Goal: Information Seeking & Learning: Learn about a topic

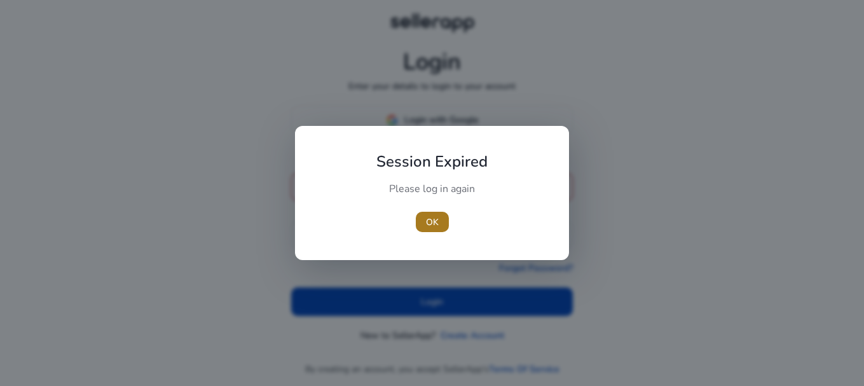
click at [435, 220] on span "OK" at bounding box center [432, 222] width 13 height 13
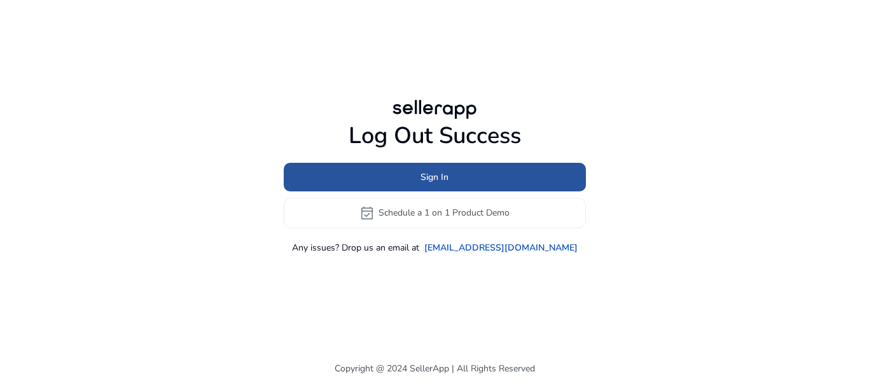
click at [427, 188] on span at bounding box center [435, 177] width 302 height 31
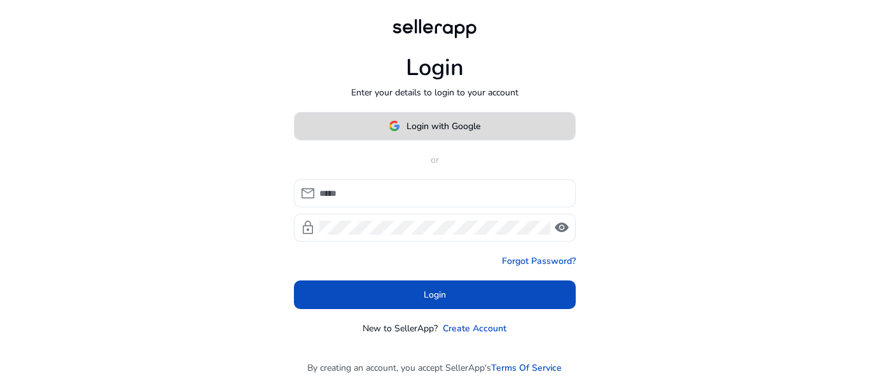
click at [475, 118] on span at bounding box center [435, 126] width 281 height 31
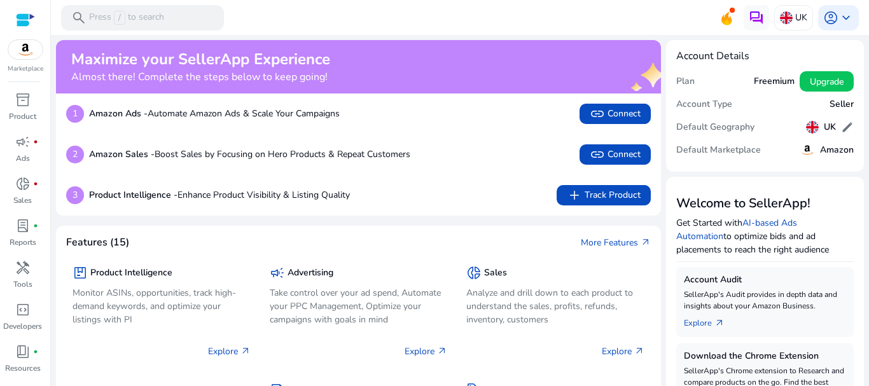
click at [785, 31] on mat-toolbar "search Press / to search UK account_circle keyboard_arrow_down" at bounding box center [460, 17] width 818 height 35
click at [785, 27] on div "UK" at bounding box center [793, 17] width 39 height 25
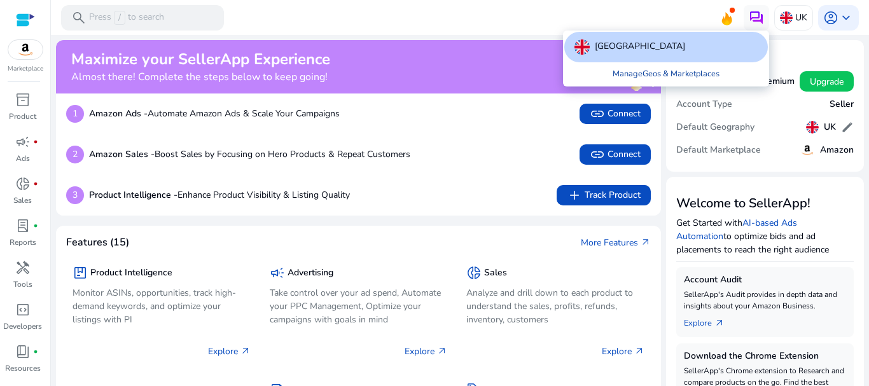
click at [668, 71] on link "Manage Geos & Marketplaces" at bounding box center [665, 73] width 127 height 23
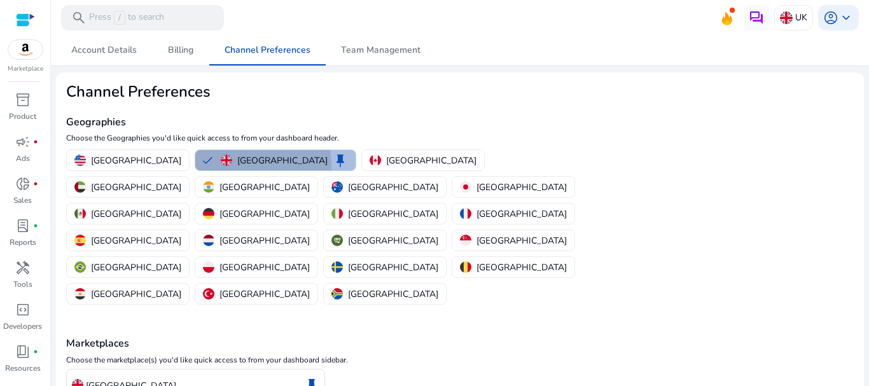
click at [195, 168] on button "United Kingdom keep" at bounding box center [275, 160] width 160 height 20
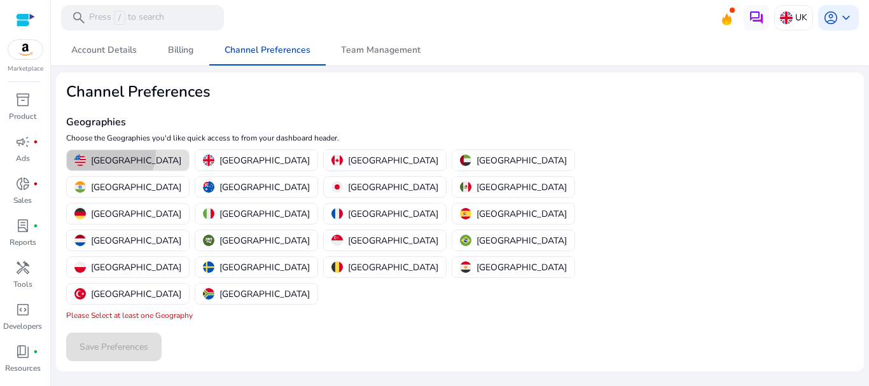
click at [81, 149] on mat-chip-option "[GEOGRAPHIC_DATA]" at bounding box center [127, 160] width 123 height 22
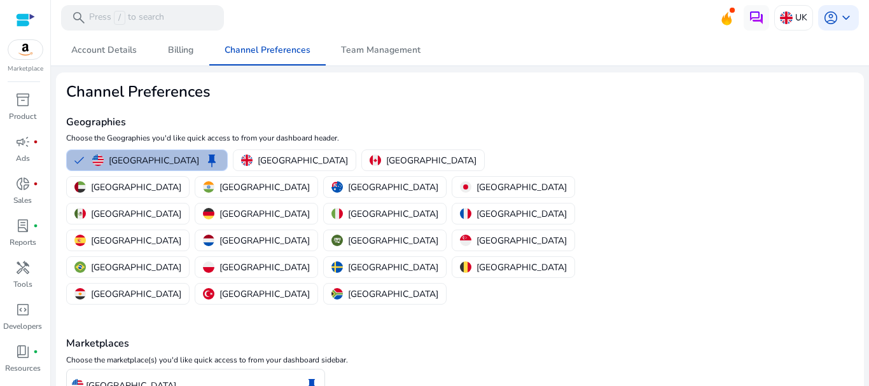
scroll to position [57, 0]
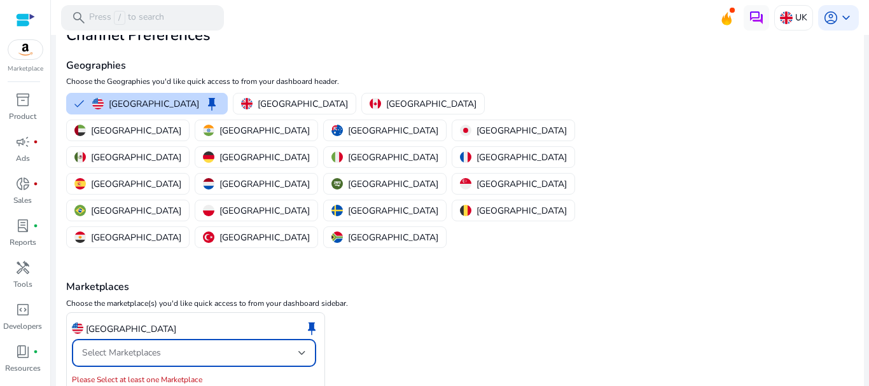
click at [133, 347] on span "Select Marketplaces" at bounding box center [121, 353] width 79 height 12
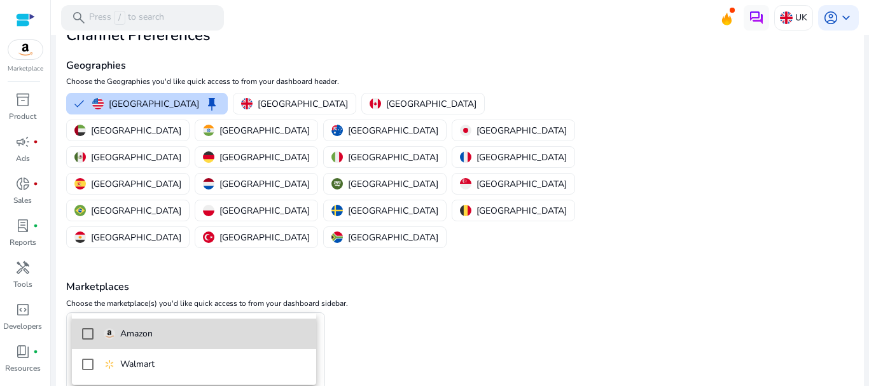
click at [124, 323] on mat-option "Amazon" at bounding box center [194, 334] width 244 height 31
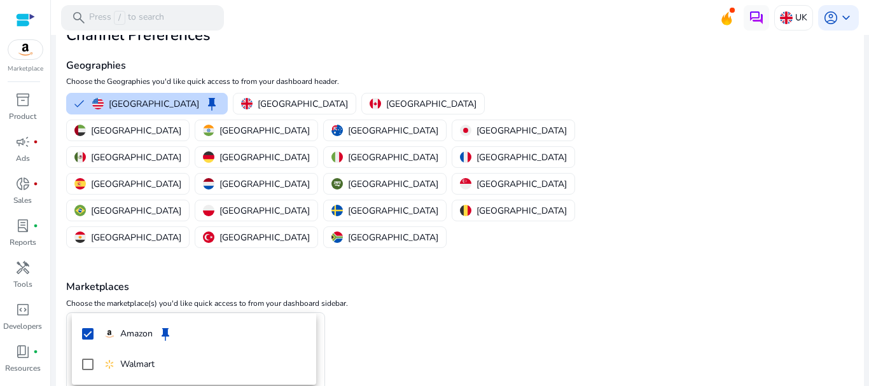
click at [420, 284] on div at bounding box center [434, 193] width 869 height 386
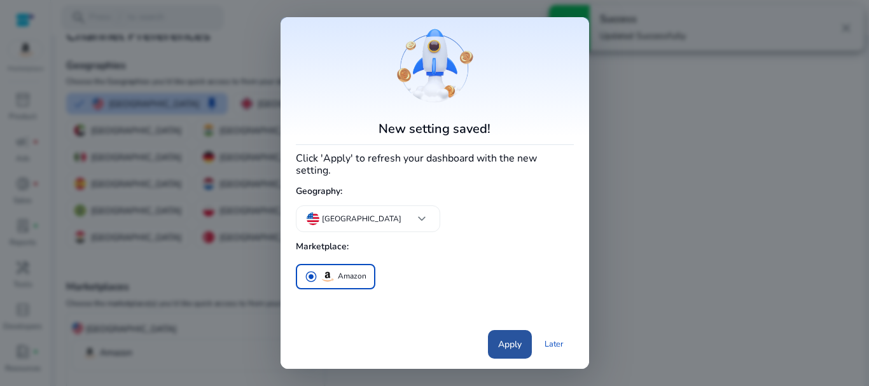
click at [519, 341] on span "Apply" at bounding box center [510, 344] width 24 height 13
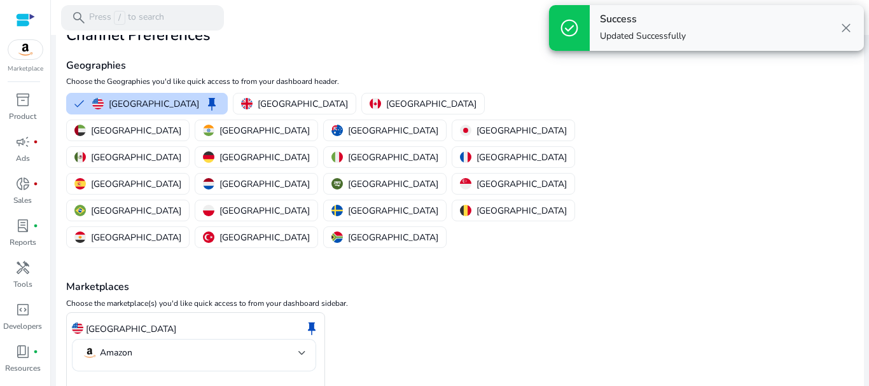
click at [843, 30] on span "close" at bounding box center [845, 27] width 15 height 15
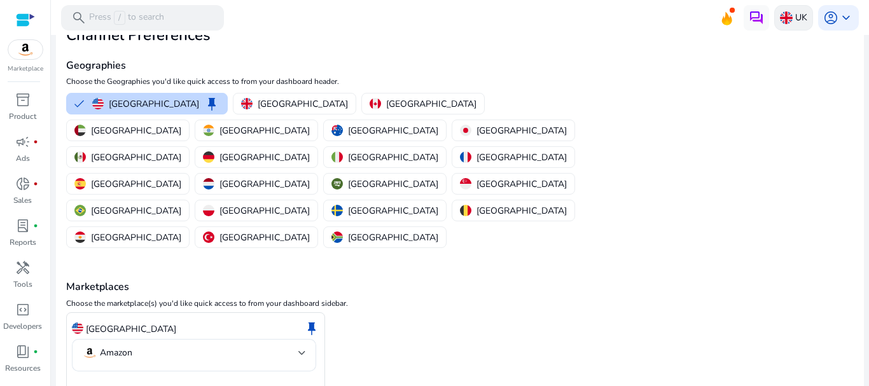
click at [795, 11] on p "UK" at bounding box center [801, 17] width 12 height 22
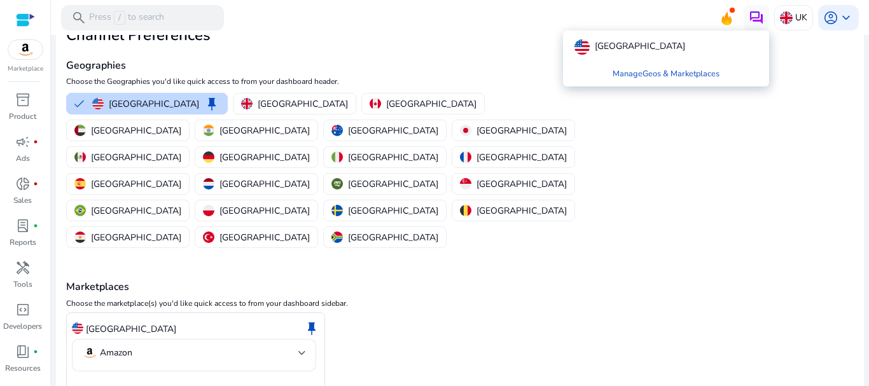
click at [23, 52] on div at bounding box center [434, 193] width 869 height 386
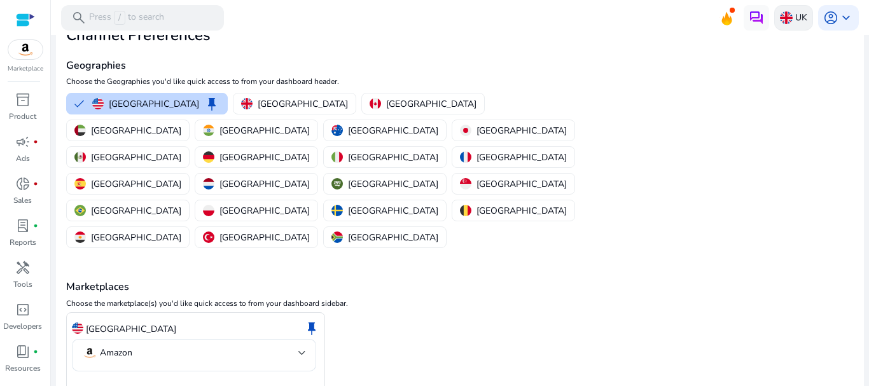
click at [796, 15] on p "UK" at bounding box center [801, 17] width 12 height 22
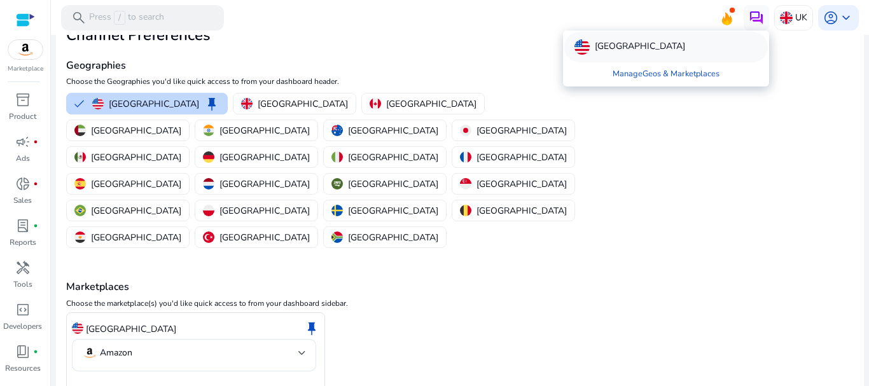
click at [682, 48] on div "[GEOGRAPHIC_DATA]" at bounding box center [666, 47] width 204 height 31
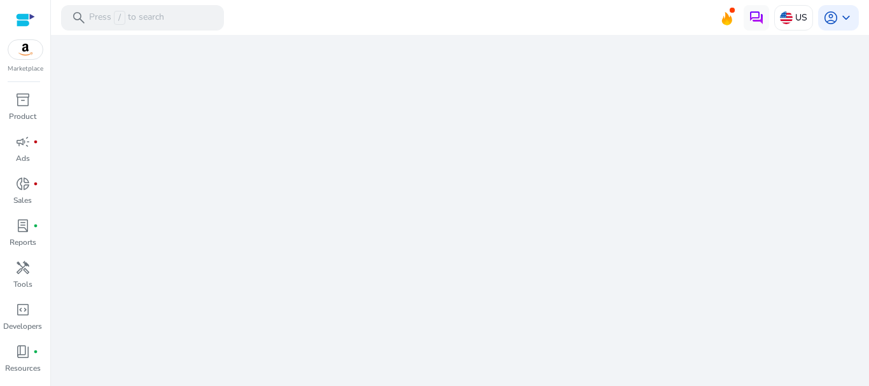
scroll to position [0, 0]
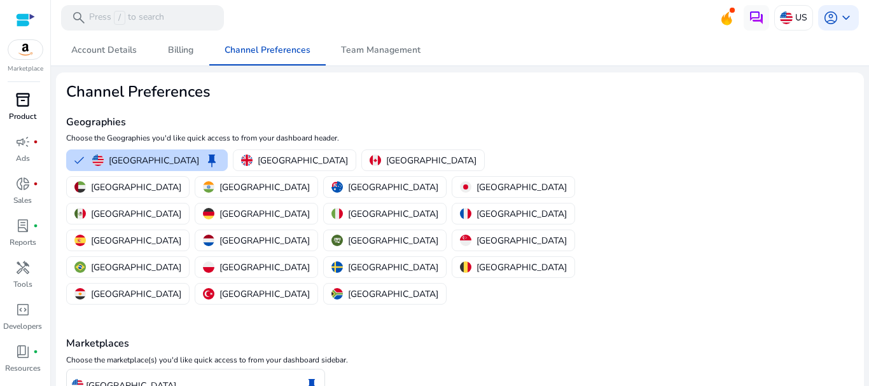
click at [22, 90] on div "inventory_2" at bounding box center [23, 100] width 36 height 20
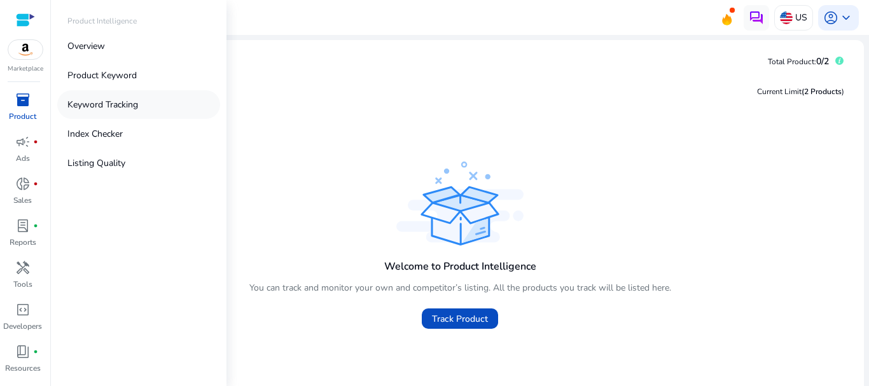
click at [83, 100] on p "Keyword Tracking" at bounding box center [102, 104] width 71 height 13
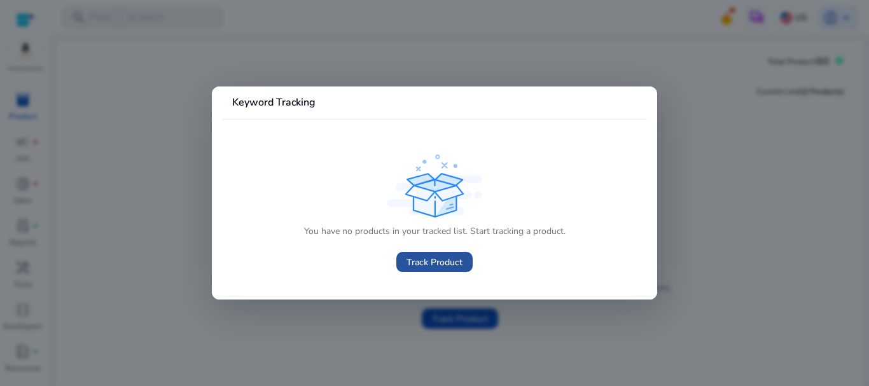
click at [433, 260] on span "Track Product" at bounding box center [434, 262] width 56 height 13
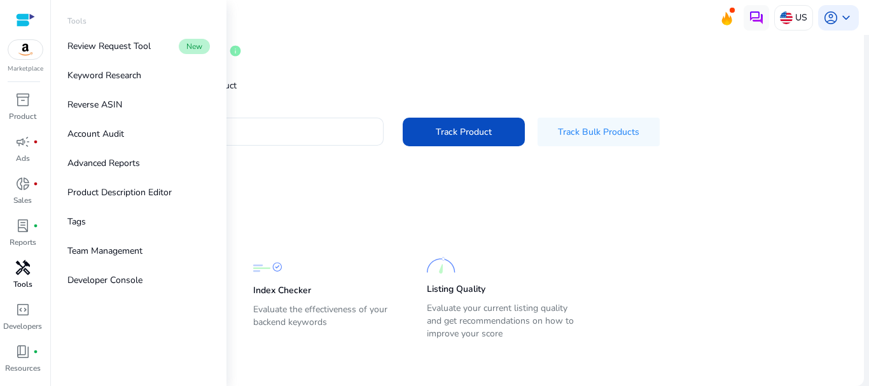
click at [19, 281] on p "Tools" at bounding box center [22, 284] width 19 height 11
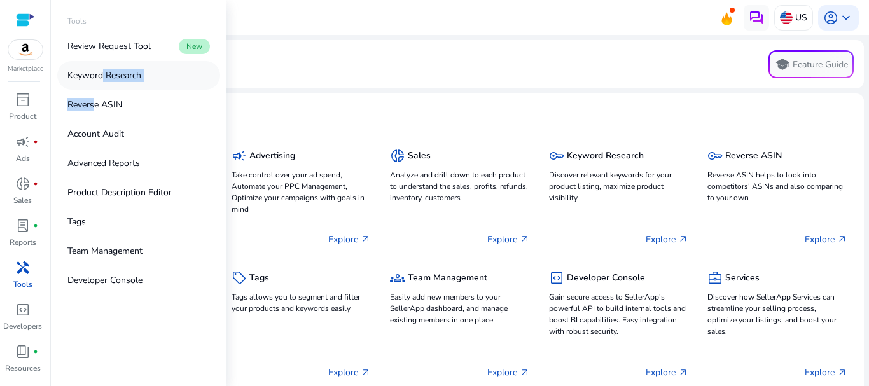
drag, startPoint x: 91, startPoint y: 90, endPoint x: 101, endPoint y: 65, distance: 27.2
click at [101, 65] on div "Review Request Tool New Keyword Research Reverse ASIN Account Audit Advanced Re…" at bounding box center [138, 163] width 163 height 263
click at [101, 65] on link "Keyword Research" at bounding box center [138, 75] width 163 height 29
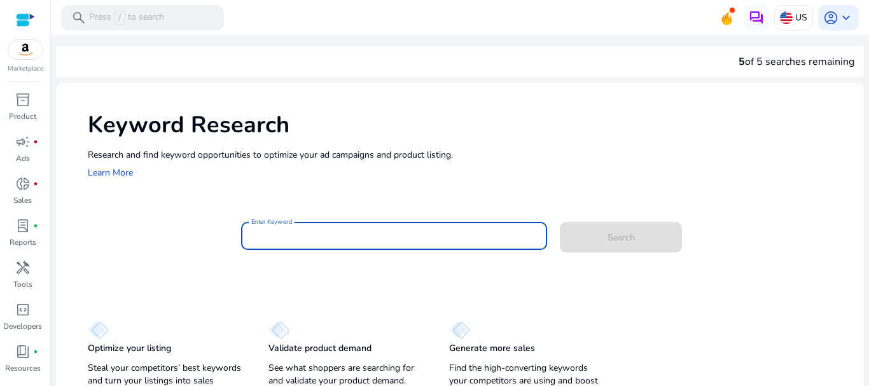
click at [301, 236] on input "Enter Keyword" at bounding box center [394, 236] width 286 height 14
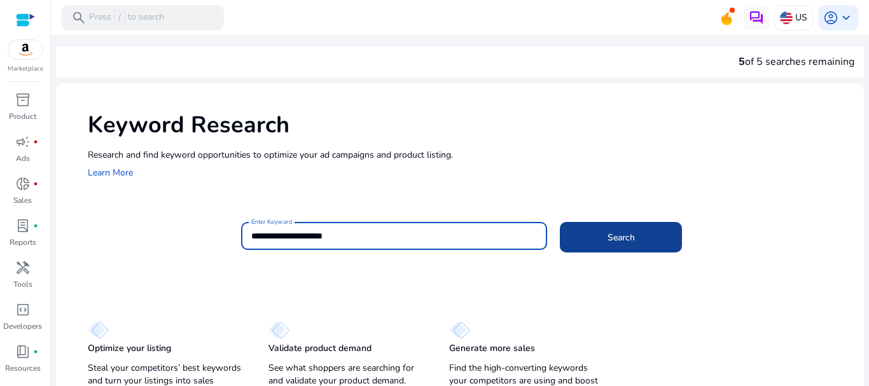
type input "**********"
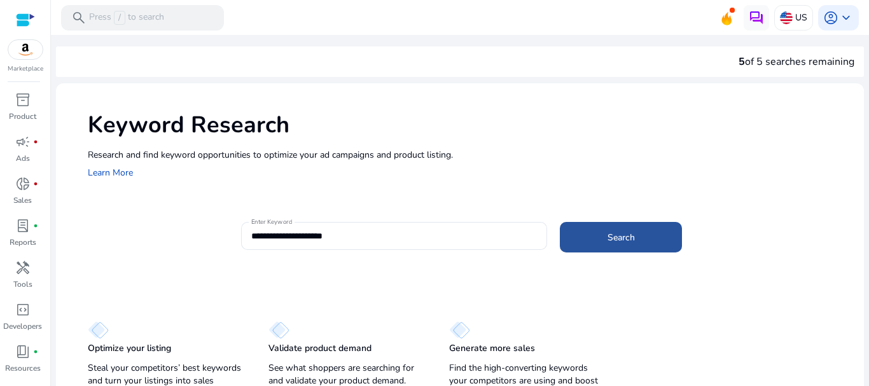
click at [604, 232] on span at bounding box center [621, 237] width 122 height 31
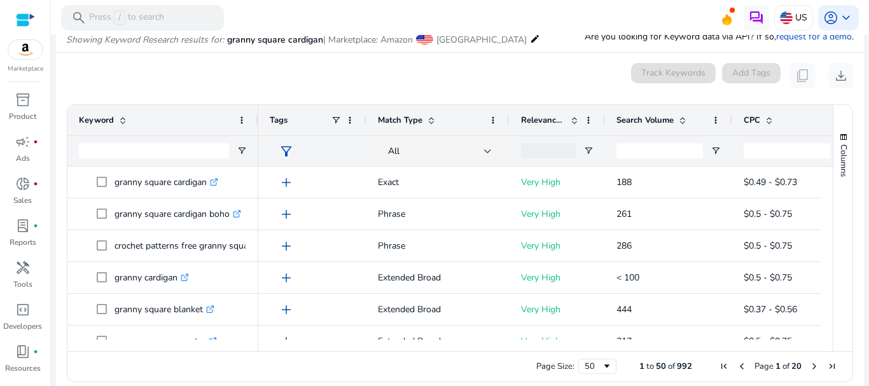
click at [658, 125] on span "Search Volume" at bounding box center [644, 119] width 57 height 11
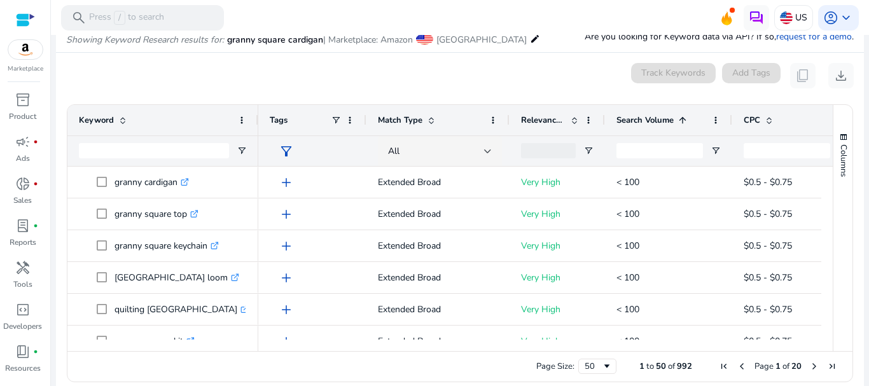
click at [658, 125] on span "Search Volume" at bounding box center [644, 119] width 57 height 11
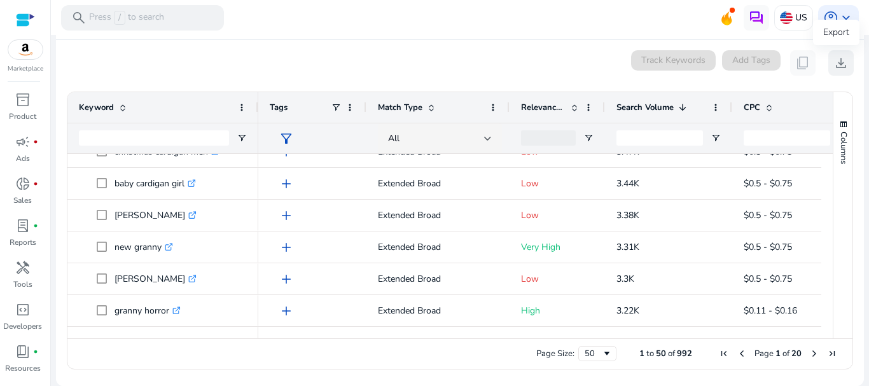
click at [842, 66] on span "download" at bounding box center [840, 62] width 15 height 15
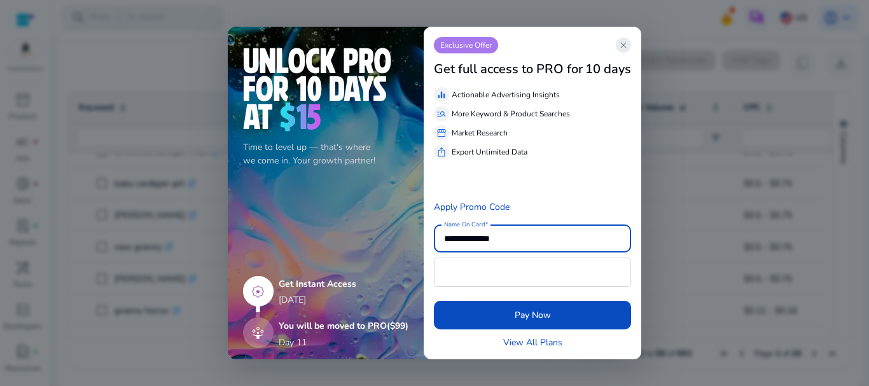
click at [628, 43] on span "close" at bounding box center [623, 45] width 10 height 10
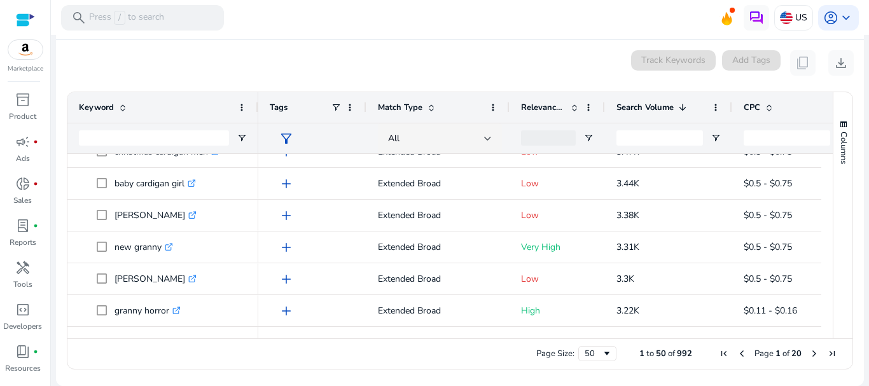
click at [226, 331] on div at bounding box center [162, 332] width 191 height 11
click at [312, 373] on ag-grid-angular "Press SPACE to select this row. Drag here to set row groups Drag here to set co…" at bounding box center [460, 230] width 807 height 291
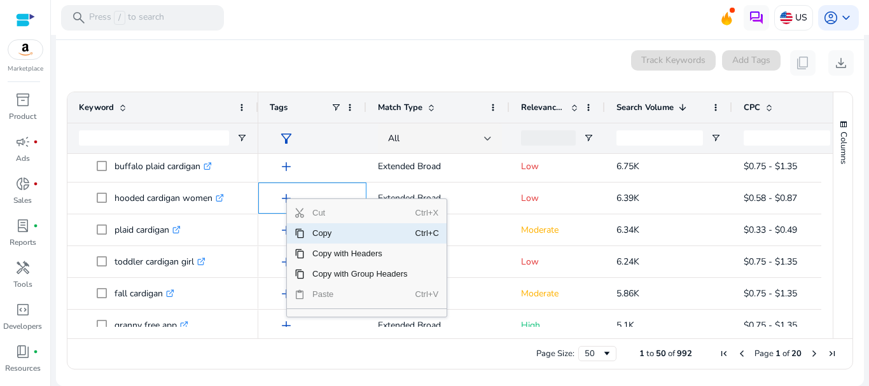
click at [420, 56] on div "0 keyword(s) selected Track Keywords Add Tags content_copy download" at bounding box center [459, 62] width 787 height 25
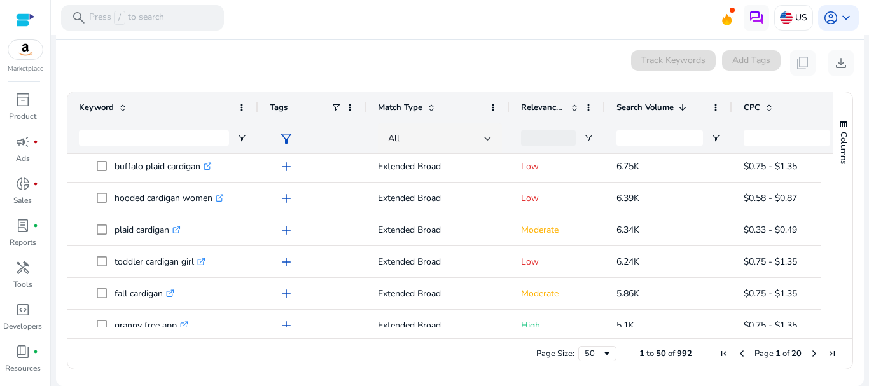
click at [658, 110] on span "Search Volume" at bounding box center [644, 107] width 57 height 11
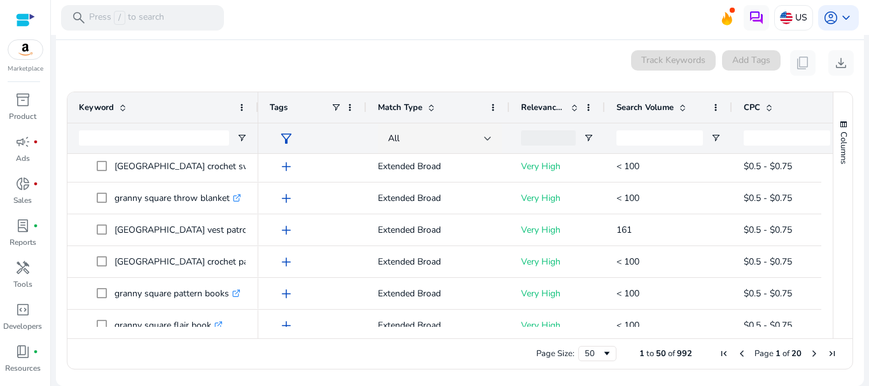
click at [658, 110] on span "Search Volume" at bounding box center [644, 107] width 57 height 11
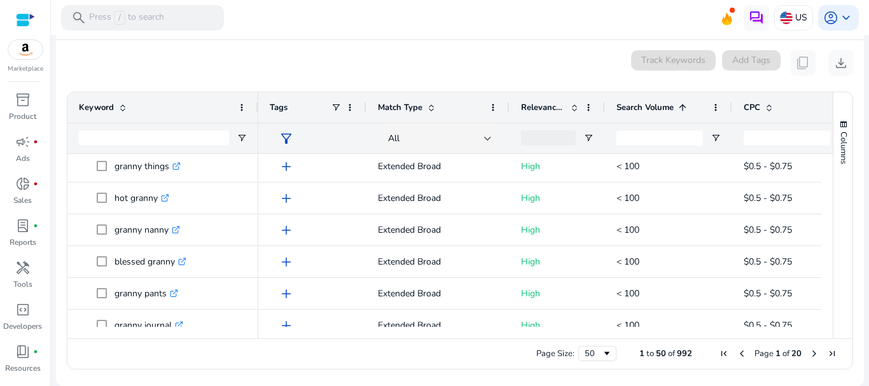
click at [658, 110] on span "Search Volume" at bounding box center [644, 107] width 57 height 11
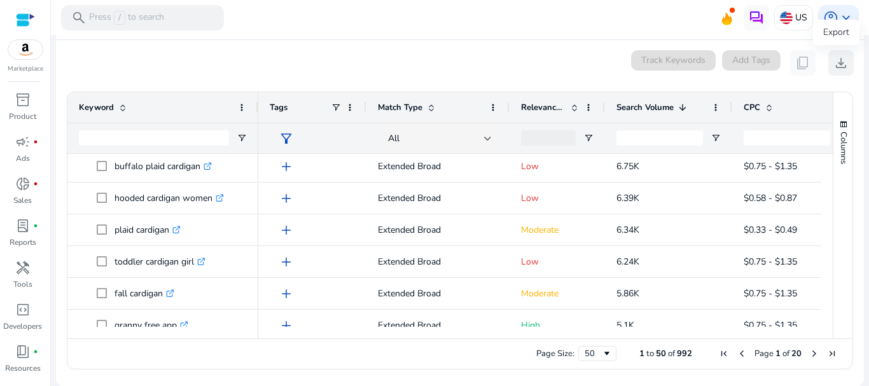
click at [846, 59] on button "download" at bounding box center [840, 62] width 25 height 25
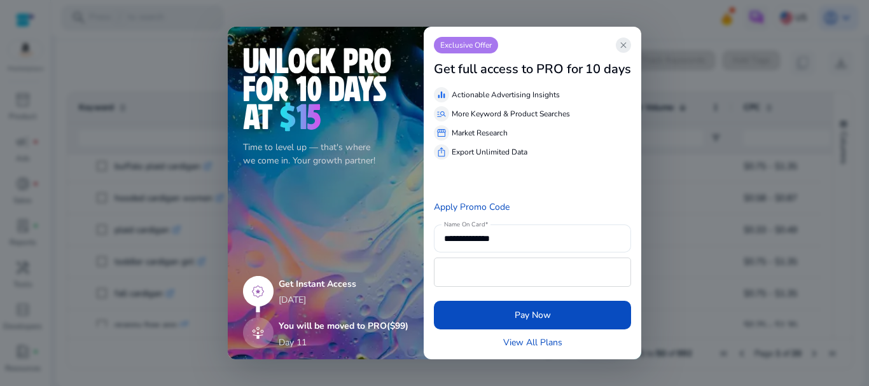
click at [618, 41] on app-icon "close" at bounding box center [623, 45] width 15 height 15
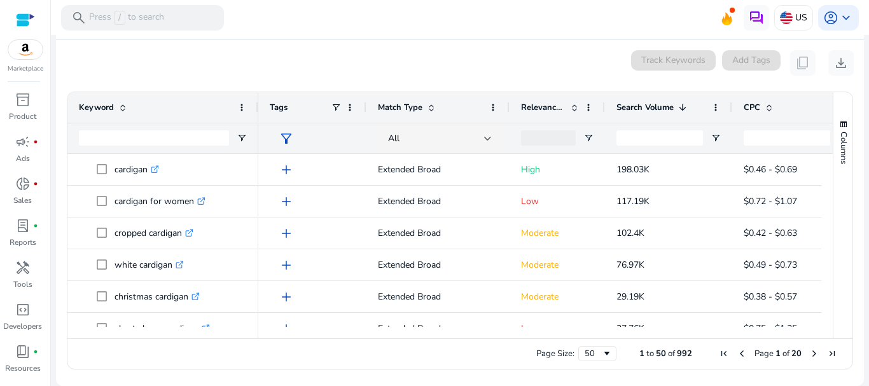
click at [356, 374] on ag-grid-angular "Press SPACE to select this row. Drag here to set row groups Drag here to set co…" at bounding box center [460, 230] width 807 height 291
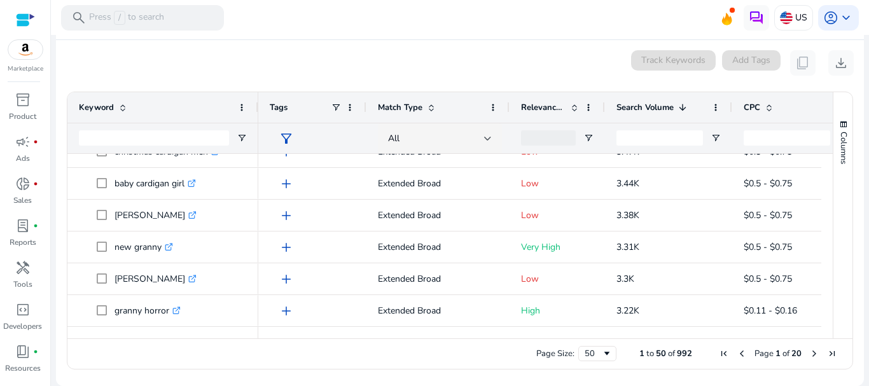
click at [814, 351] on span "Next Page" at bounding box center [814, 354] width 10 height 10
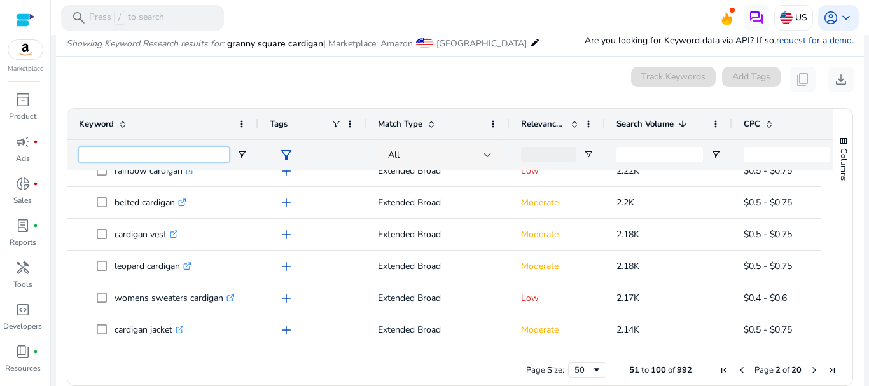
click at [161, 157] on input "Keyword Filter Input" at bounding box center [154, 154] width 150 height 15
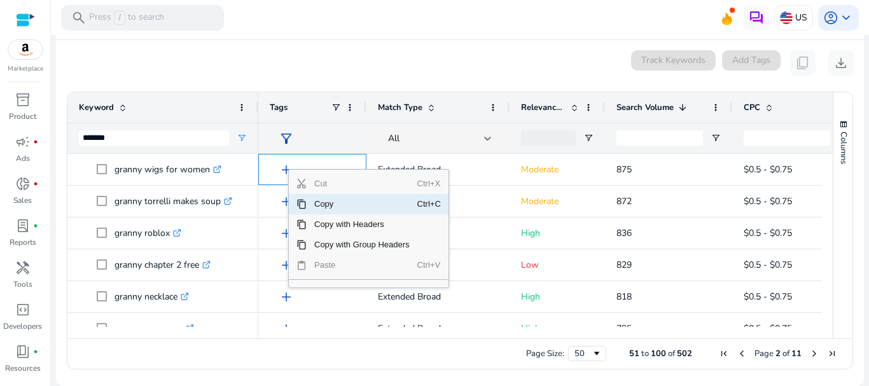
click at [324, 207] on span "Copy" at bounding box center [362, 204] width 111 height 20
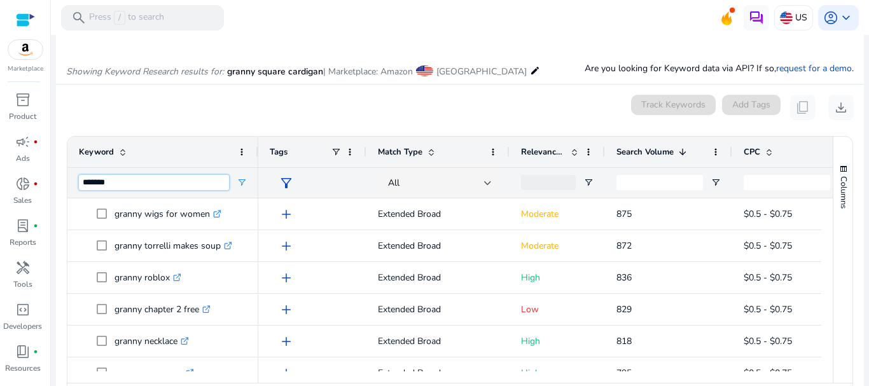
click at [171, 183] on input "******" at bounding box center [154, 182] width 150 height 15
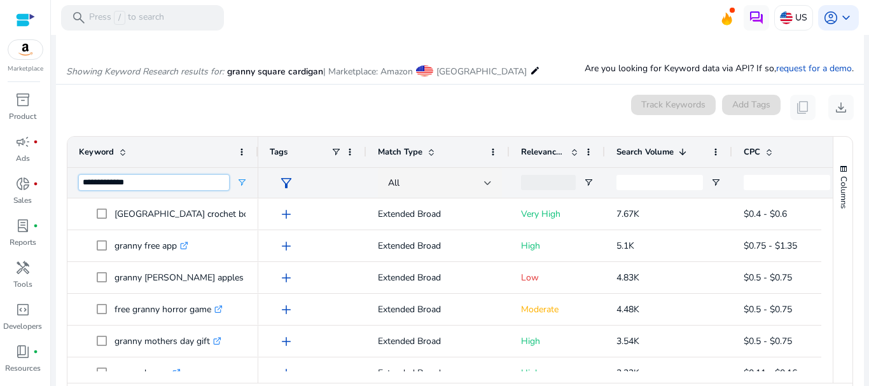
type input "**********"
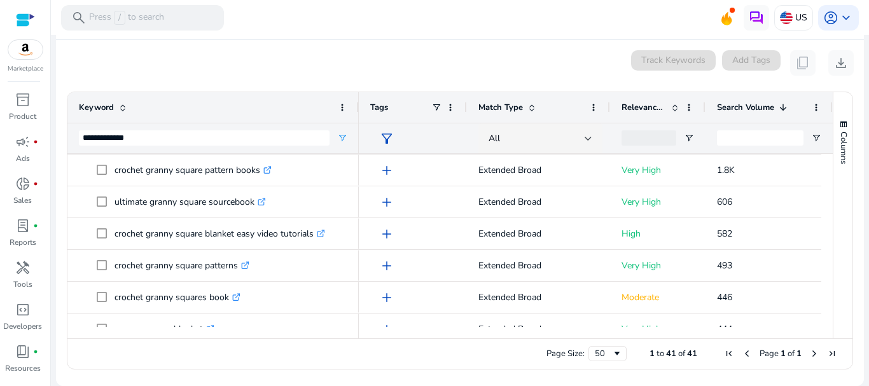
drag, startPoint x: 256, startPoint y: 102, endPoint x: 380, endPoint y: 95, distance: 124.2
click at [361, 95] on div at bounding box center [358, 107] width 5 height 31
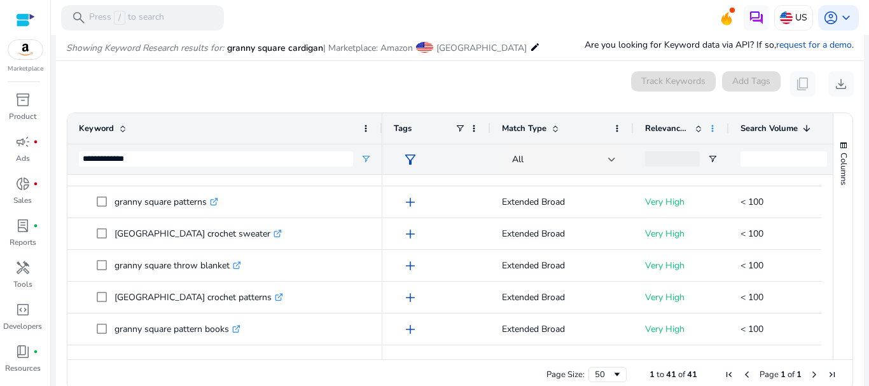
click at [712, 128] on span at bounding box center [712, 128] width 10 height 10
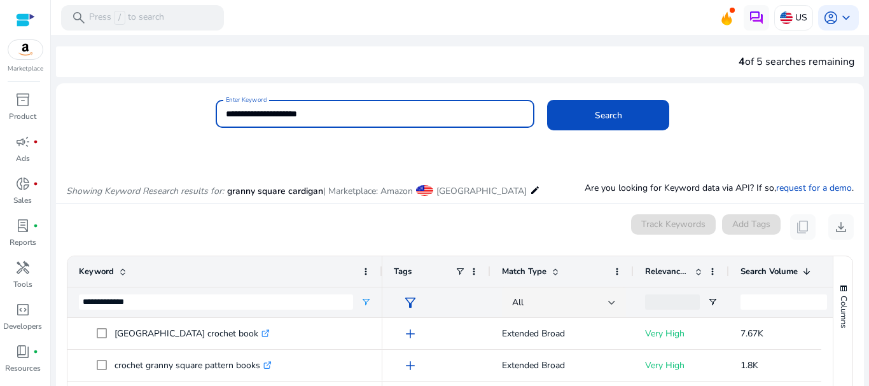
click at [281, 112] on input "**********" at bounding box center [375, 114] width 299 height 14
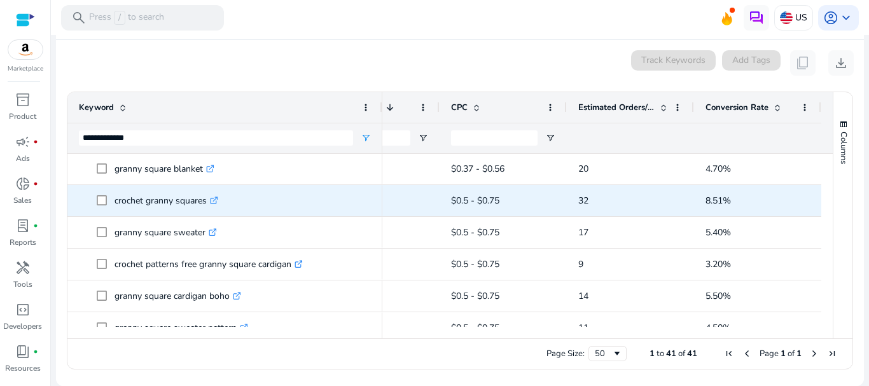
scroll to position [190, 0]
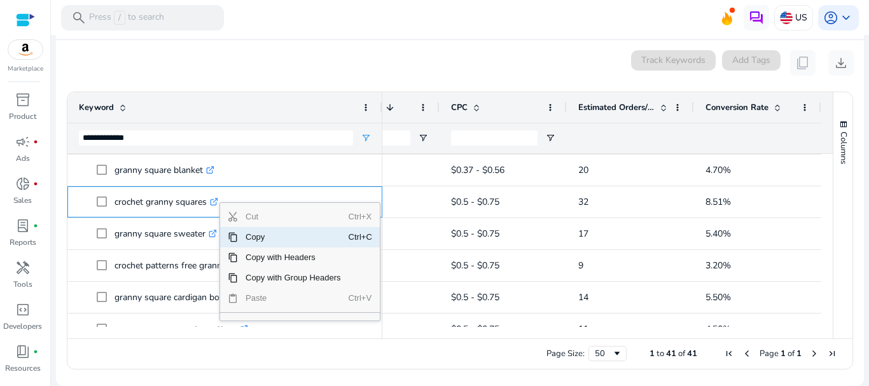
click at [260, 244] on span "Copy" at bounding box center [293, 237] width 111 height 20
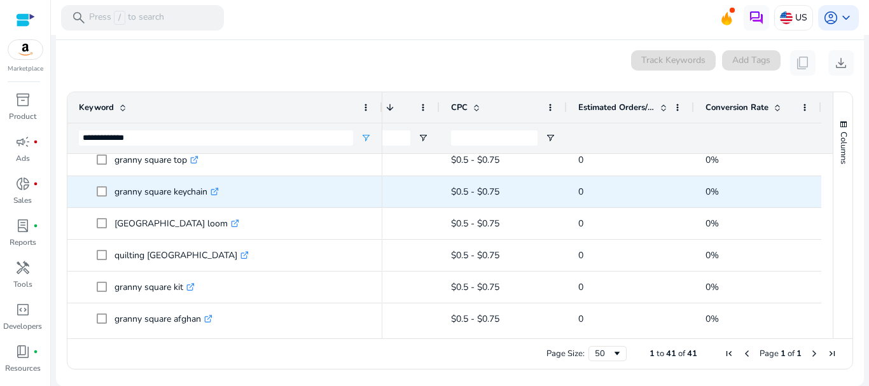
scroll to position [584, 0]
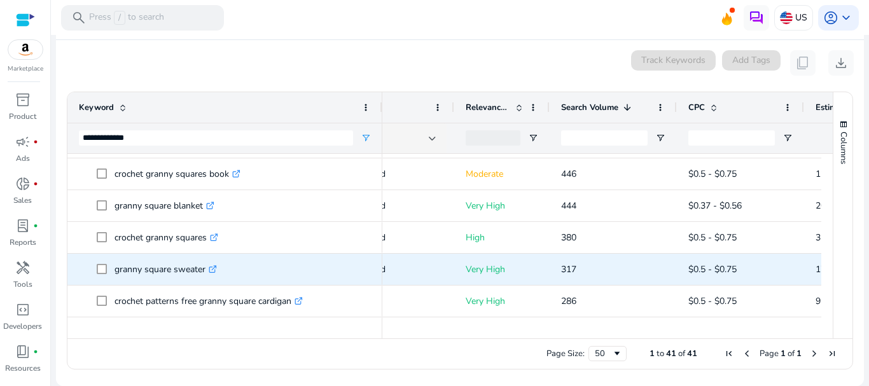
scroll to position [161, 0]
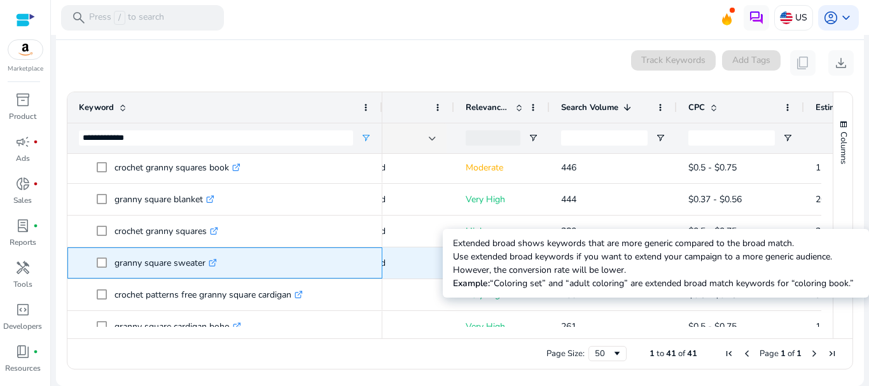
drag, startPoint x: 115, startPoint y: 260, endPoint x: 425, endPoint y: 261, distance: 309.8
click at [425, 261] on div "crochet granny squares .st0{fill:#2c8af8} granny square top .st0{fill:#2c8af8} …" at bounding box center [444, 240] width 754 height 173
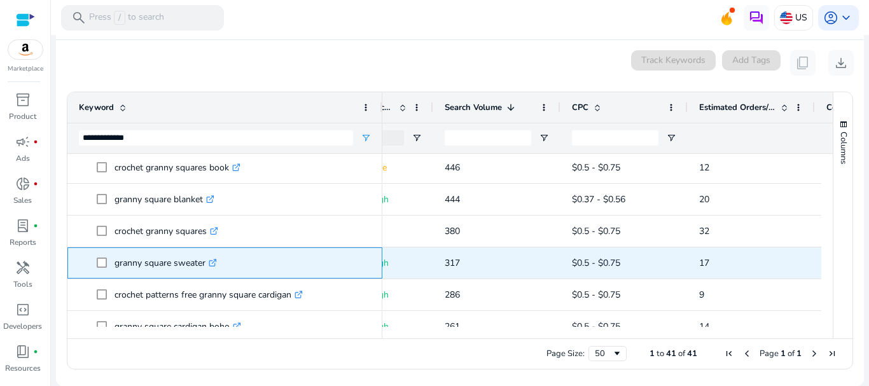
scroll to position [0, 324]
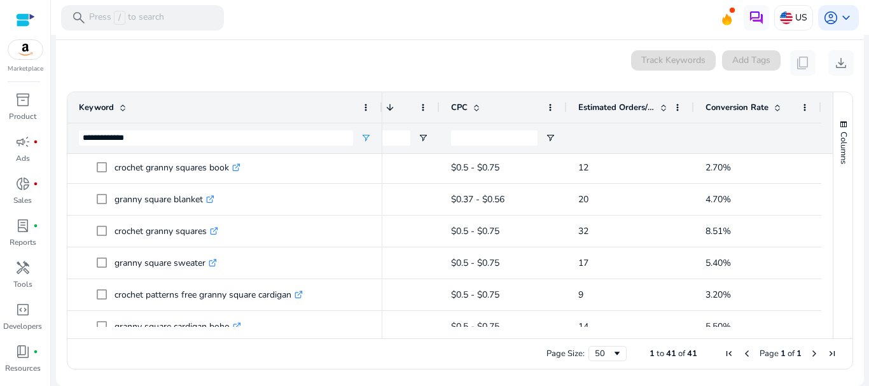
click at [599, 378] on mat-card "**********" at bounding box center [460, 213] width 808 height 346
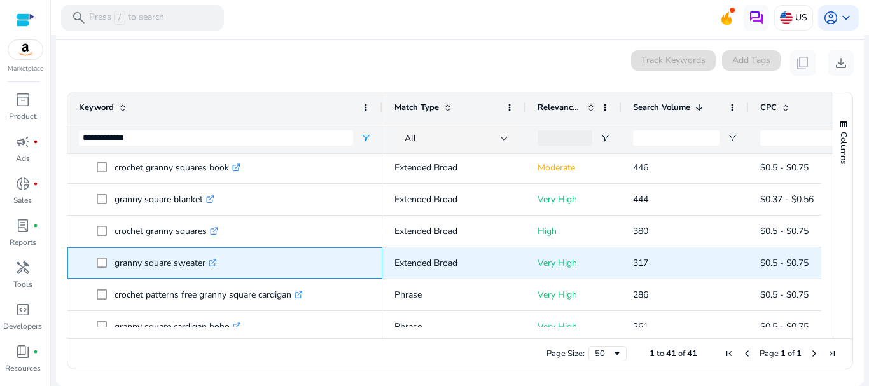
click at [186, 260] on p "granny square sweater .st0{fill:#2c8af8}" at bounding box center [165, 263] width 102 height 26
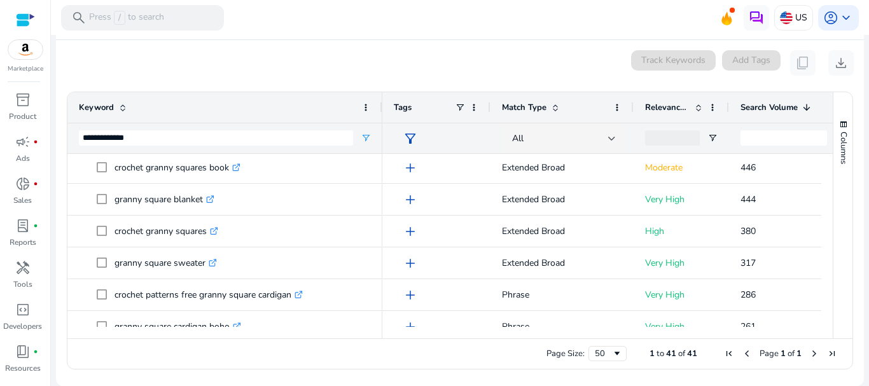
drag, startPoint x: 408, startPoint y: 141, endPoint x: 312, endPoint y: 347, distance: 226.8
click at [312, 347] on div "Page Size: 50 1 to 41 of 41 Page 1 of 1" at bounding box center [459, 353] width 785 height 31
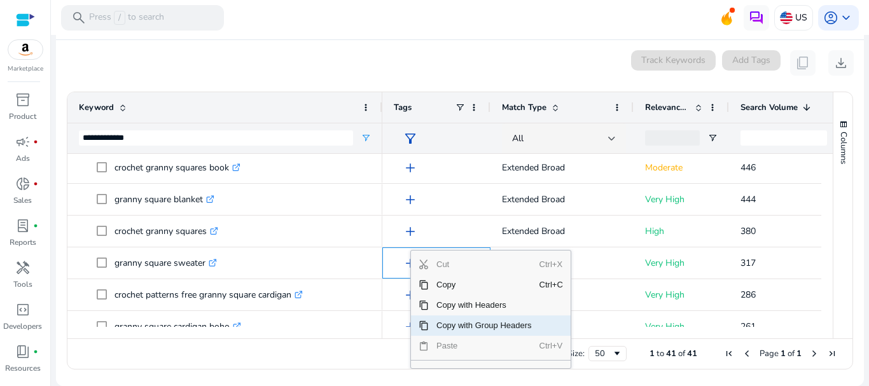
click at [456, 324] on span "Copy with Group Headers" at bounding box center [484, 325] width 111 height 20
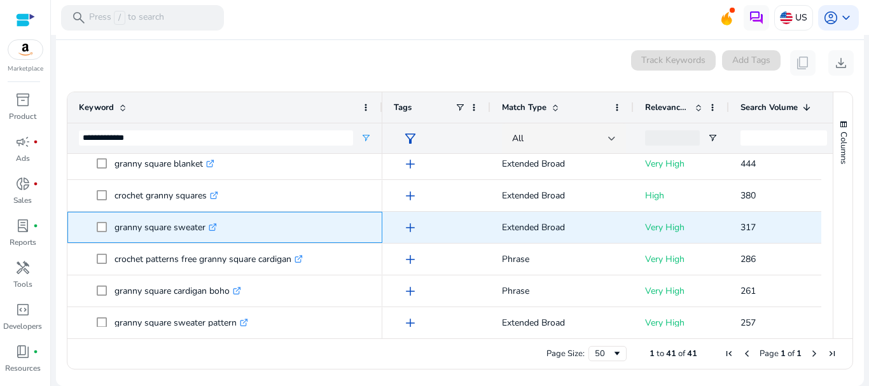
drag, startPoint x: 113, startPoint y: 226, endPoint x: 210, endPoint y: 226, distance: 97.3
click at [210, 226] on span "granny square sweater .st0{fill:#2c8af8}" at bounding box center [234, 227] width 274 height 26
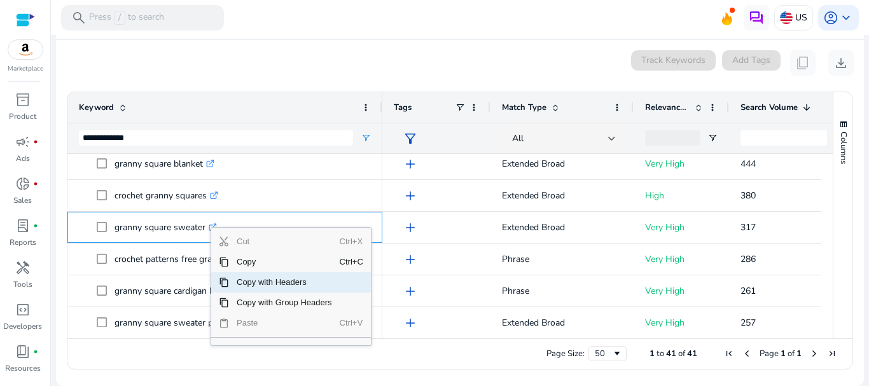
click at [268, 289] on span "Copy with Headers" at bounding box center [284, 282] width 111 height 20
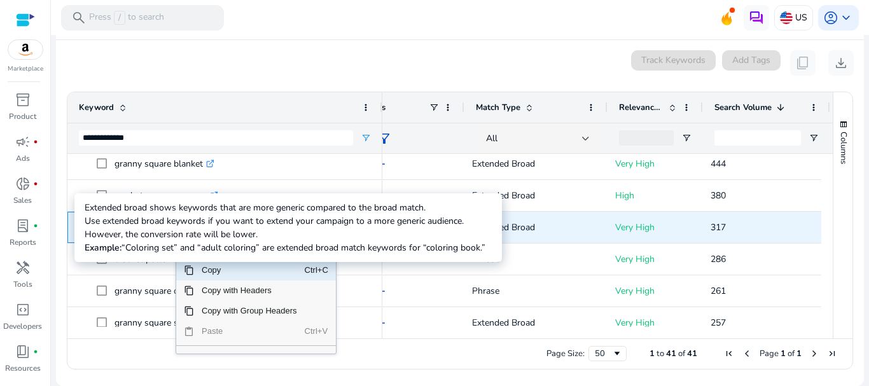
scroll to position [0, 34]
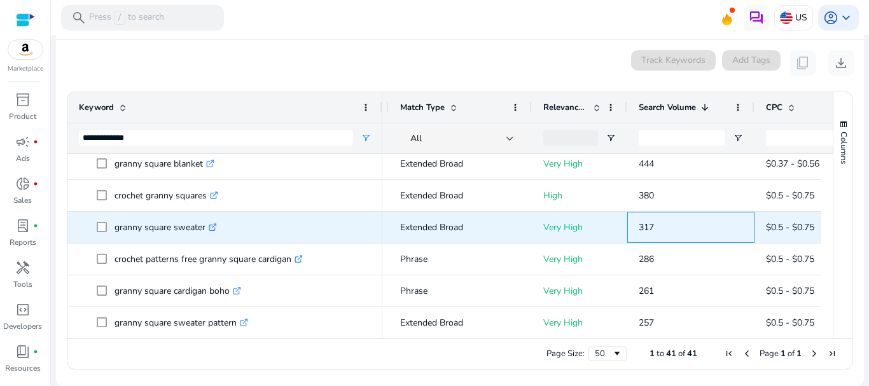
click at [644, 232] on span "317" at bounding box center [646, 227] width 15 height 12
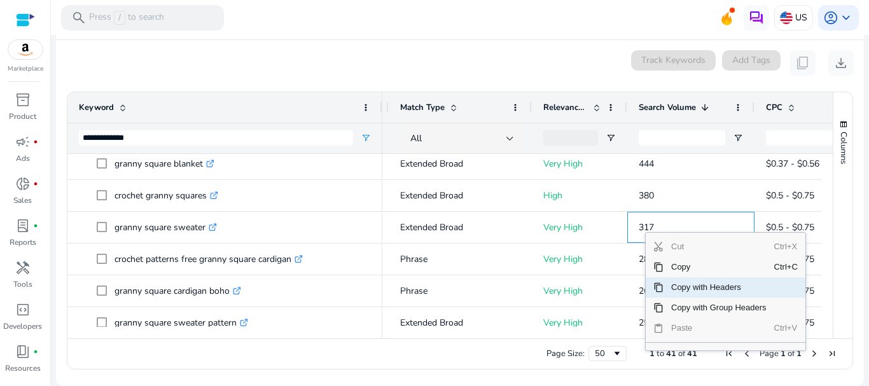
click at [672, 291] on span "Copy with Headers" at bounding box center [718, 287] width 111 height 20
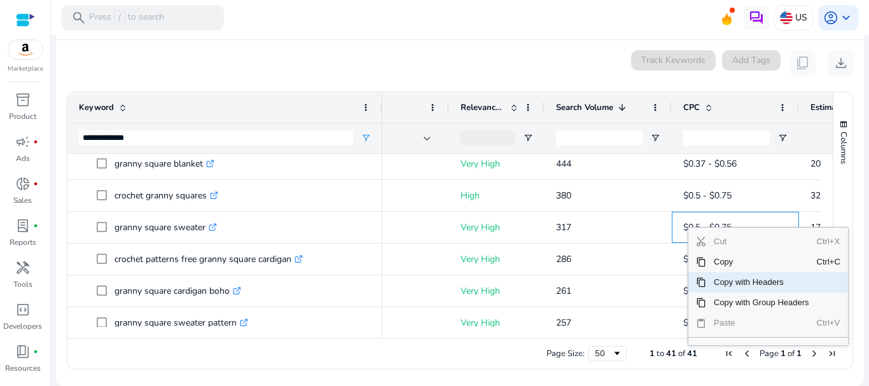
click at [731, 284] on span "Copy with Headers" at bounding box center [761, 282] width 111 height 20
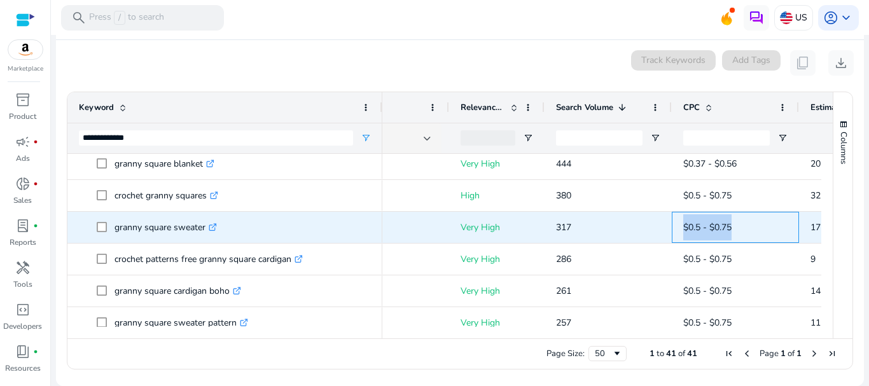
drag, startPoint x: 735, startPoint y: 226, endPoint x: 677, endPoint y: 218, distance: 59.1
click at [677, 218] on div "$0.5 - $0.75" at bounding box center [735, 227] width 127 height 31
copy span "$0.5 - $0.75"
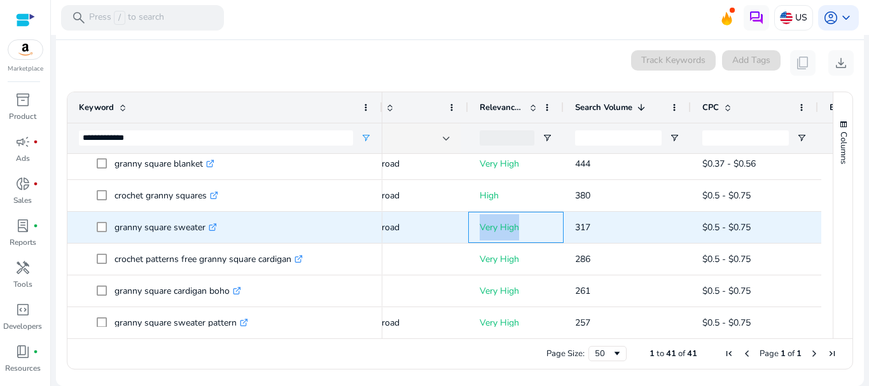
drag, startPoint x: 524, startPoint y: 221, endPoint x: 473, endPoint y: 225, distance: 51.7
click at [473, 225] on div "Very High" at bounding box center [515, 227] width 95 height 31
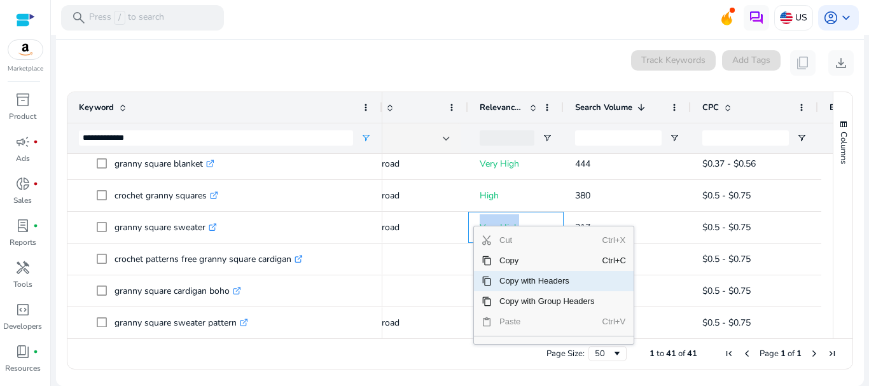
click at [510, 282] on span "Copy with Headers" at bounding box center [547, 281] width 111 height 20
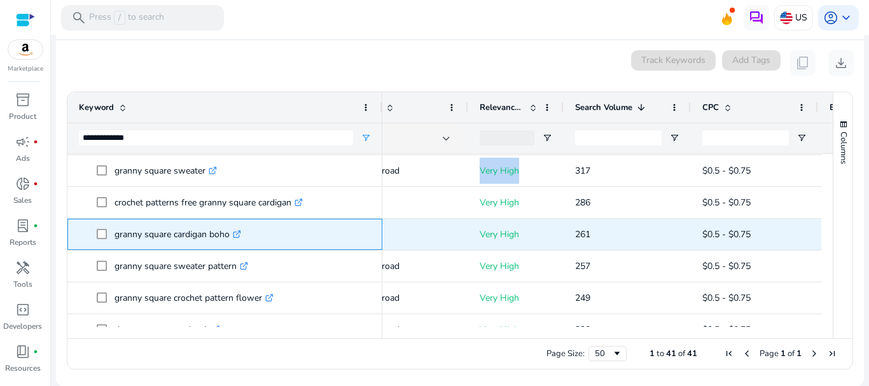
drag, startPoint x: 112, startPoint y: 232, endPoint x: 240, endPoint y: 239, distance: 128.6
click at [240, 239] on span "granny square cardigan boho .st0{fill:#2c8af8}" at bounding box center [234, 234] width 274 height 26
copy span "granny square cardigan boho"
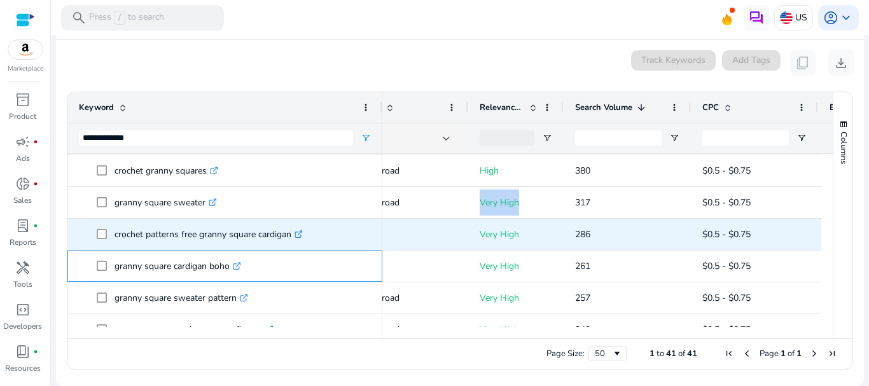
scroll to position [221, 0]
click at [302, 235] on icon at bounding box center [298, 235] width 6 height 6
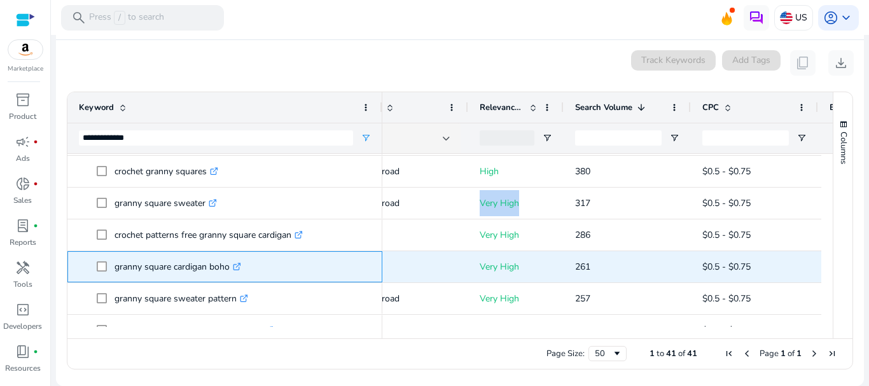
click at [240, 263] on icon ".st0{fill:#2c8af8}" at bounding box center [237, 267] width 8 height 8
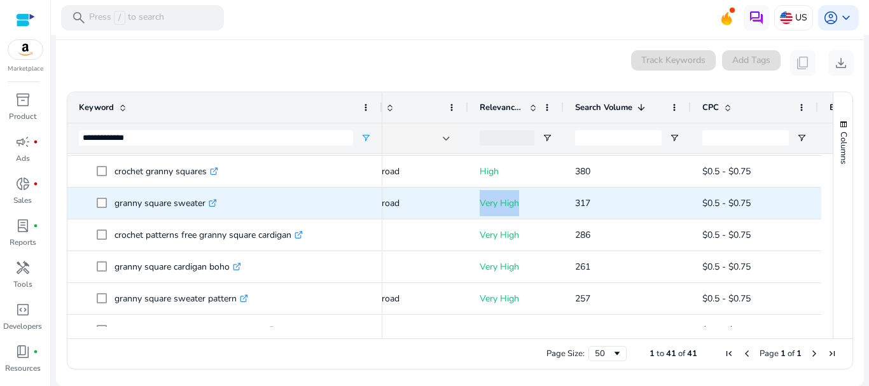
click at [214, 203] on icon ".st0{fill:#2c8af8}" at bounding box center [213, 203] width 8 height 8
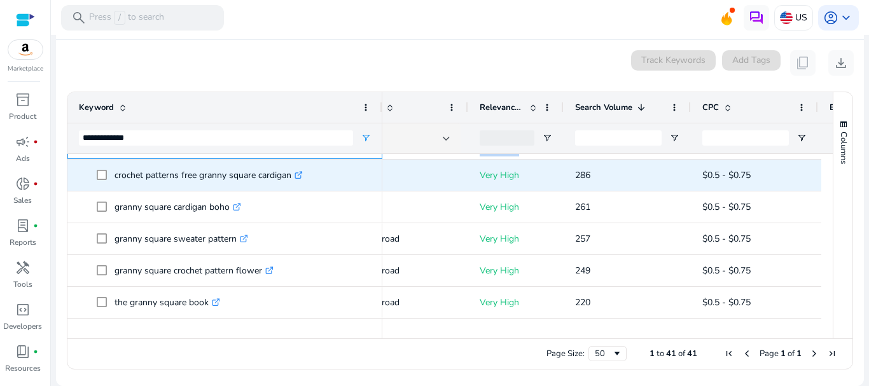
scroll to position [281, 0]
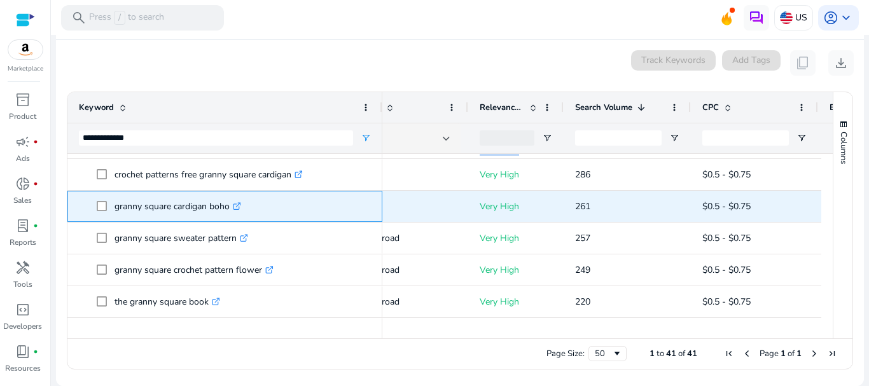
click at [233, 204] on link ".st0{fill:#2c8af8}" at bounding box center [235, 206] width 11 height 12
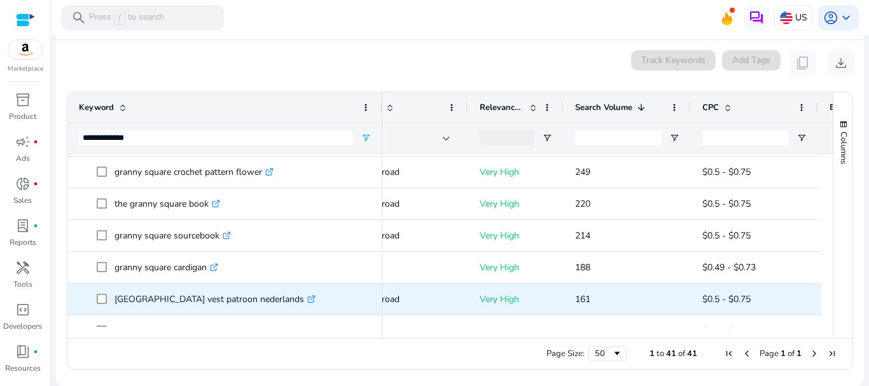
scroll to position [383, 0]
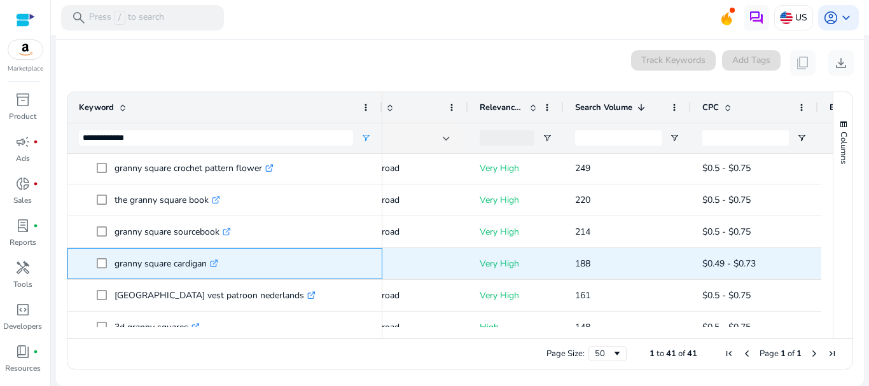
click at [216, 261] on icon ".st0{fill:#2c8af8}" at bounding box center [214, 264] width 8 height 8
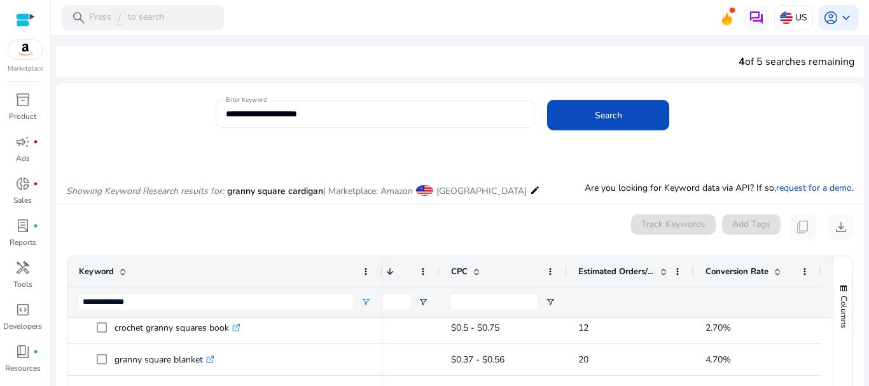
click at [291, 111] on input "**********" at bounding box center [375, 114] width 299 height 14
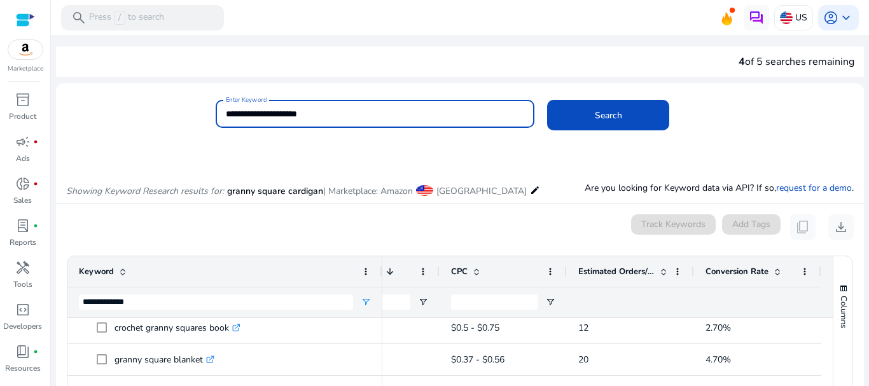
click at [291, 111] on input "**********" at bounding box center [375, 114] width 299 height 14
click at [282, 113] on input "**********" at bounding box center [375, 114] width 299 height 14
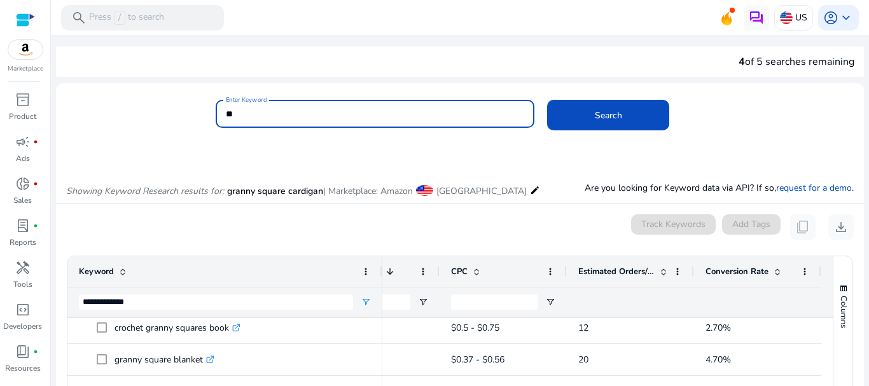
type input "*"
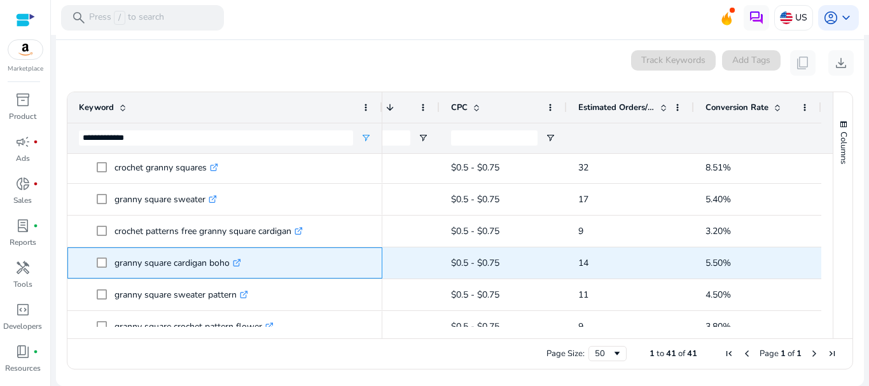
copy span "granny square cardigan boho"
drag, startPoint x: 111, startPoint y: 259, endPoint x: 231, endPoint y: 256, distance: 119.6
click at [231, 256] on span "granny square cardigan boho .st0{fill:#2c8af8}" at bounding box center [234, 263] width 274 height 26
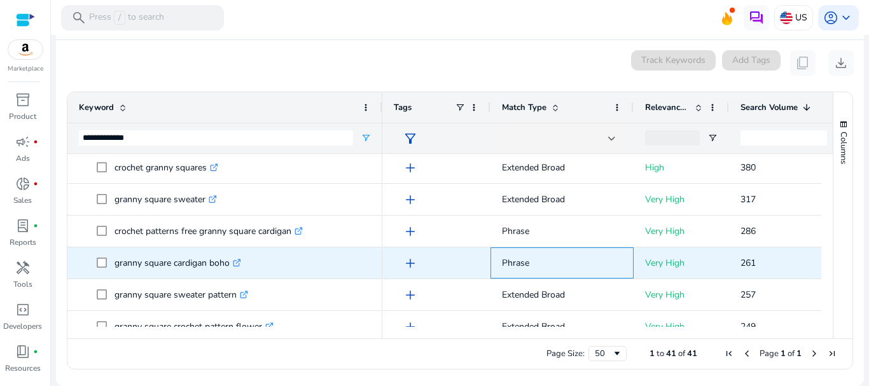
click at [623, 263] on div "Phrase" at bounding box center [561, 262] width 143 height 31
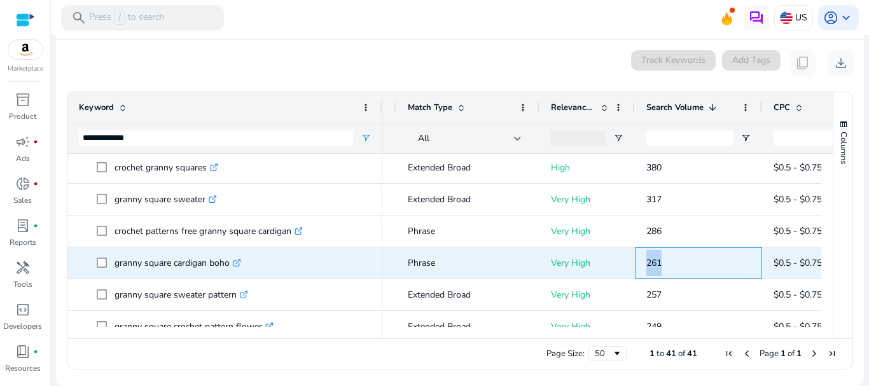
copy span "261"
drag, startPoint x: 669, startPoint y: 263, endPoint x: 641, endPoint y: 263, distance: 28.0
click at [641, 263] on div "261" at bounding box center [698, 262] width 127 height 31
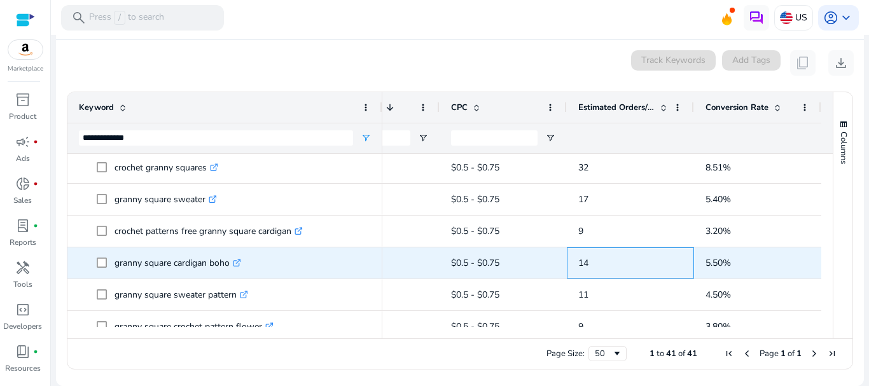
click at [592, 260] on span "14" at bounding box center [630, 263] width 104 height 26
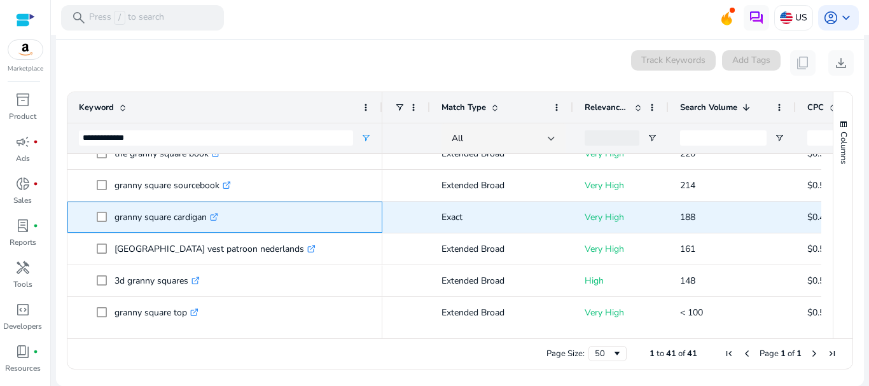
click at [218, 216] on icon at bounding box center [215, 215] width 4 height 4
copy p "granny square cardigan"
drag, startPoint x: 114, startPoint y: 216, endPoint x: 207, endPoint y: 219, distance: 92.3
click at [207, 219] on p "granny square cardigan .st0{fill:#2c8af8}" at bounding box center [166, 217] width 104 height 26
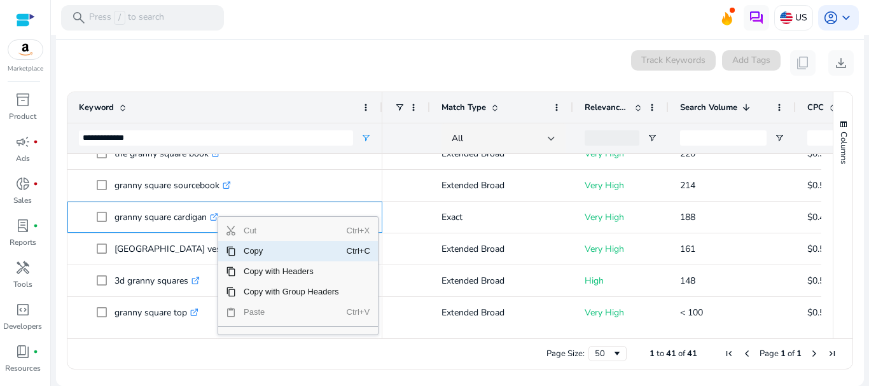
click at [235, 251] on span "Context Menu" at bounding box center [231, 251] width 10 height 10
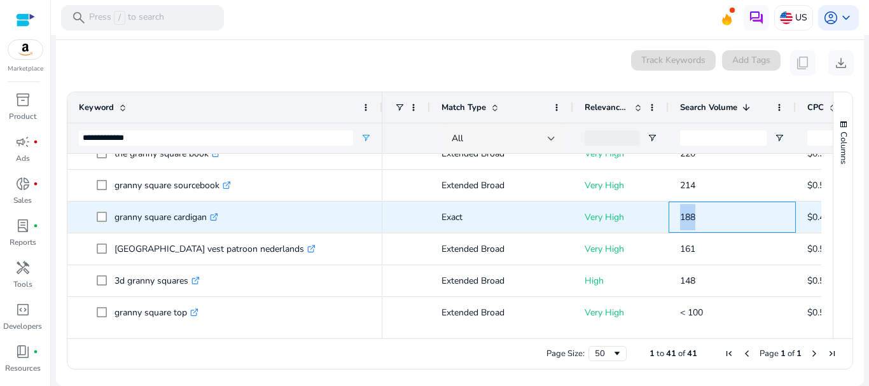
drag, startPoint x: 695, startPoint y: 218, endPoint x: 677, endPoint y: 218, distance: 17.8
click at [677, 218] on div "188" at bounding box center [732, 217] width 127 height 31
copy span "188"
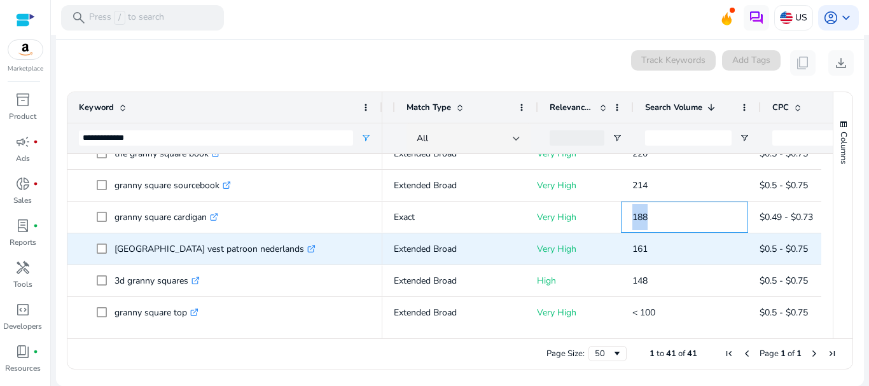
scroll to position [0, 108]
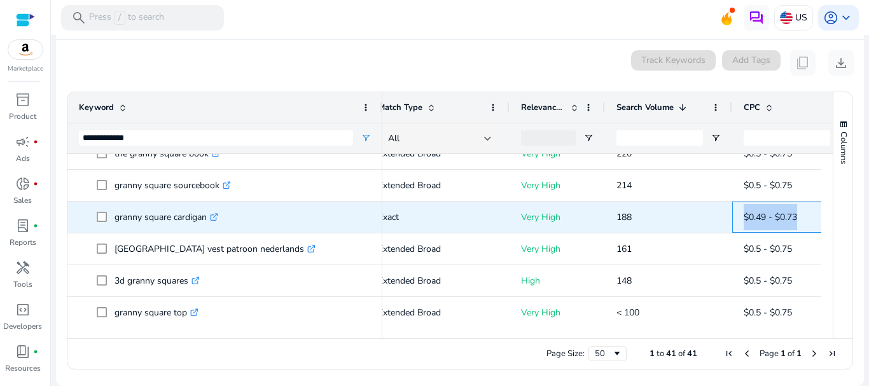
drag, startPoint x: 807, startPoint y: 220, endPoint x: 736, endPoint y: 221, distance: 70.6
click at [736, 221] on div "$0.49 - $0.73" at bounding box center [795, 217] width 127 height 31
copy span "$0.49 - $0.73"
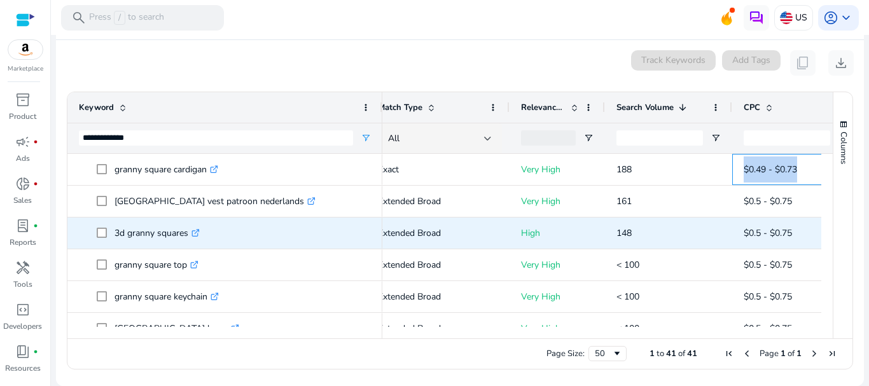
scroll to position [496, 0]
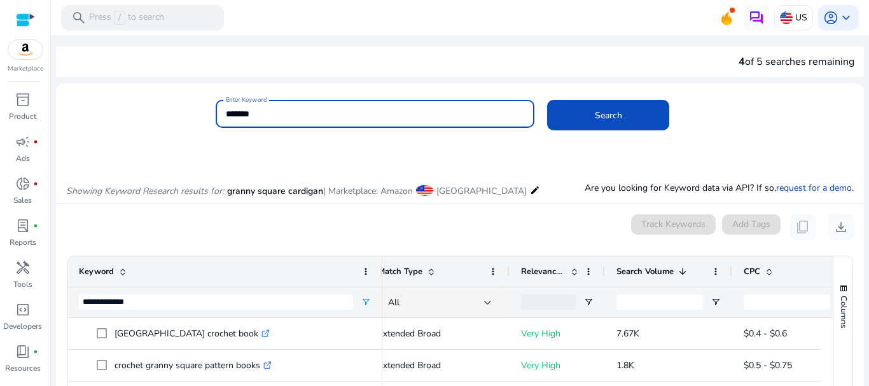
click at [279, 115] on input "*******" at bounding box center [375, 114] width 299 height 14
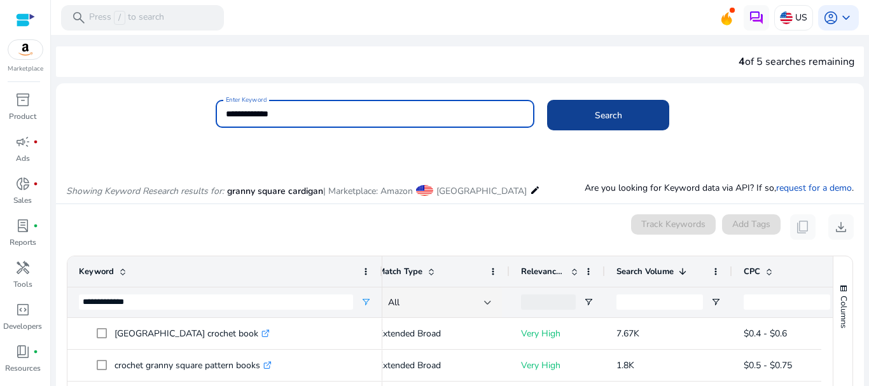
type input "**********"
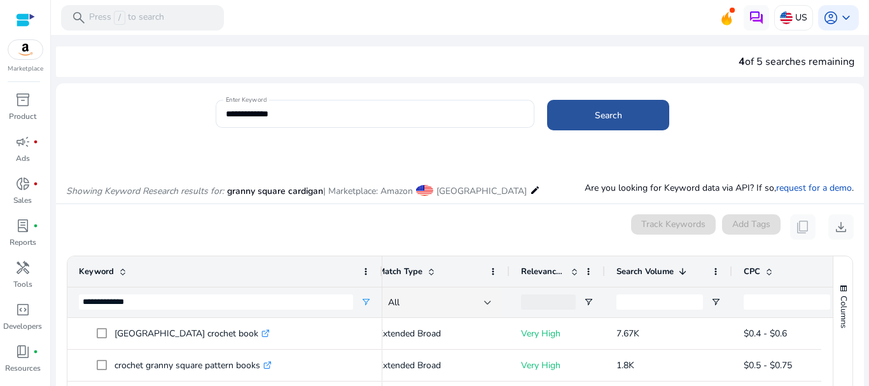
click at [583, 111] on span at bounding box center [608, 115] width 122 height 31
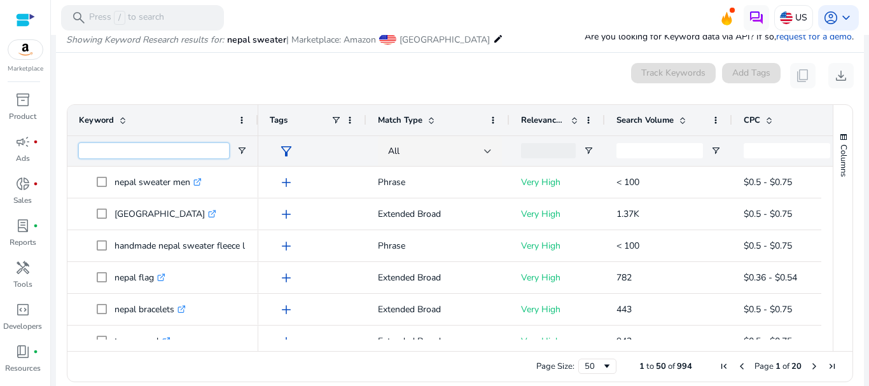
click at [181, 154] on input "Keyword Filter Input" at bounding box center [154, 150] width 150 height 15
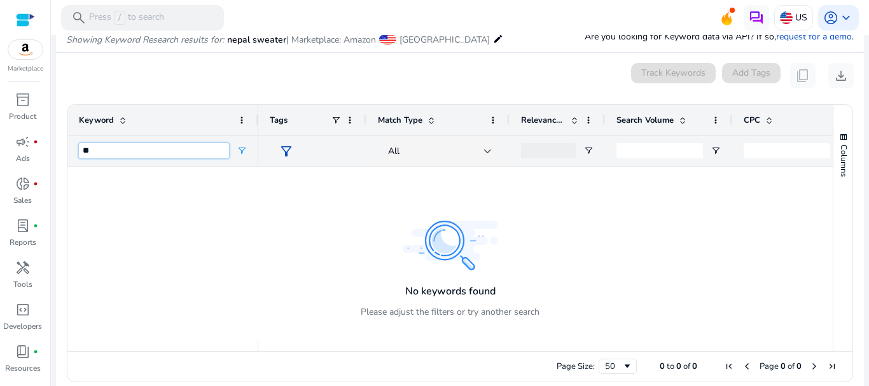
type input "*"
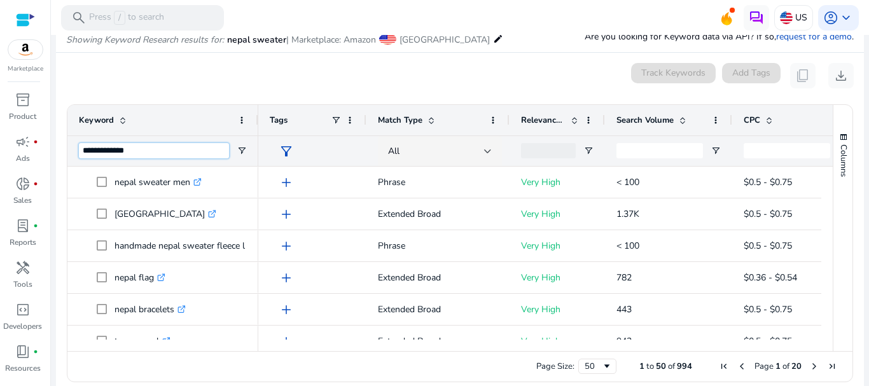
type input "**********"
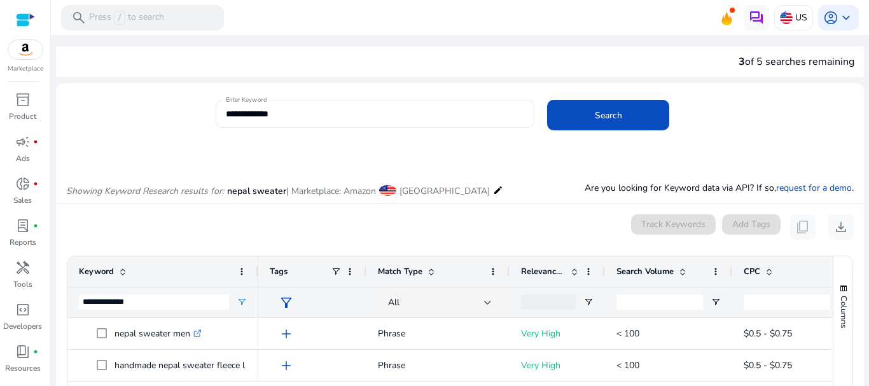
click at [347, 114] on input "**********" at bounding box center [375, 114] width 299 height 14
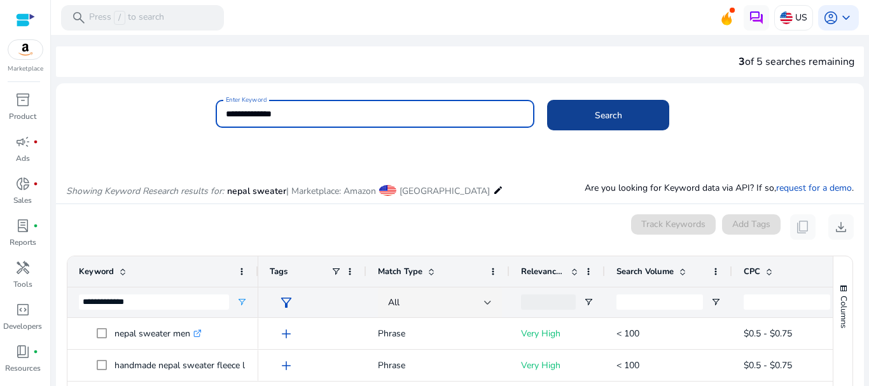
type input "**********"
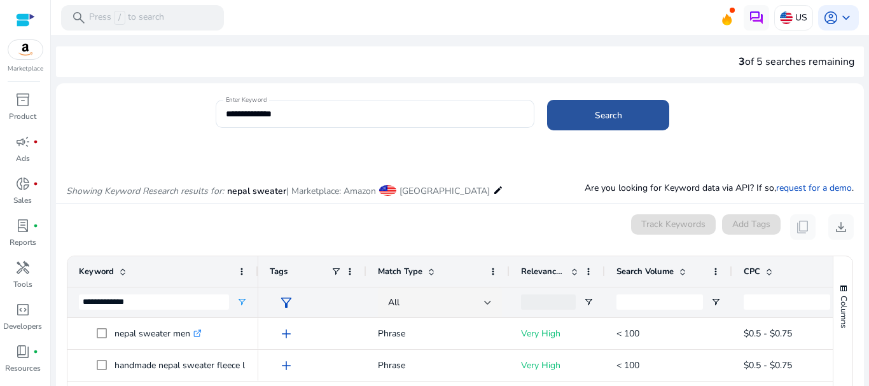
click at [595, 110] on span "Search" at bounding box center [608, 115] width 27 height 13
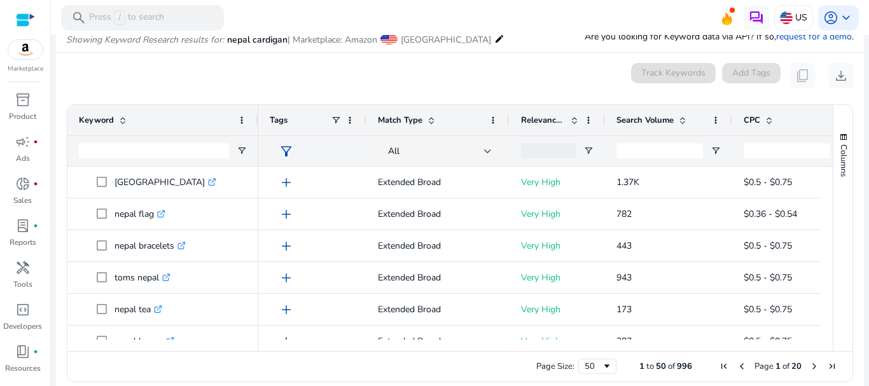
scroll to position [0, 0]
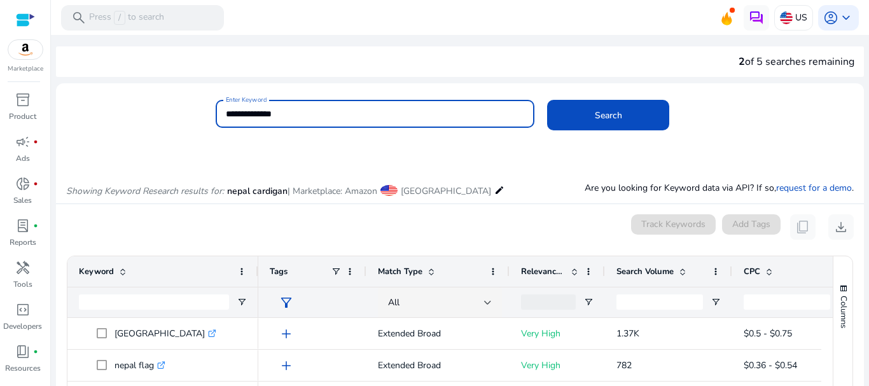
drag, startPoint x: 297, startPoint y: 119, endPoint x: 180, endPoint y: 106, distance: 117.7
click at [180, 106] on div "**********" at bounding box center [455, 120] width 798 height 41
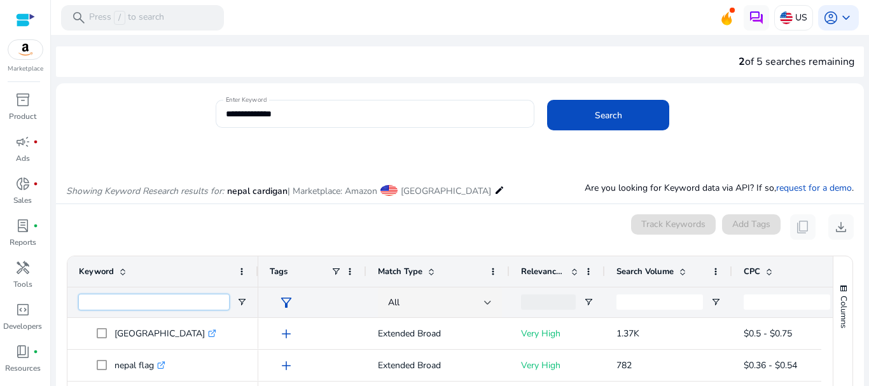
click at [162, 298] on input "Keyword Filter Input" at bounding box center [154, 302] width 150 height 15
paste input "**********"
type input "**********"
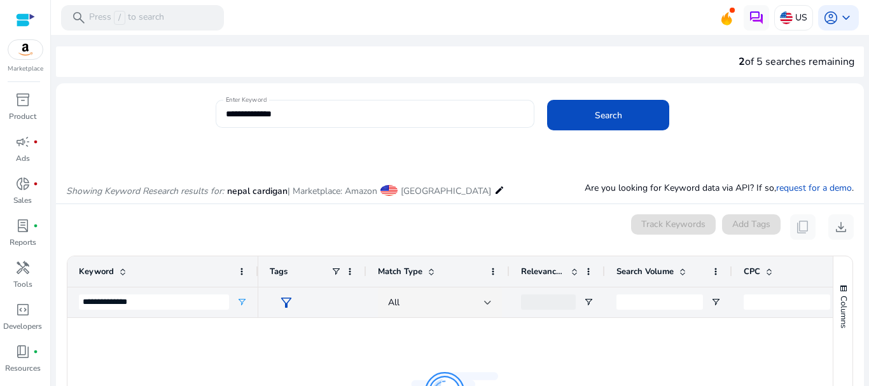
click at [331, 101] on div "**********" at bounding box center [375, 114] width 299 height 28
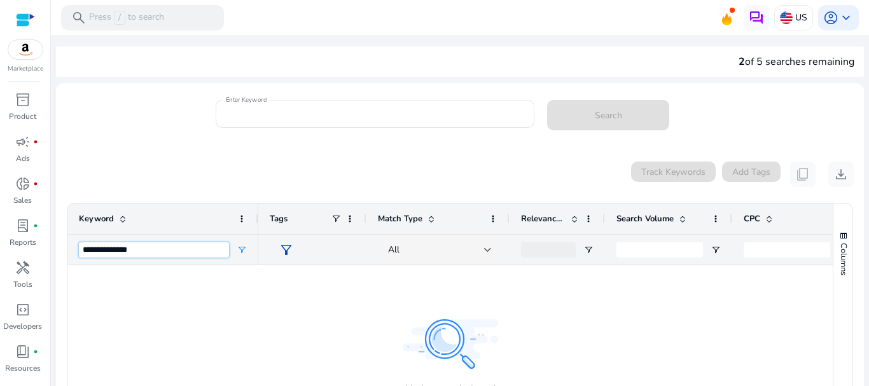
click at [169, 247] on input "**********" at bounding box center [154, 249] width 150 height 15
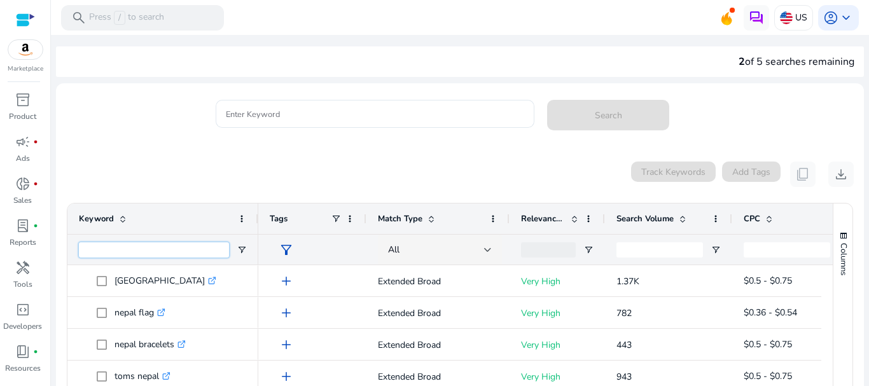
scroll to position [111, 0]
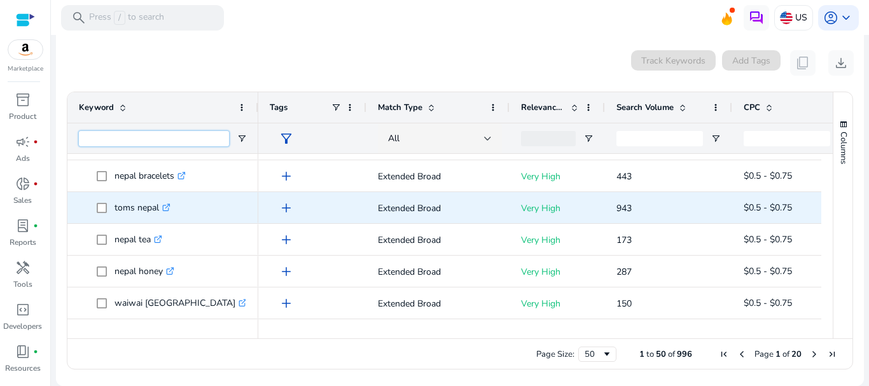
scroll to position [49, 0]
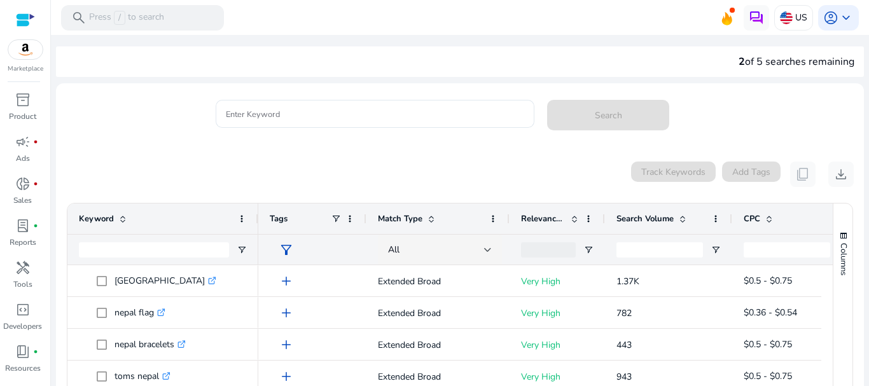
click at [244, 204] on div "Keyword" at bounding box center [163, 219] width 168 height 31
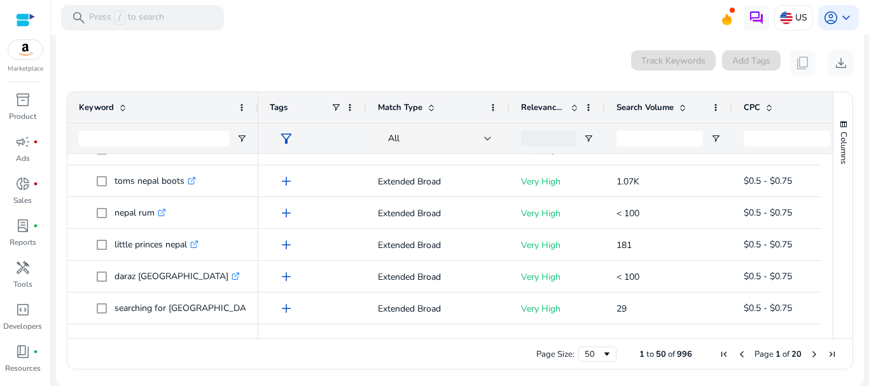
scroll to position [0, 0]
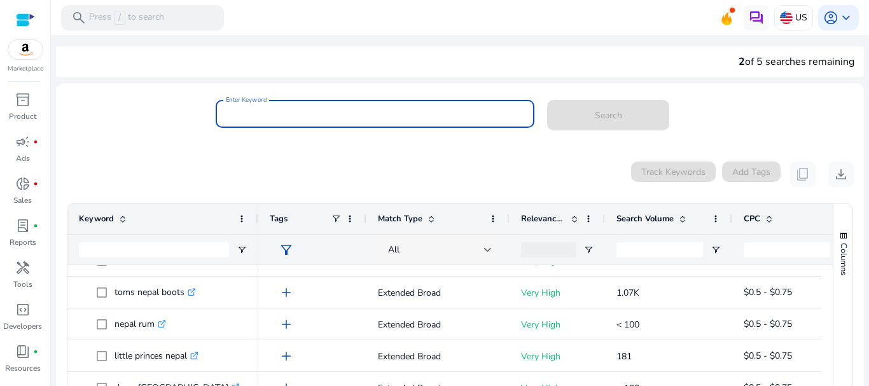
click at [333, 120] on input "Enter Keyword" at bounding box center [375, 114] width 299 height 14
paste input "**********"
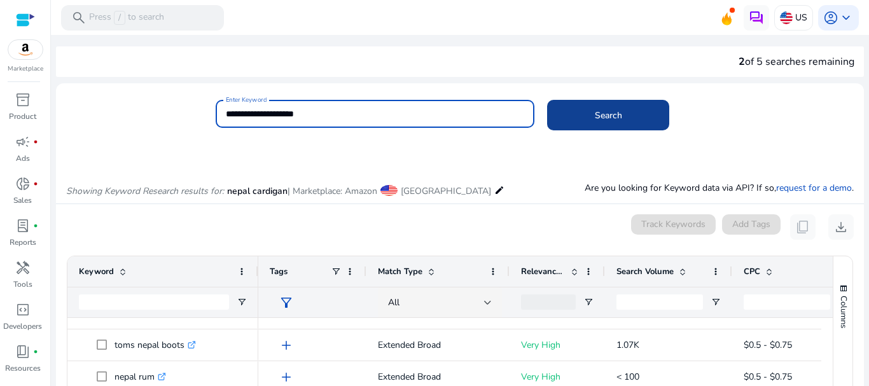
type input "**********"
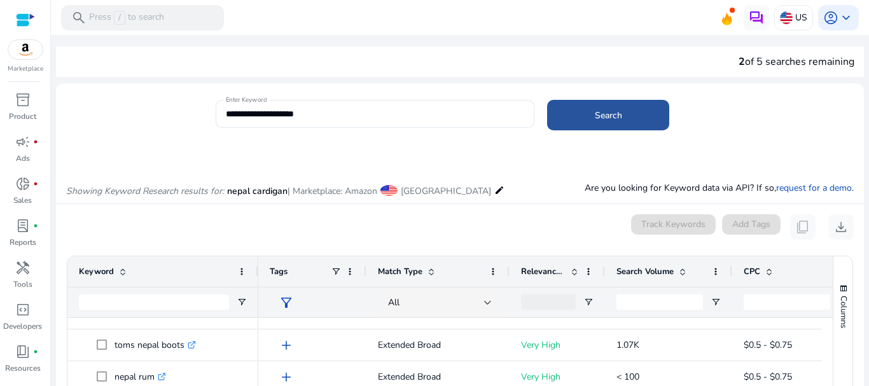
click at [590, 114] on span at bounding box center [608, 115] width 122 height 31
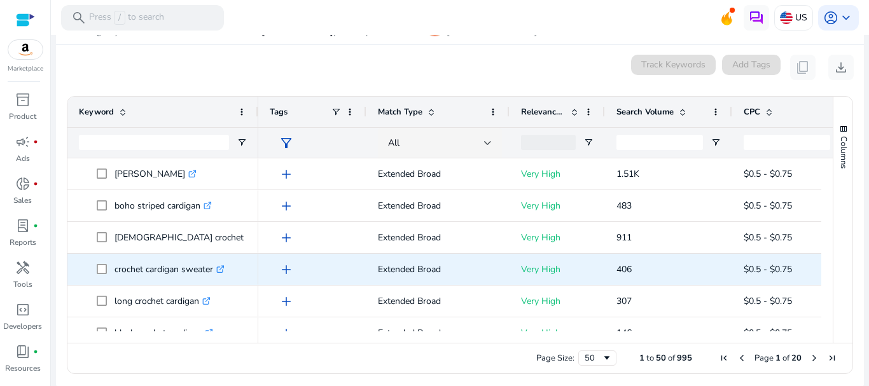
scroll to position [164, 0]
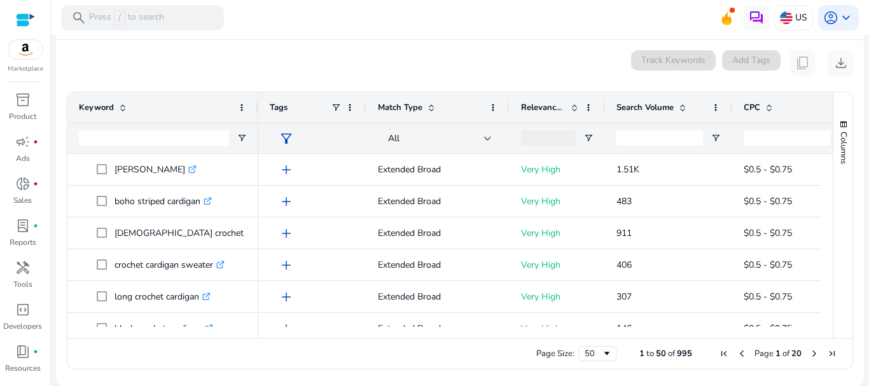
click at [553, 110] on span "Relevance Score" at bounding box center [543, 107] width 45 height 11
click at [550, 103] on span "Relevance Score" at bounding box center [543, 107] width 45 height 11
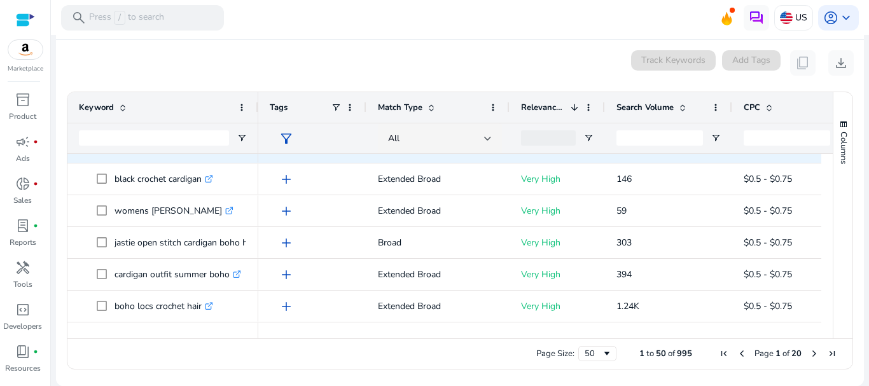
scroll to position [0, 0]
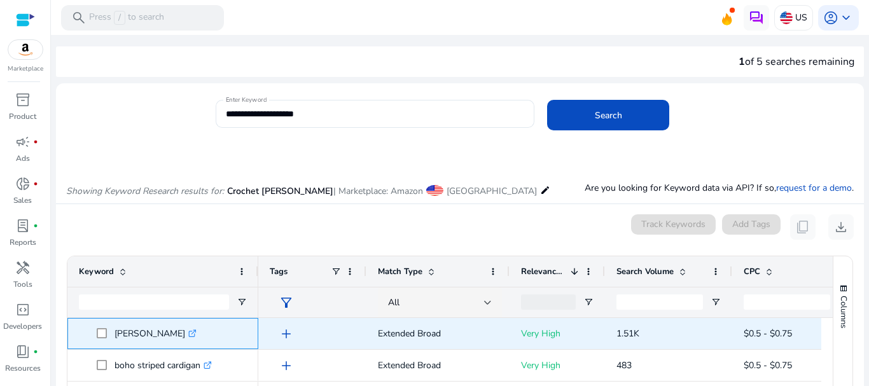
click at [191, 333] on icon at bounding box center [193, 331] width 4 height 4
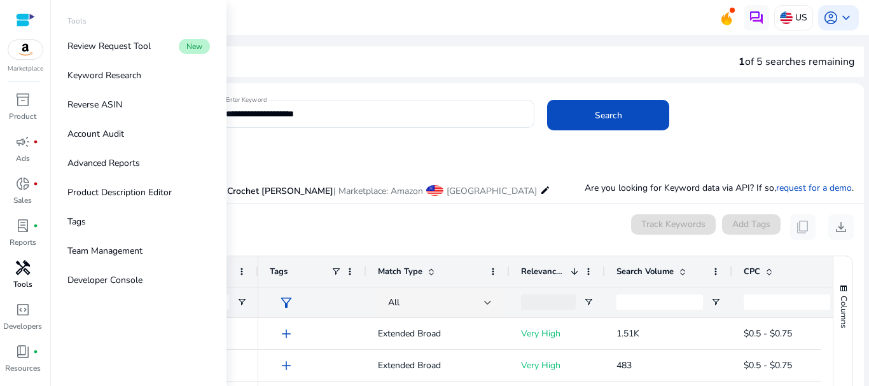
click at [18, 280] on p "Tools" at bounding box center [22, 284] width 19 height 11
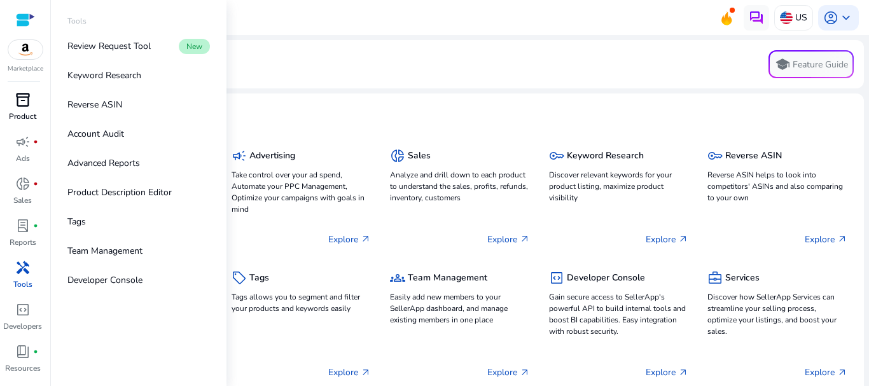
click at [11, 95] on div "inventory_2" at bounding box center [23, 100] width 36 height 20
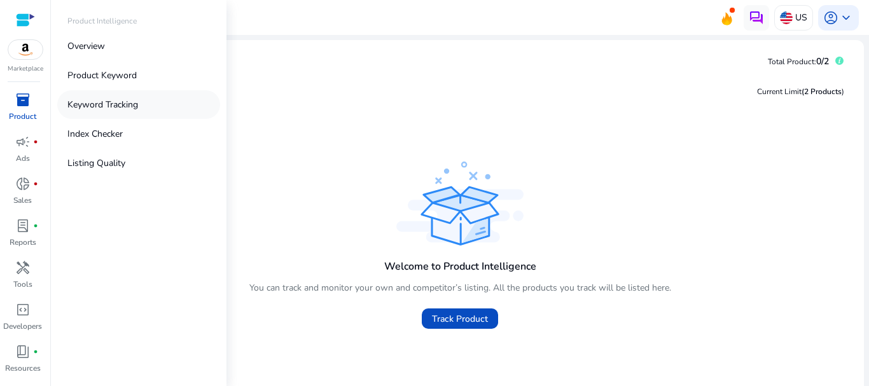
click at [90, 104] on p "Keyword Tracking" at bounding box center [102, 104] width 71 height 13
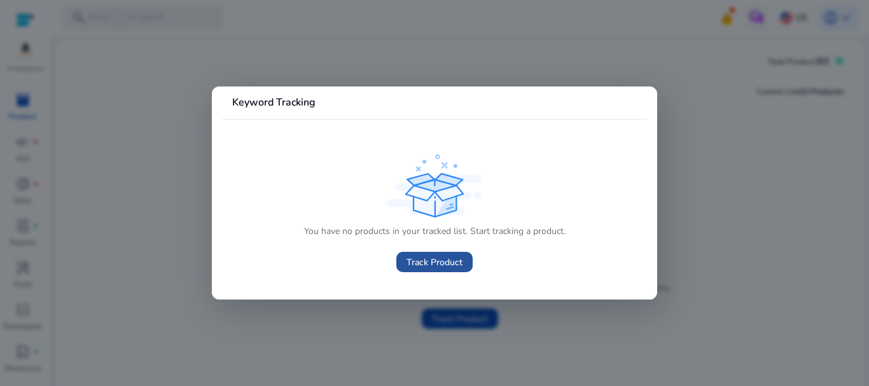
click at [422, 257] on span "Track Product" at bounding box center [434, 262] width 56 height 13
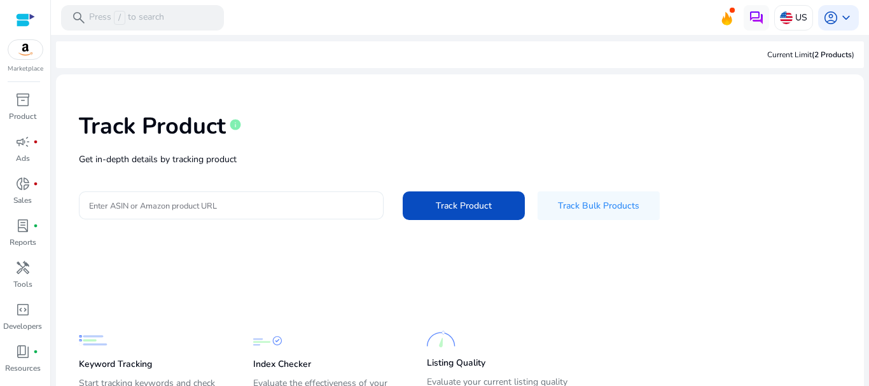
click at [280, 176] on div "Track Product info Get in-depth details by tracking product Enter ASIN or Amazo…" at bounding box center [459, 165] width 787 height 161
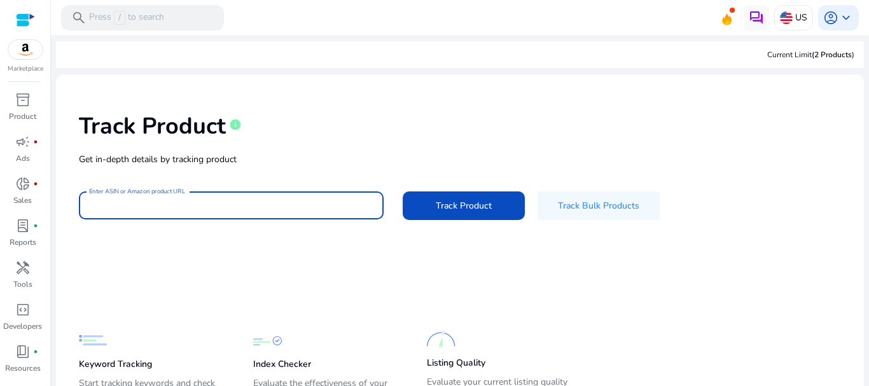
click at [212, 205] on input "Enter ASIN or Amazon product URL" at bounding box center [231, 205] width 284 height 14
paste input "**********"
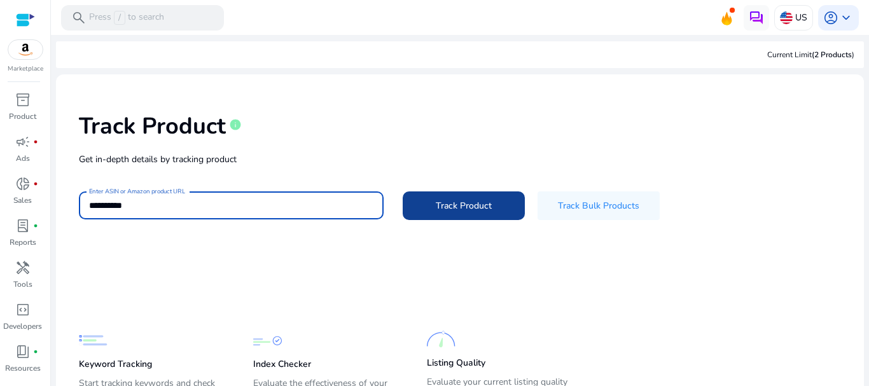
type input "**********"
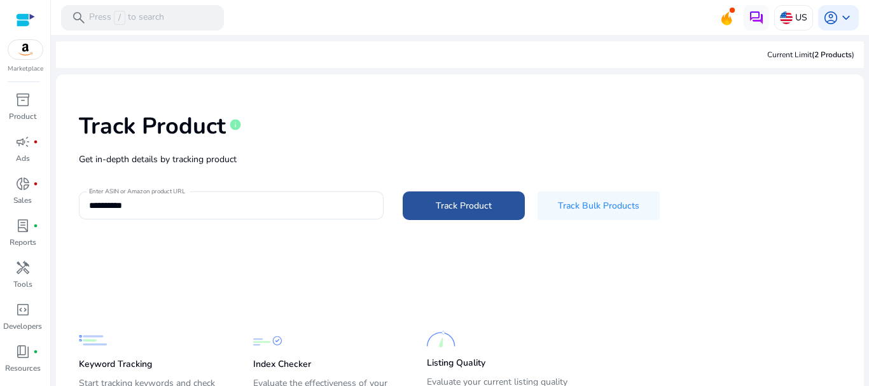
click at [437, 197] on span at bounding box center [464, 205] width 122 height 31
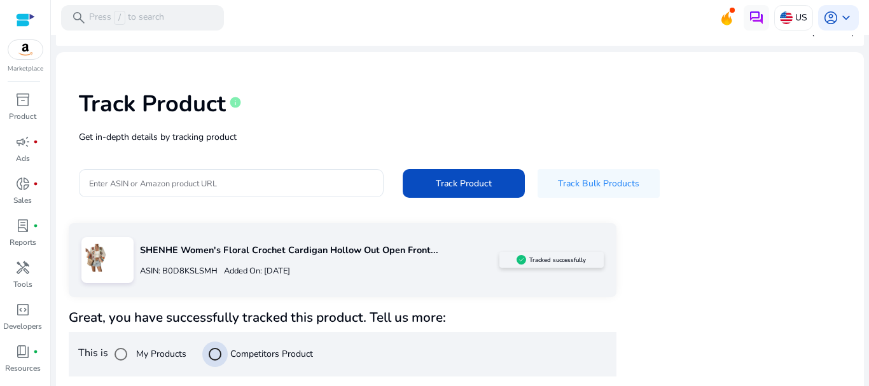
scroll to position [171, 0]
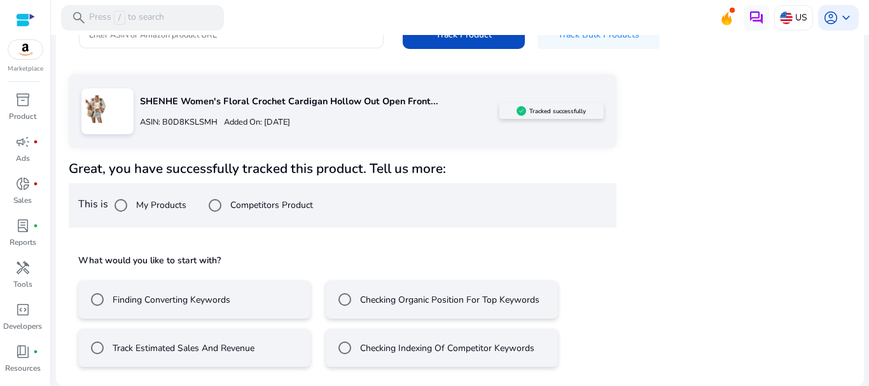
click at [128, 299] on label "Finding Converting Keywords" at bounding box center [170, 299] width 120 height 13
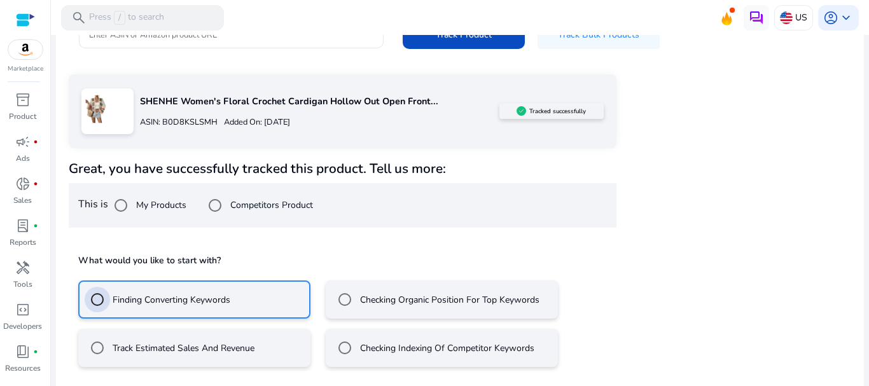
scroll to position [228, 0]
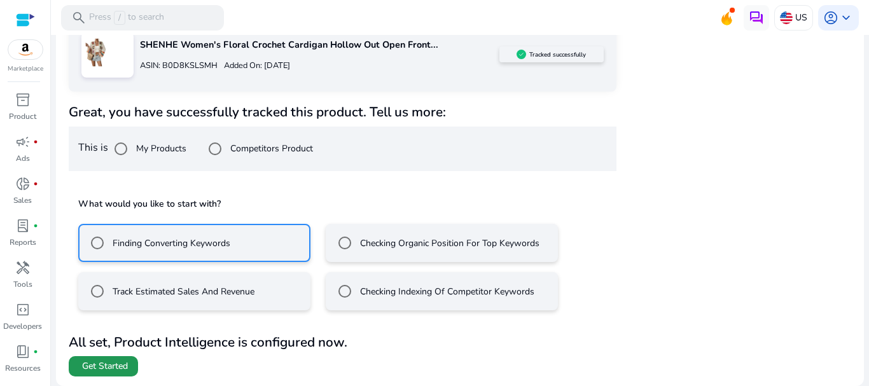
click at [94, 375] on span at bounding box center [103, 366] width 69 height 31
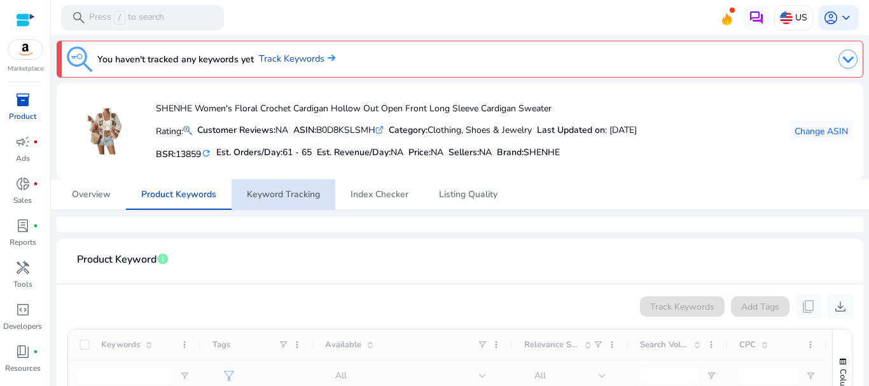
click at [282, 201] on span "Keyword Tracking" at bounding box center [283, 194] width 73 height 31
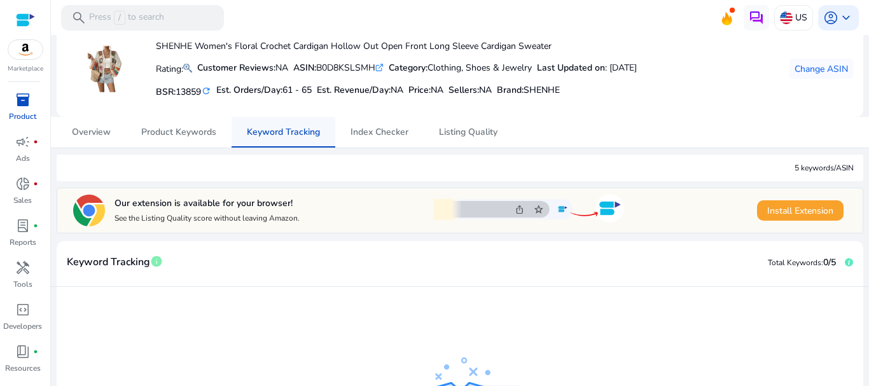
scroll to position [63, 0]
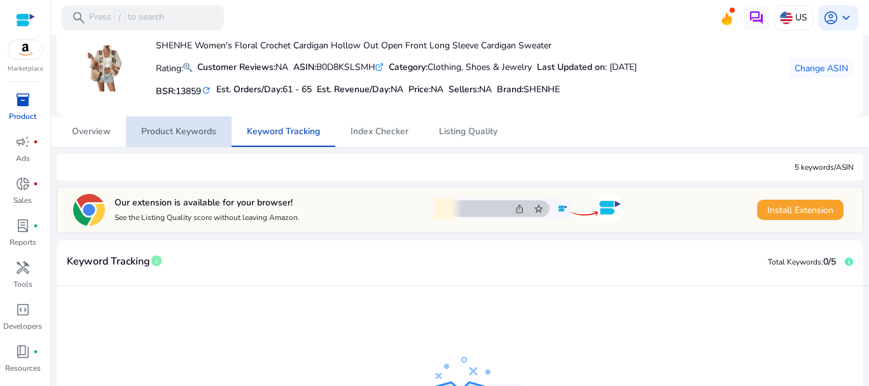
click at [197, 138] on span "Product Keywords" at bounding box center [178, 131] width 75 height 31
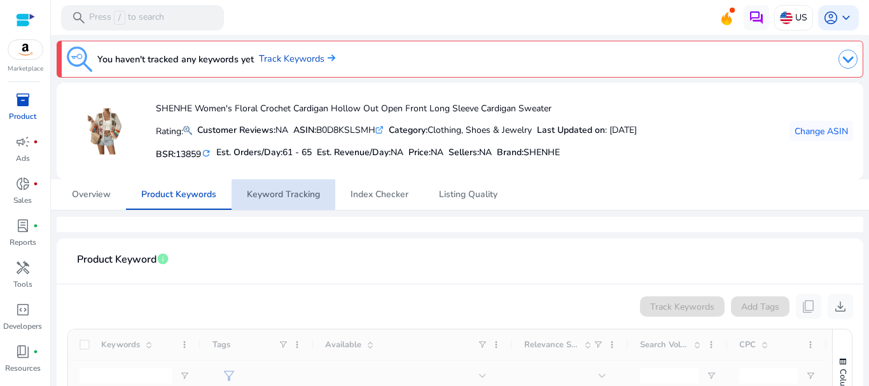
click at [273, 186] on span "Keyword Tracking" at bounding box center [283, 194] width 73 height 31
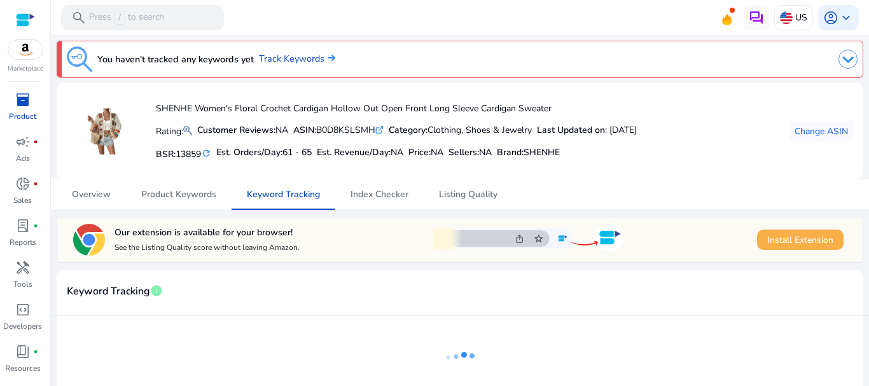
click at [782, 242] on div "Our extension is available for your browser! See the Listing Quality score with…" at bounding box center [460, 326] width 807 height 219
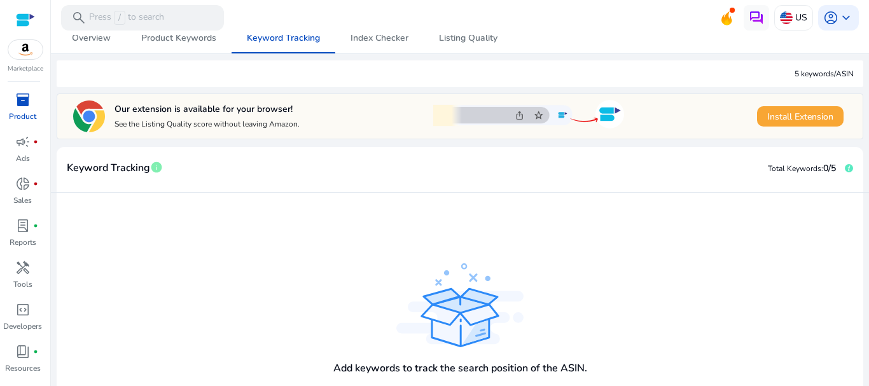
scroll to position [157, 0]
click at [767, 121] on span "Install Extension" at bounding box center [800, 115] width 66 height 13
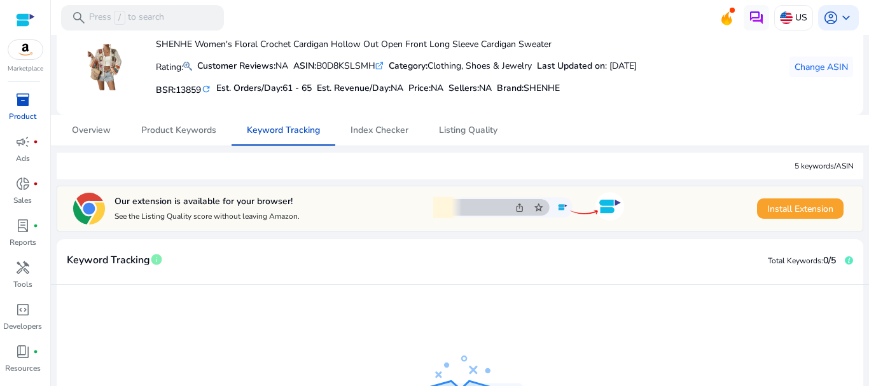
scroll to position [64, 0]
click at [374, 141] on span "Index Checker" at bounding box center [379, 131] width 58 height 31
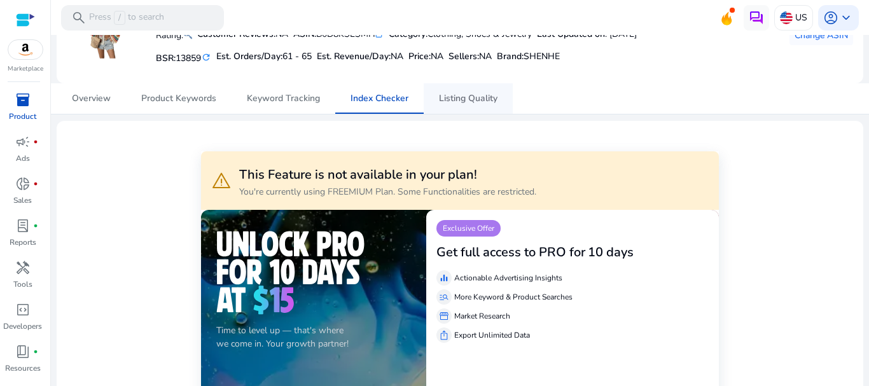
scroll to position [97, 0]
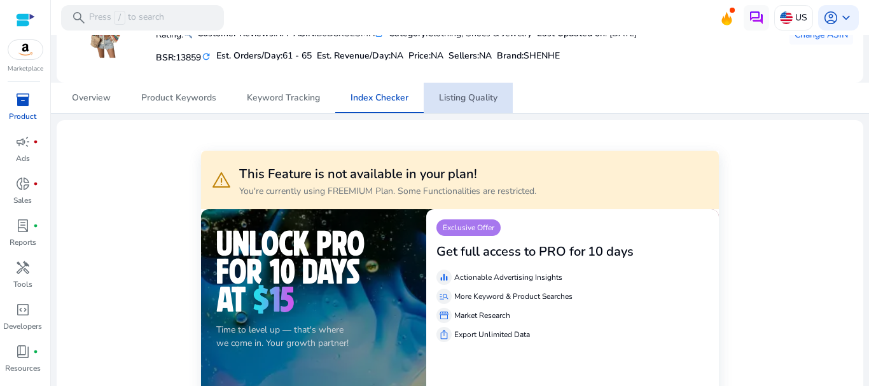
click at [464, 105] on span "Listing Quality" at bounding box center [468, 98] width 59 height 31
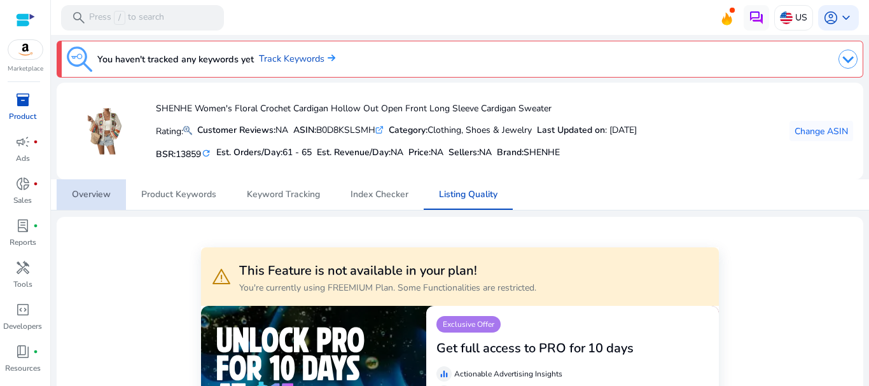
click at [57, 191] on link "Overview" at bounding box center [91, 194] width 69 height 31
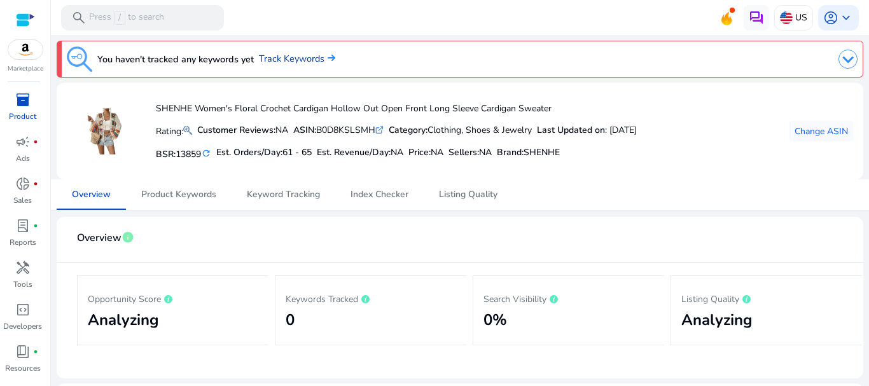
click at [279, 57] on link "Track Keywords" at bounding box center [297, 59] width 76 height 14
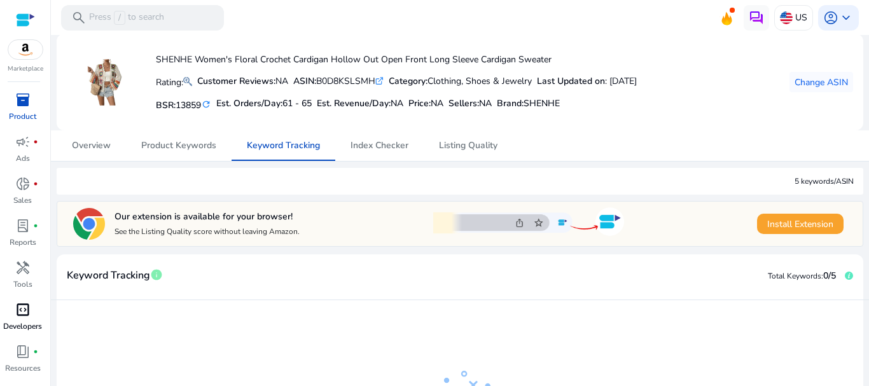
scroll to position [34, 0]
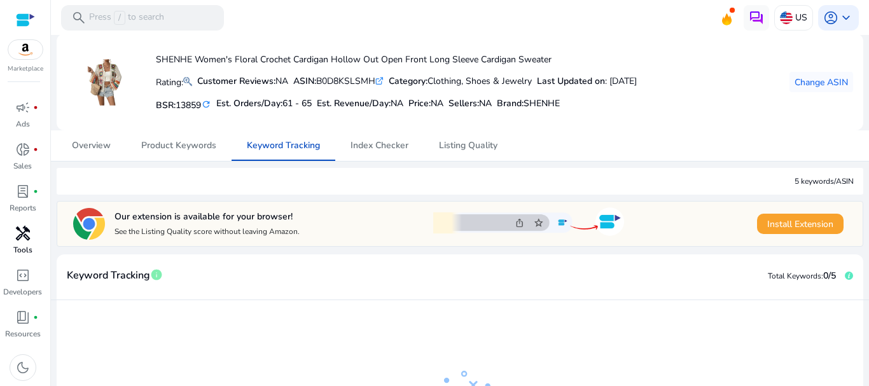
click at [16, 241] on span "handyman" at bounding box center [22, 233] width 15 height 15
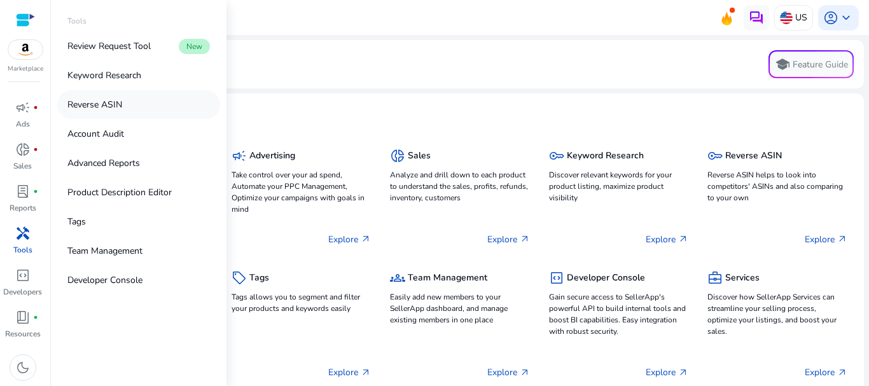
click at [126, 104] on link "Reverse ASIN" at bounding box center [138, 104] width 163 height 29
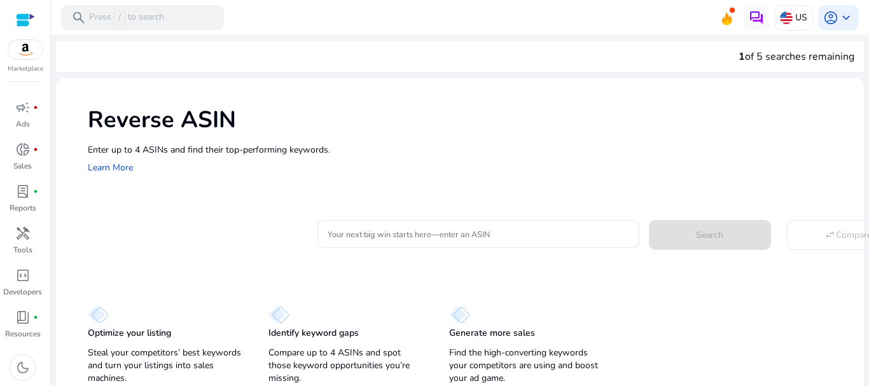
click at [357, 219] on div "Your next big win starts here—enter an ASIN Search swap_horiz Compare" at bounding box center [585, 232] width 536 height 31
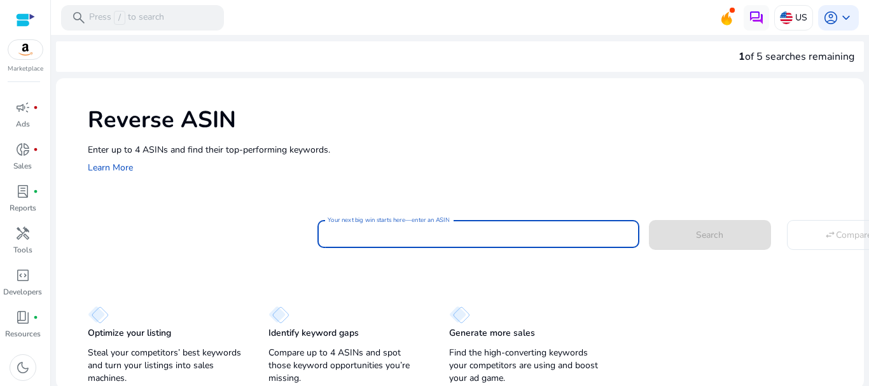
click at [344, 232] on input "Your next big win starts here—enter an ASIN" at bounding box center [479, 234] width 302 height 14
type input "*"
paste input "**********"
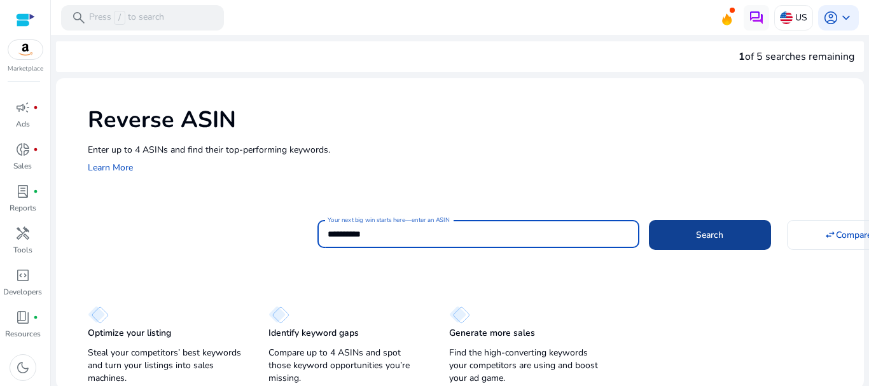
type input "**********"
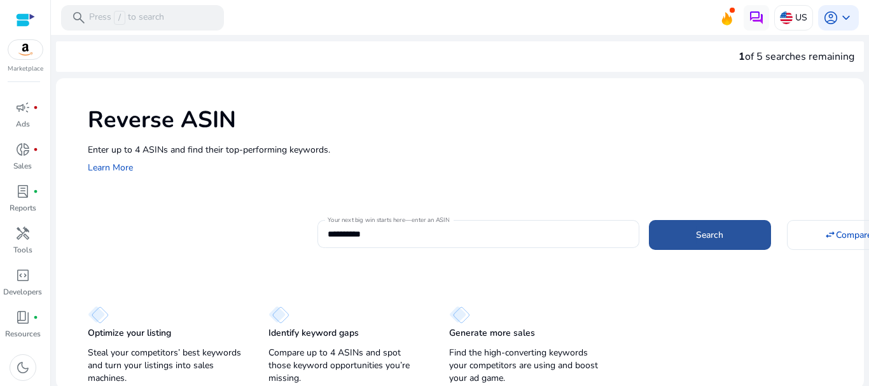
click at [679, 230] on span at bounding box center [710, 234] width 122 height 31
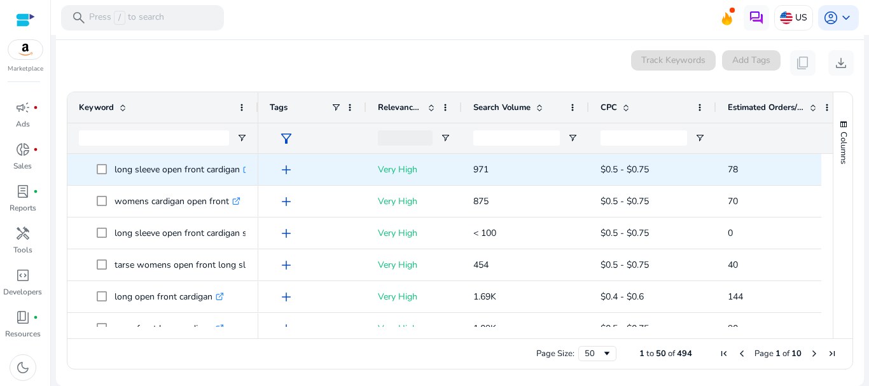
scroll to position [136, 0]
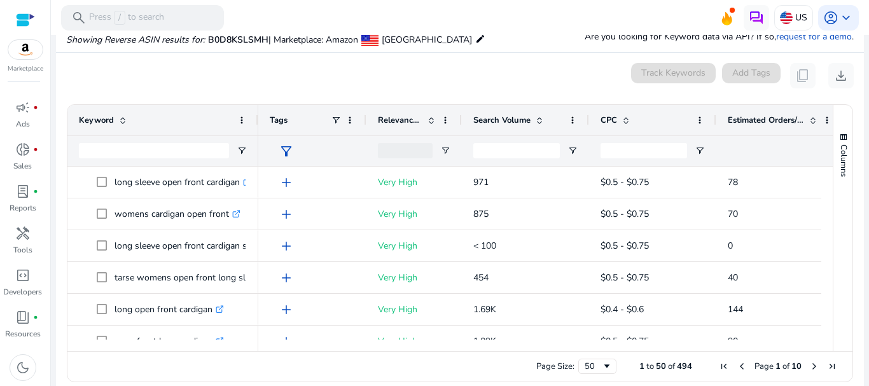
click at [490, 120] on span "Search Volume" at bounding box center [501, 119] width 57 height 11
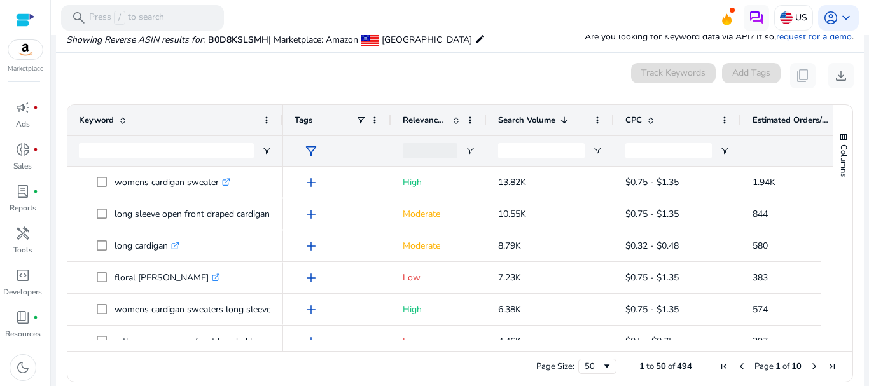
drag, startPoint x: 257, startPoint y: 120, endPoint x: 291, endPoint y: 115, distance: 34.7
click at [285, 115] on div at bounding box center [282, 120] width 5 height 31
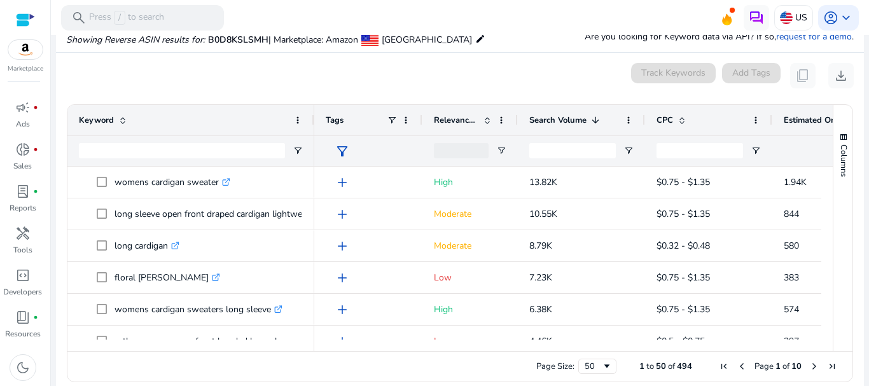
drag, startPoint x: 291, startPoint y: 115, endPoint x: 313, endPoint y: 128, distance: 25.1
click at [313, 128] on div at bounding box center [313, 120] width 5 height 31
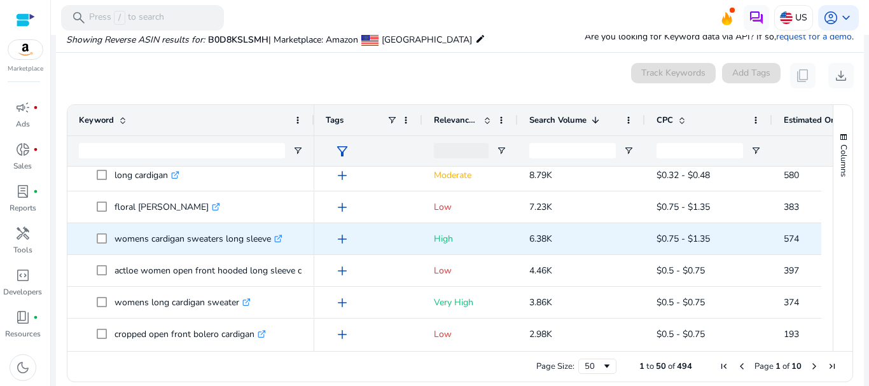
scroll to position [81, 0]
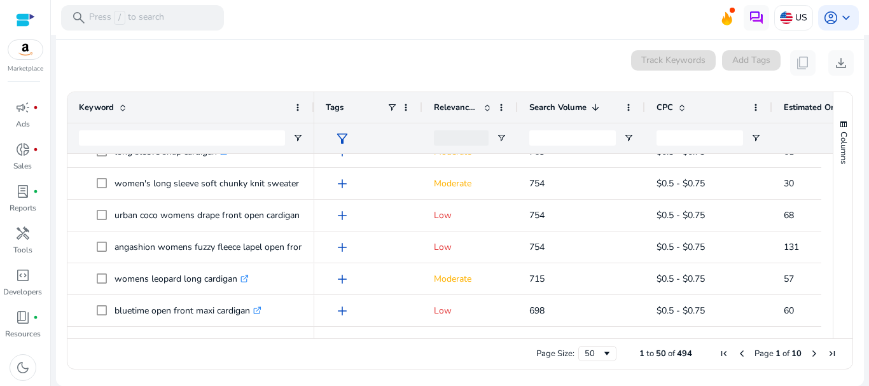
click at [809, 351] on span "Next Page" at bounding box center [814, 354] width 10 height 10
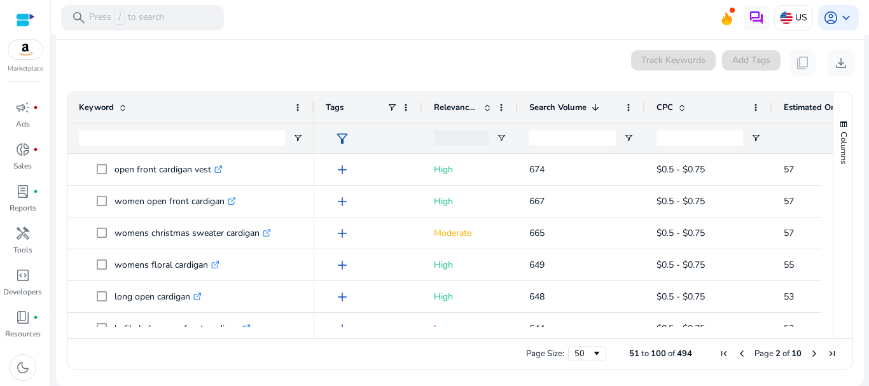
click at [737, 352] on span "Previous Page" at bounding box center [742, 354] width 10 height 10
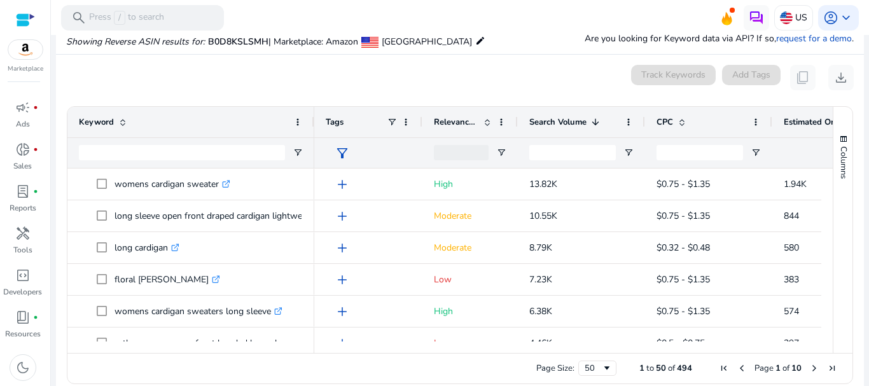
click at [314, 121] on div "Keyword" at bounding box center [190, 137] width 247 height 61
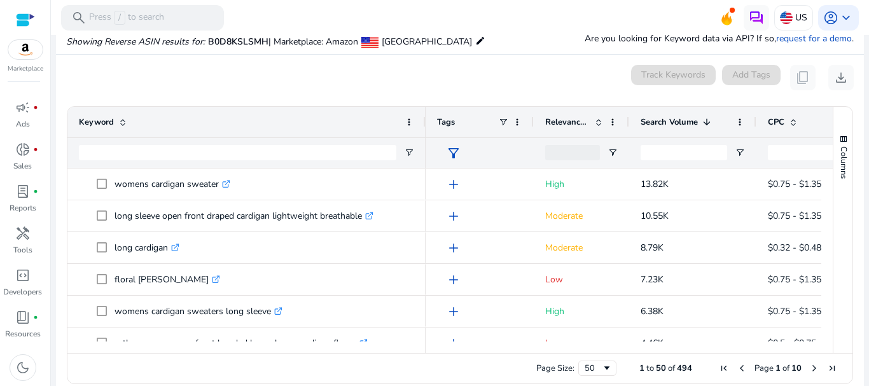
drag, startPoint x: 311, startPoint y: 123, endPoint x: 422, endPoint y: 128, distance: 111.5
click at [422, 128] on div at bounding box center [424, 122] width 5 height 31
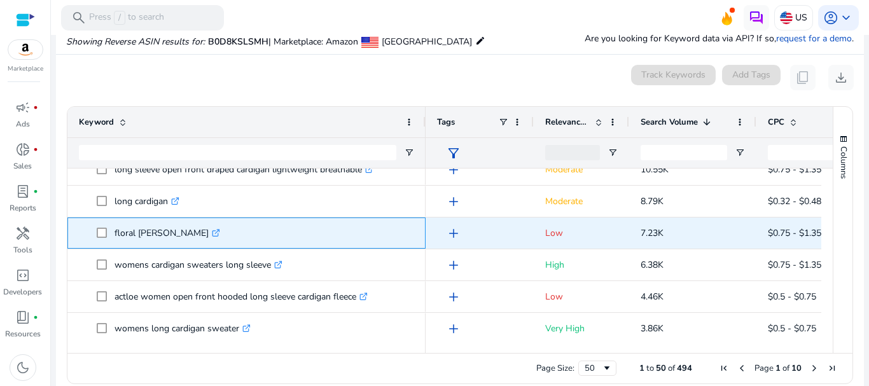
click at [209, 234] on link ".st0{fill:#2c8af8}" at bounding box center [214, 233] width 11 height 12
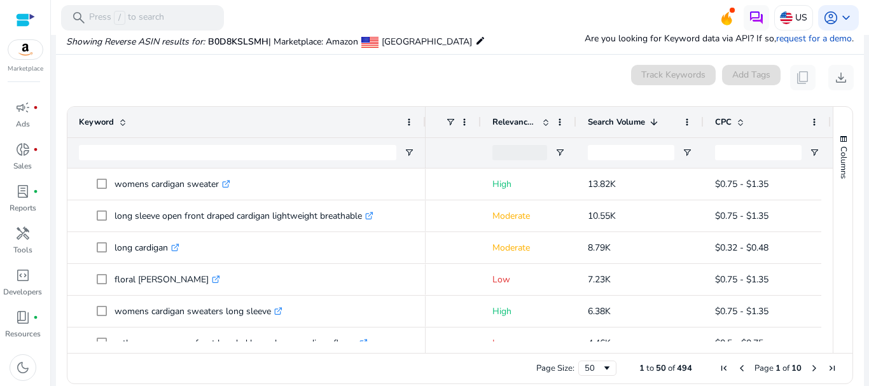
click at [731, 123] on span "CPC" at bounding box center [723, 121] width 17 height 11
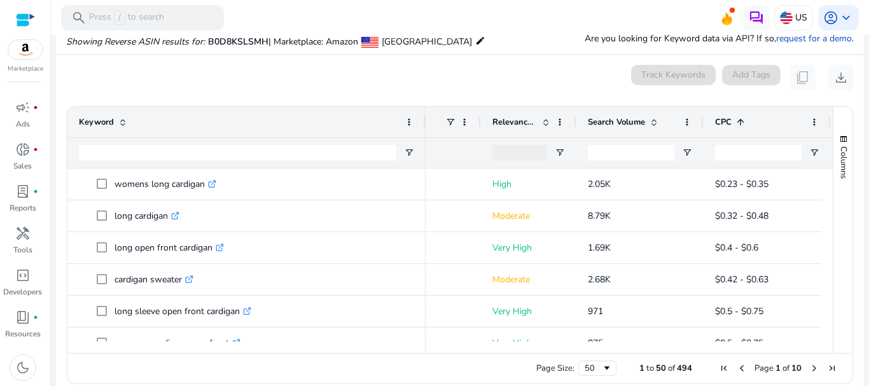
click at [731, 123] on span "CPC" at bounding box center [723, 121] width 17 height 11
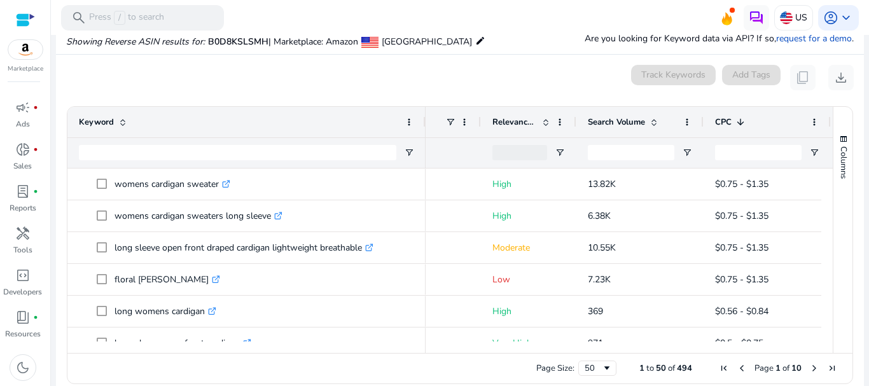
click at [731, 123] on span "CPC" at bounding box center [723, 121] width 17 height 11
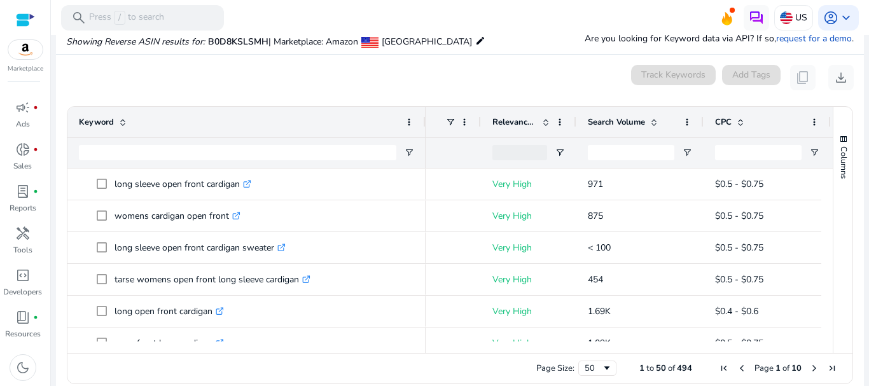
click at [728, 128] on div "CPC" at bounding box center [760, 122] width 90 height 24
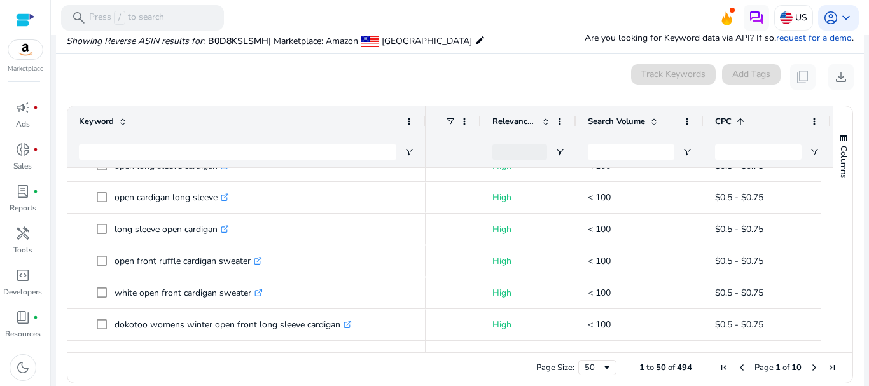
click at [731, 130] on div "CPC 1" at bounding box center [760, 121] width 90 height 24
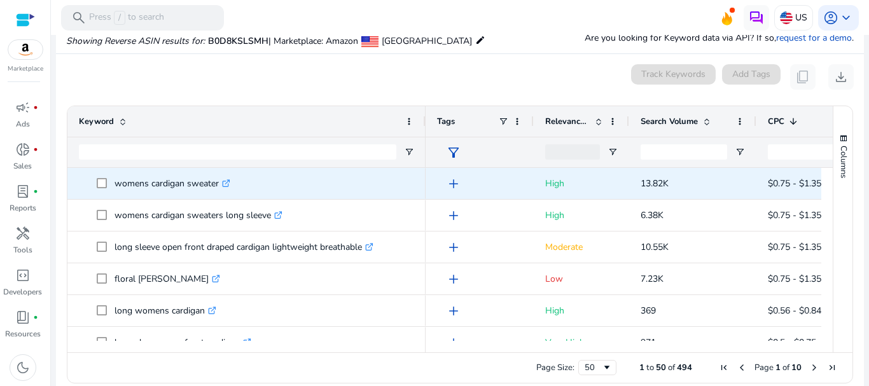
click at [222, 182] on link ".st0{fill:#2c8af8}" at bounding box center [224, 183] width 11 height 12
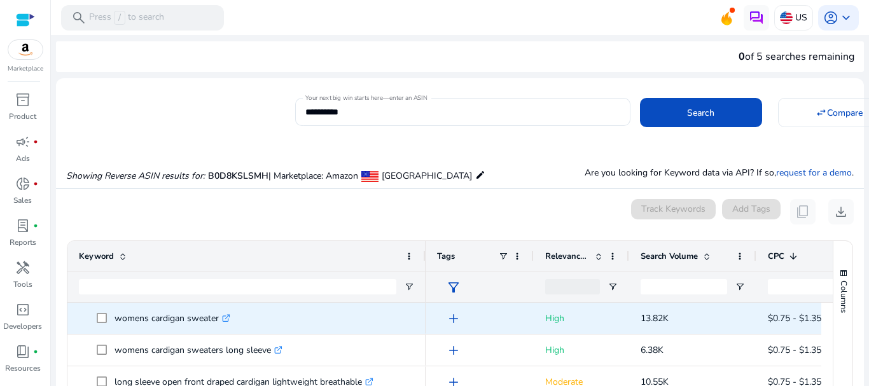
scroll to position [135, 0]
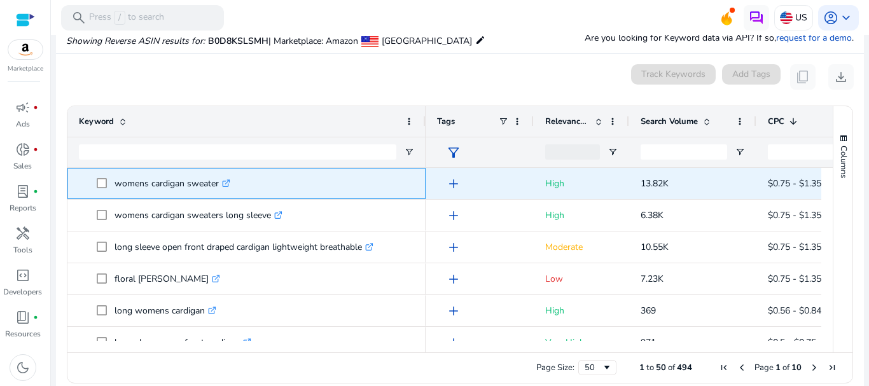
drag, startPoint x: 114, startPoint y: 179, endPoint x: 219, endPoint y: 185, distance: 105.1
click at [219, 185] on span "womens cardigan sweater .st0{fill:#2c8af8}" at bounding box center [255, 183] width 317 height 26
copy span "womens cardigan sweater"
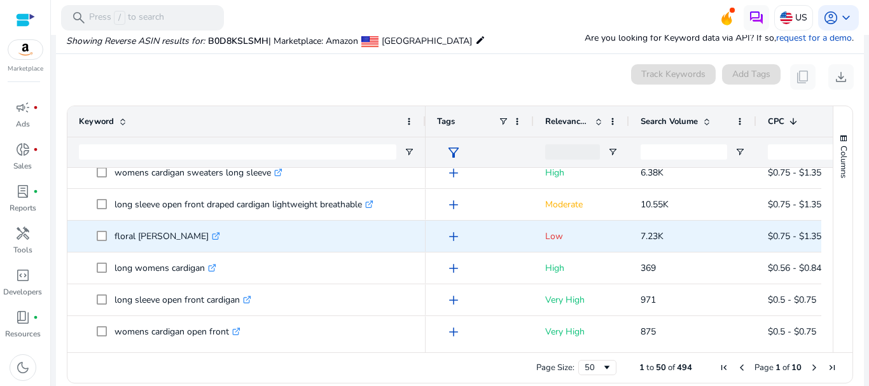
scroll to position [0, 0]
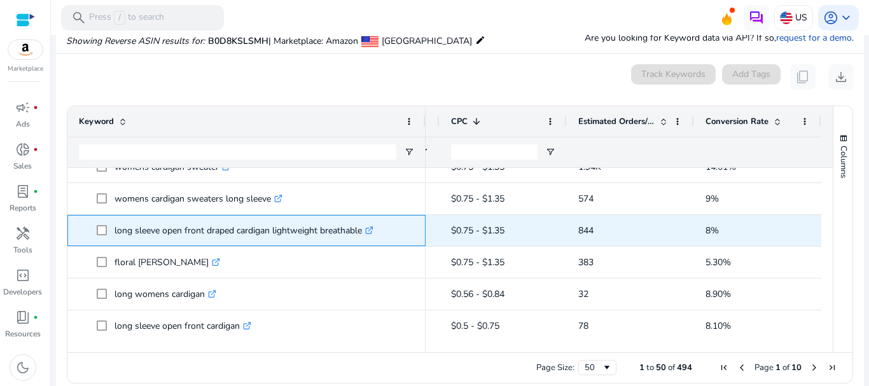
drag, startPoint x: 112, startPoint y: 228, endPoint x: 368, endPoint y: 236, distance: 255.8
click at [368, 236] on span "long sleeve open front draped cardigan lightweight breathable .st0{fill:#2c8af8}" at bounding box center [255, 231] width 317 height 26
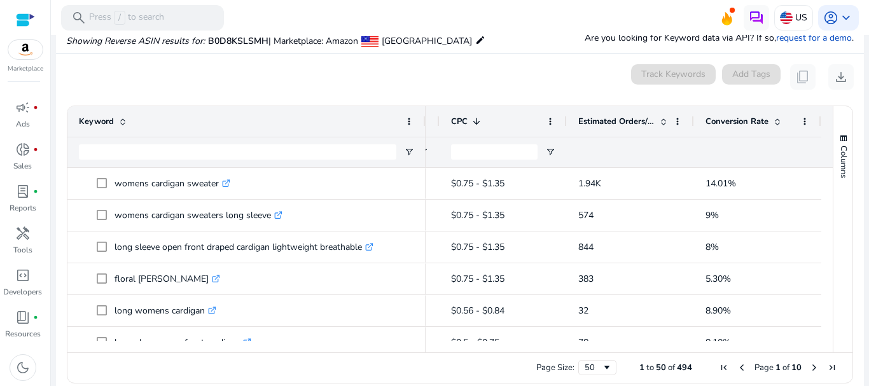
click at [597, 128] on div "Estimated Orders/Month" at bounding box center [623, 121] width 90 height 24
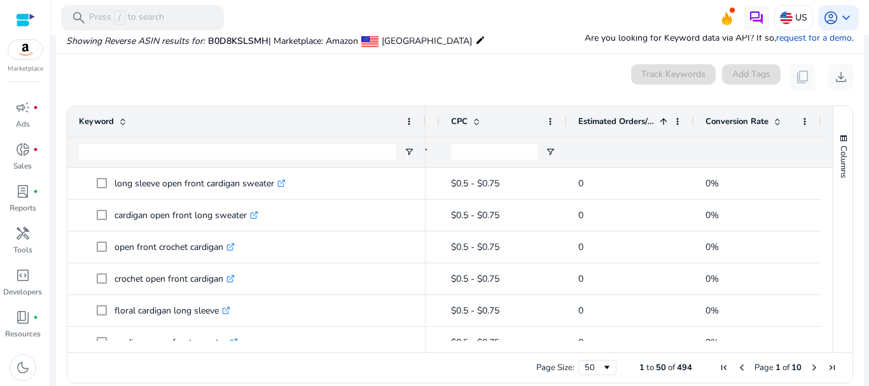
click at [597, 128] on div "Estimated Orders/Month 1" at bounding box center [623, 121] width 90 height 24
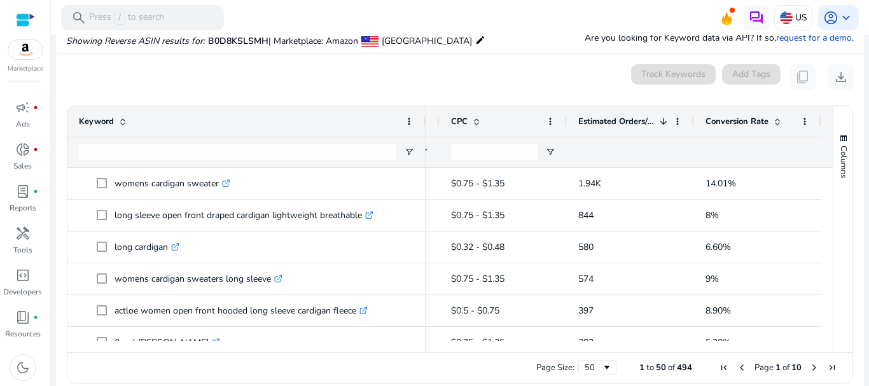
click at [597, 128] on div "Estimated Orders/Month 1" at bounding box center [623, 121] width 90 height 24
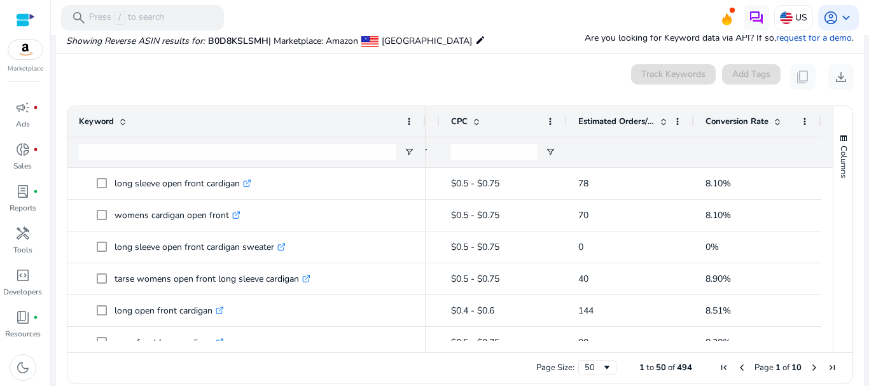
click at [597, 128] on div "Estimated Orders/Month" at bounding box center [623, 121] width 90 height 24
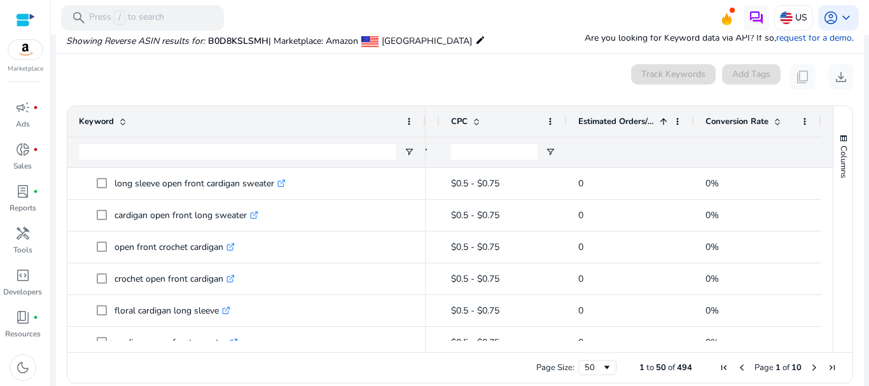
click at [597, 128] on div "Estimated Orders/Month 1" at bounding box center [623, 121] width 90 height 24
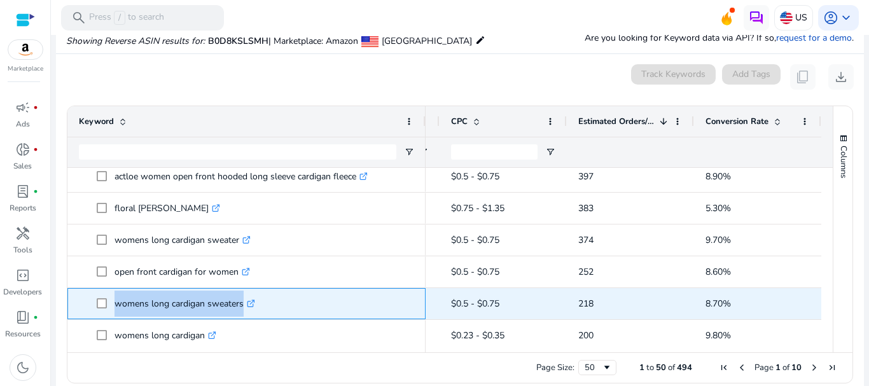
drag, startPoint x: 114, startPoint y: 303, endPoint x: 268, endPoint y: 312, distance: 154.2
click at [268, 312] on span "womens long cardigan sweaters .st0{fill:#2c8af8}" at bounding box center [255, 304] width 317 height 26
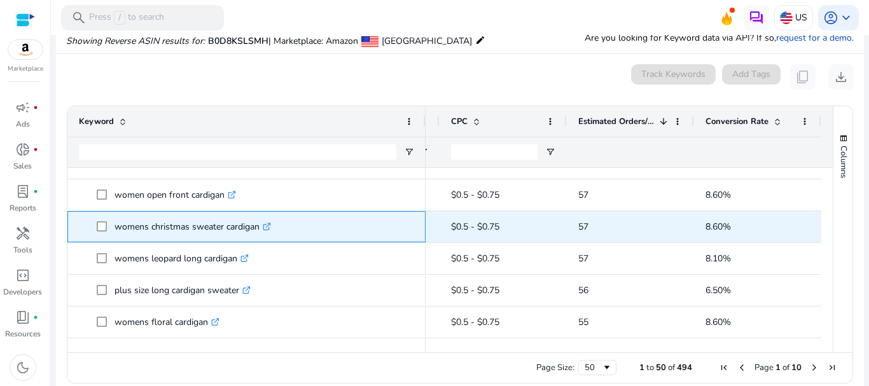
drag, startPoint x: 262, startPoint y: 229, endPoint x: 111, endPoint y: 214, distance: 152.1
click at [111, 214] on span "womens christmas sweater cardigan .st0{fill:#2c8af8}" at bounding box center [255, 227] width 317 height 26
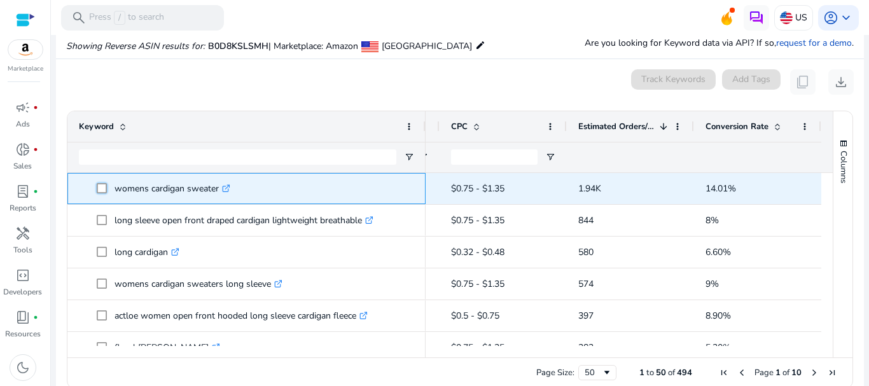
click at [223, 188] on span "womens cardigan sweater .st0{fill:#2c8af8}" at bounding box center [255, 189] width 317 height 26
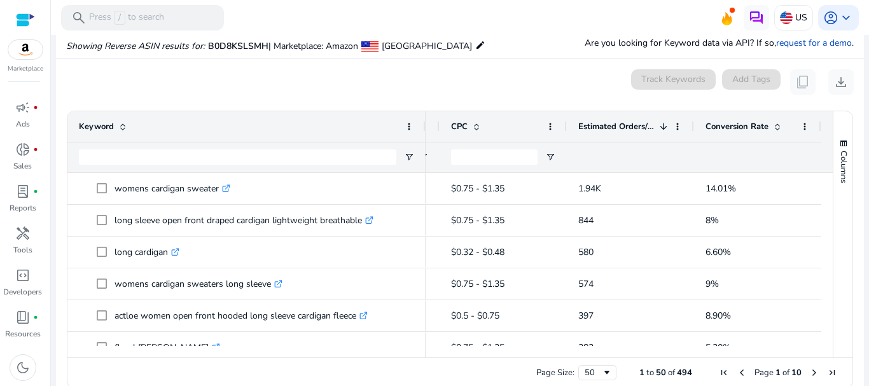
click at [163, 88] on div "0 keyword(s) selected Track Keywords Add Tags content_copy download" at bounding box center [459, 81] width 787 height 25
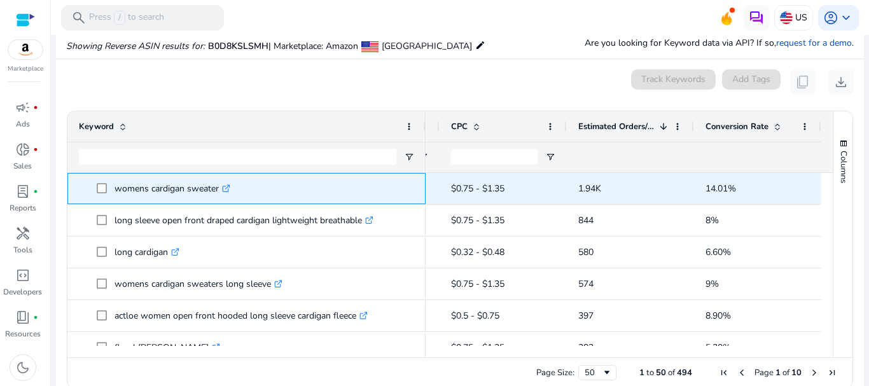
drag, startPoint x: 114, startPoint y: 190, endPoint x: 223, endPoint y: 190, distance: 109.4
click at [223, 190] on span "womens cardigan sweater .st0{fill:#2c8af8}" at bounding box center [255, 189] width 317 height 26
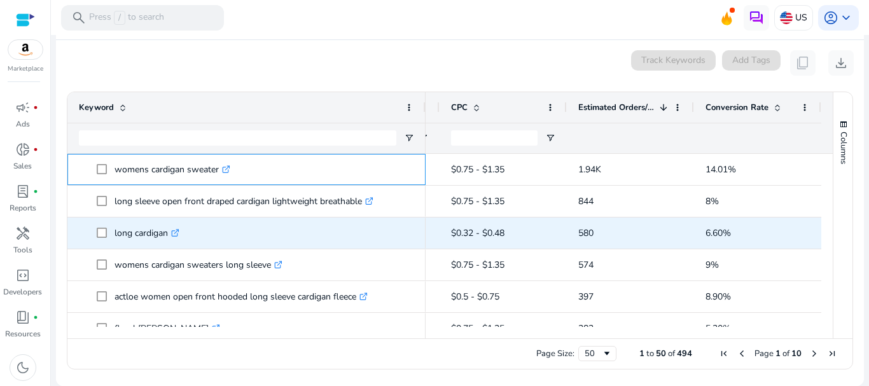
scroll to position [141, 0]
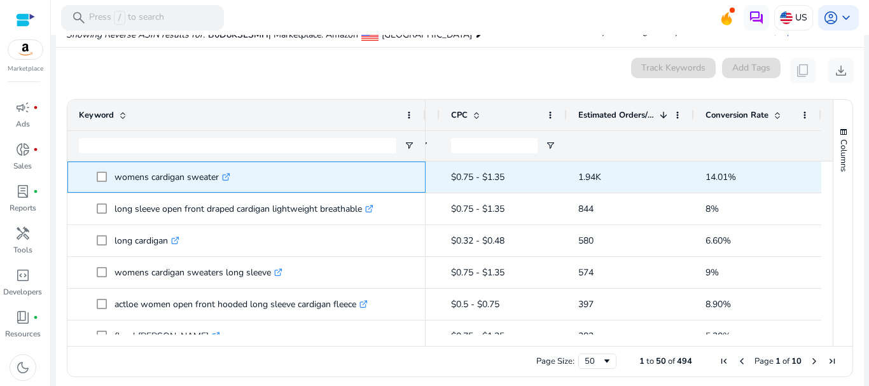
copy span "womens cardigan sweater"
drag, startPoint x: 113, startPoint y: 174, endPoint x: 218, endPoint y: 176, distance: 105.0
click at [218, 176] on span "womens cardigan sweater .st0{fill:#2c8af8}" at bounding box center [255, 177] width 317 height 26
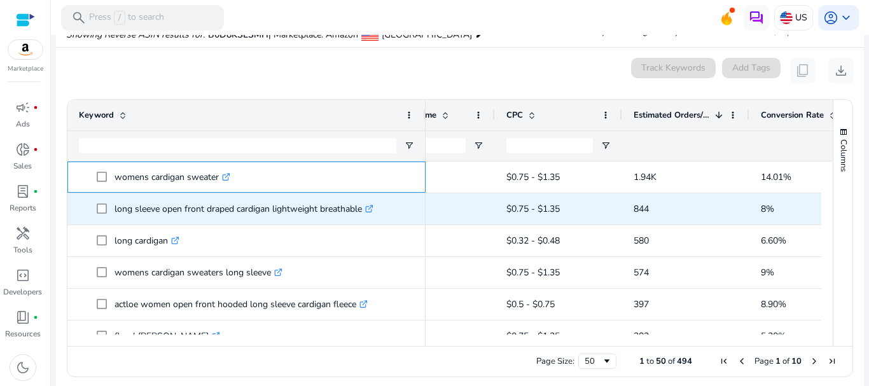
scroll to position [0, 242]
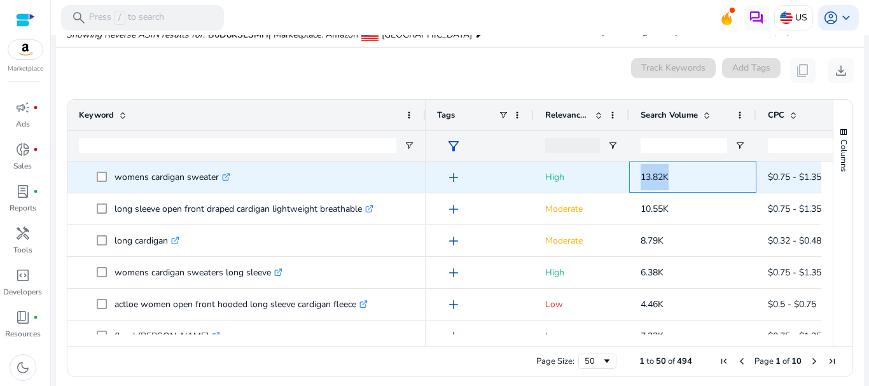
drag, startPoint x: 635, startPoint y: 177, endPoint x: 677, endPoint y: 177, distance: 41.3
click at [677, 177] on div "13.82K" at bounding box center [692, 177] width 127 height 31
copy span "13.82K"
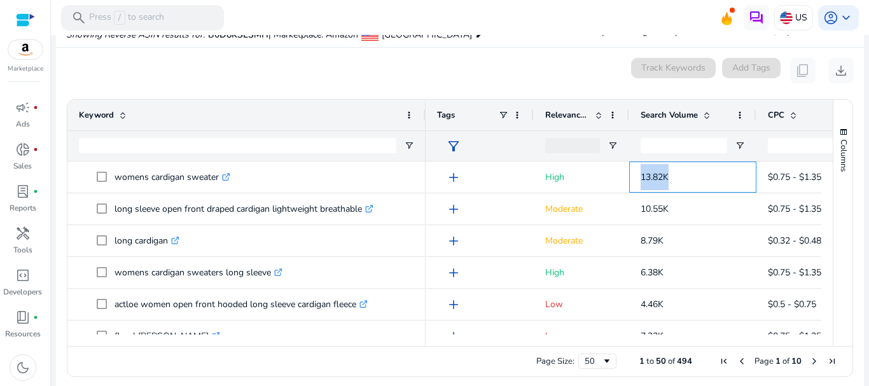
copy span "13.82K"
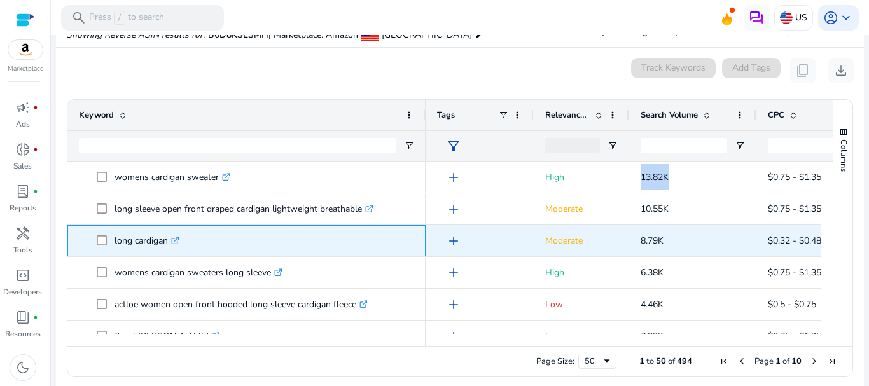
drag, startPoint x: 115, startPoint y: 236, endPoint x: 186, endPoint y: 249, distance: 72.5
click at [186, 249] on div "long cardigan .st0{fill:#2c8af8}" at bounding box center [149, 241] width 71 height 26
click at [176, 241] on icon ".st0{fill:#2c8af8}" at bounding box center [175, 241] width 8 height 8
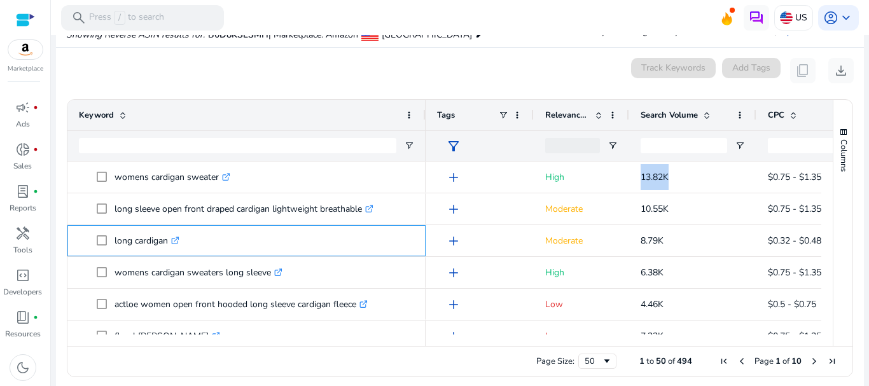
copy p "long cardigan"
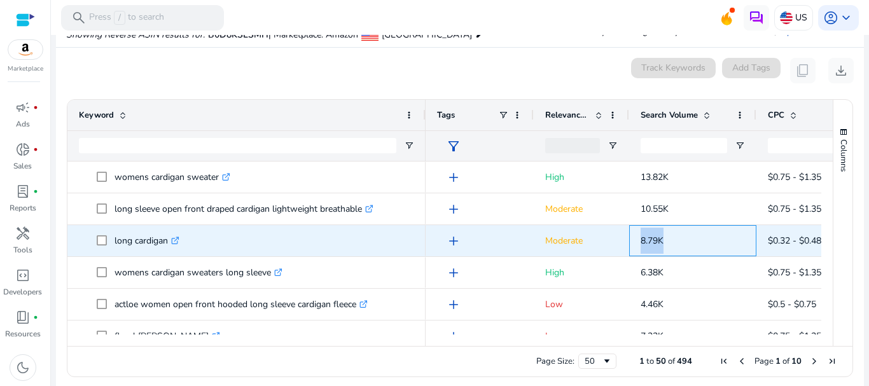
drag, startPoint x: 665, startPoint y: 234, endPoint x: 637, endPoint y: 235, distance: 27.4
click at [637, 235] on div "8.79K" at bounding box center [692, 240] width 127 height 31
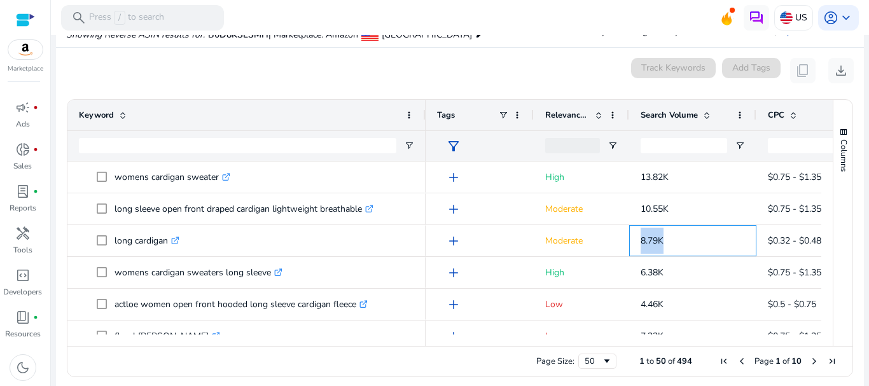
copy span "8.79K"
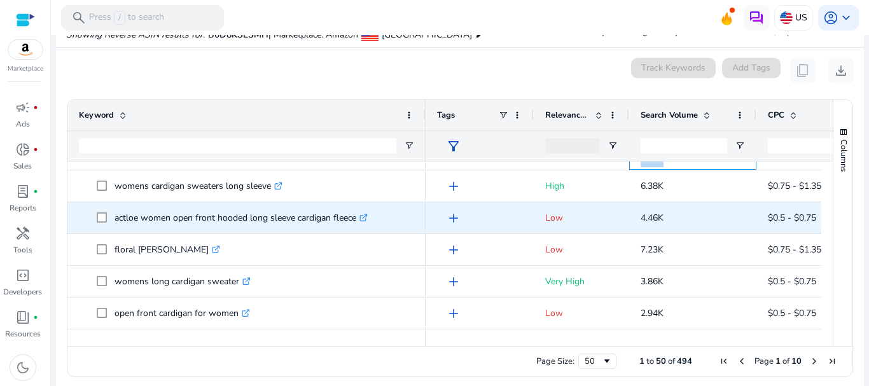
scroll to position [87, 0]
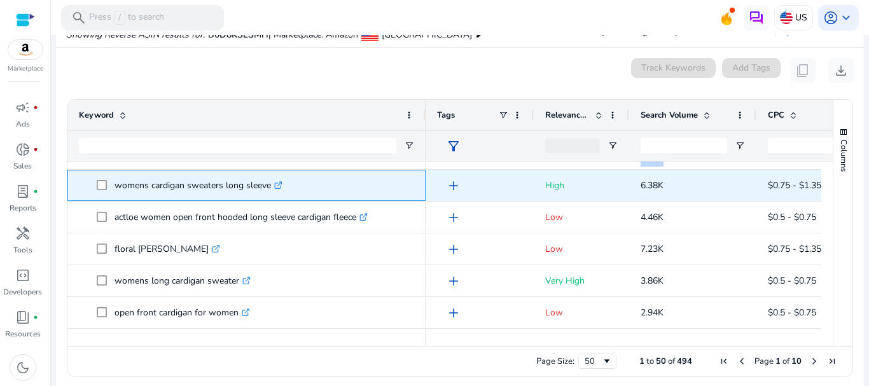
drag, startPoint x: 114, startPoint y: 191, endPoint x: 270, endPoint y: 193, distance: 155.2
click at [270, 193] on p "womens cardigan sweaters long sleeve .st0{fill:#2c8af8}" at bounding box center [198, 185] width 168 height 26
copy p "womens cardigan sweaters long sleeve"
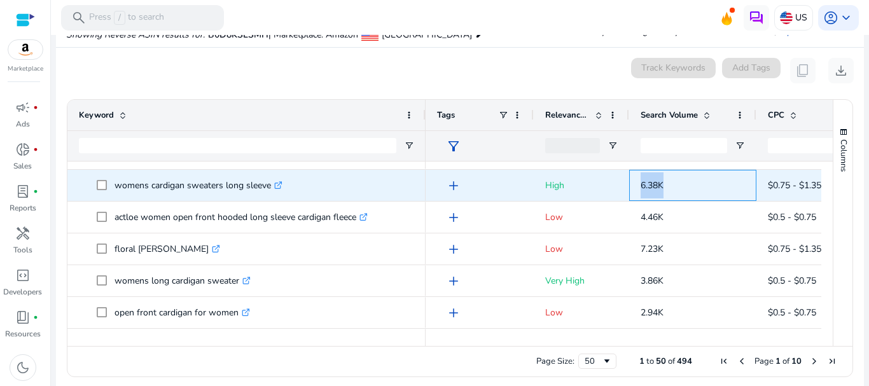
drag, startPoint x: 635, startPoint y: 188, endPoint x: 674, endPoint y: 187, distance: 38.8
click at [674, 187] on div "6.38K" at bounding box center [692, 185] width 127 height 31
copy span "6.38K"
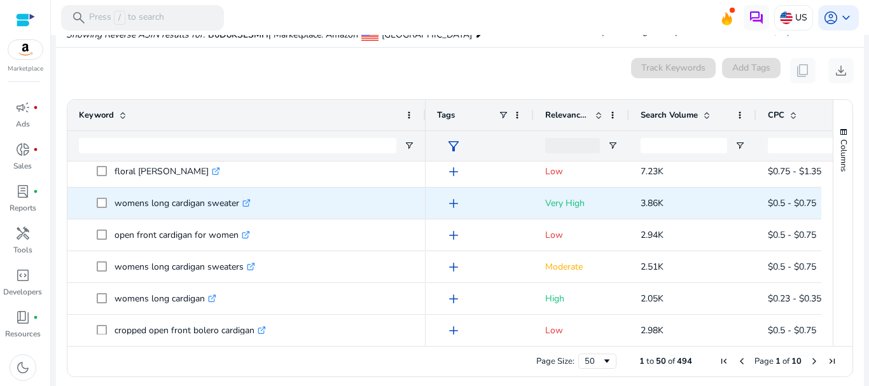
scroll to position [165, 0]
drag, startPoint x: 115, startPoint y: 202, endPoint x: 241, endPoint y: 211, distance: 126.3
click at [241, 211] on p "womens long cardigan sweater .st0{fill:#2c8af8}" at bounding box center [182, 203] width 136 height 26
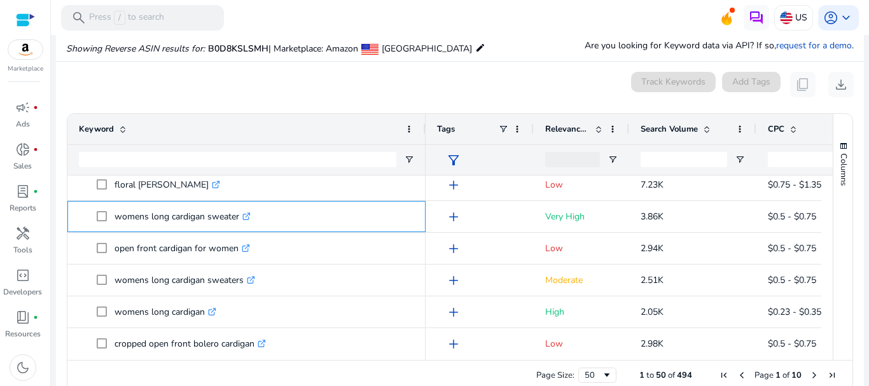
scroll to position [128, 0]
copy p "womens long cardigan sweater"
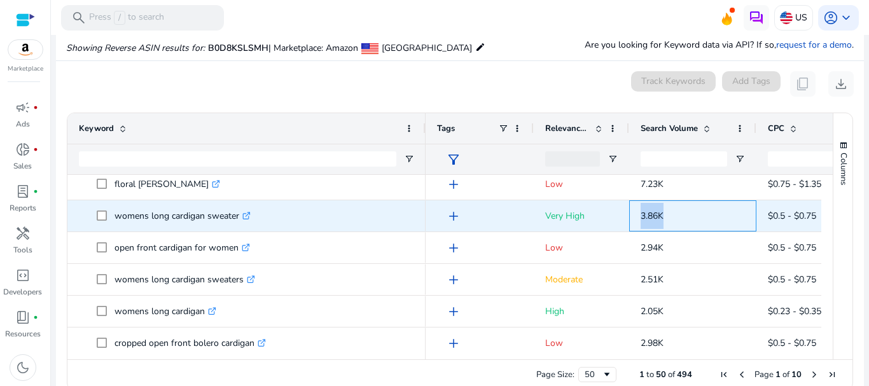
drag, startPoint x: 639, startPoint y: 213, endPoint x: 675, endPoint y: 217, distance: 36.5
click at [675, 217] on div "3.86K" at bounding box center [692, 215] width 127 height 31
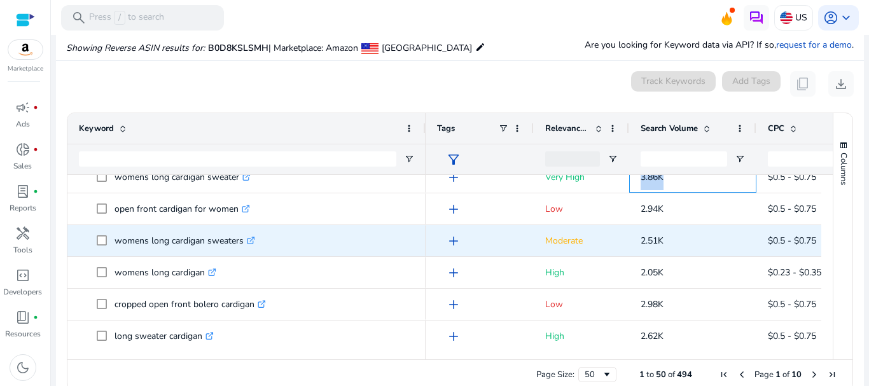
scroll to position [205, 0]
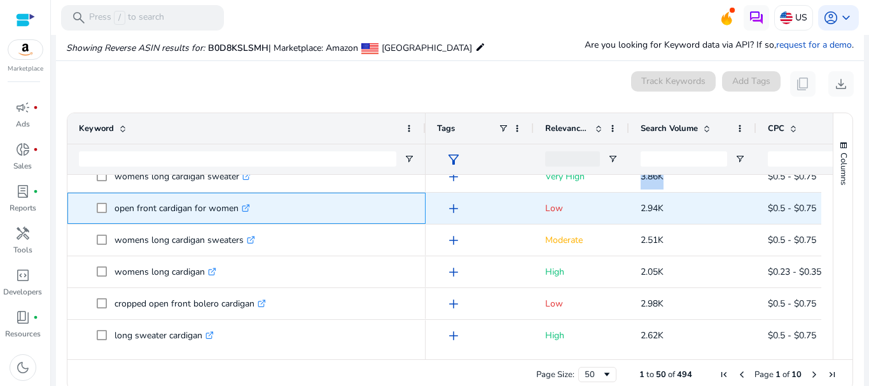
drag, startPoint x: 109, startPoint y: 210, endPoint x: 240, endPoint y: 219, distance: 130.7
click at [240, 219] on span "open front cardigan for women .st0{fill:#2c8af8}" at bounding box center [255, 208] width 317 height 26
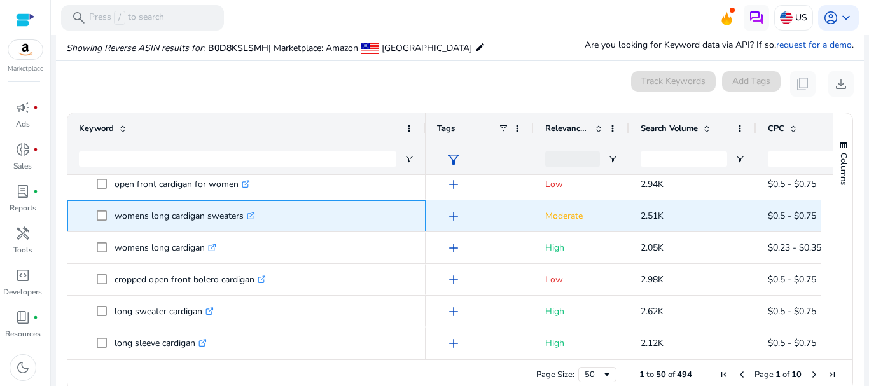
drag, startPoint x: 111, startPoint y: 210, endPoint x: 245, endPoint y: 227, distance: 134.7
click at [245, 227] on span "womens long cardigan sweaters .st0{fill:#2c8af8}" at bounding box center [255, 216] width 317 height 26
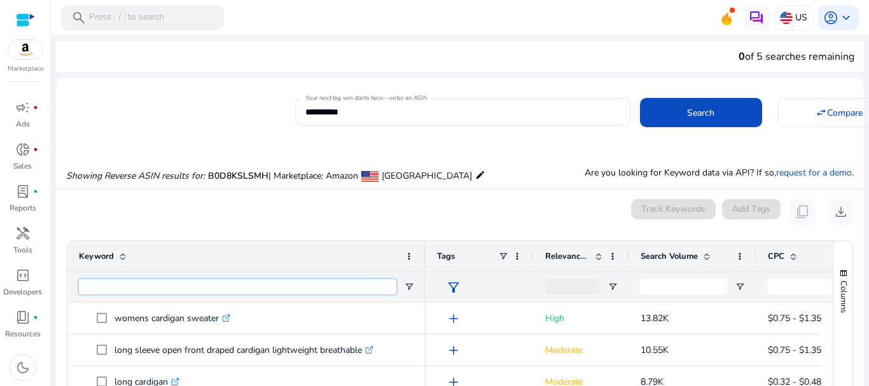
click at [165, 283] on input "Keyword Filter Input" at bounding box center [237, 286] width 317 height 15
type input "******"
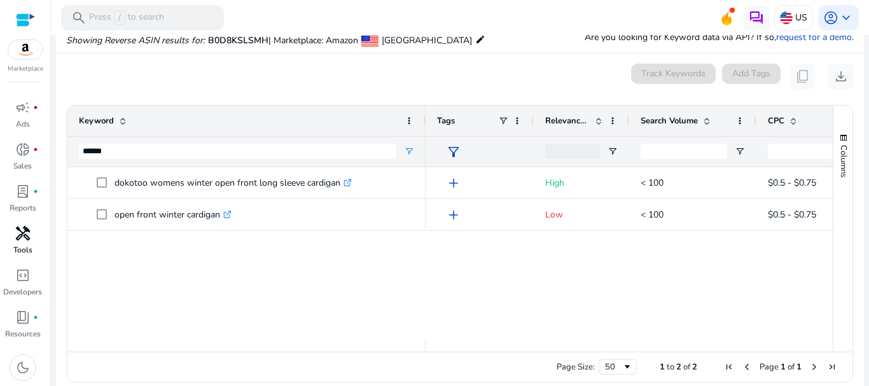
click at [19, 249] on p "Tools" at bounding box center [22, 249] width 19 height 11
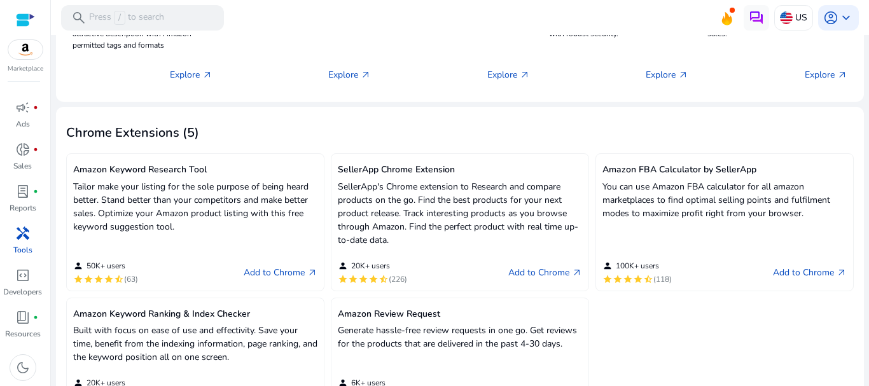
scroll to position [298, 0]
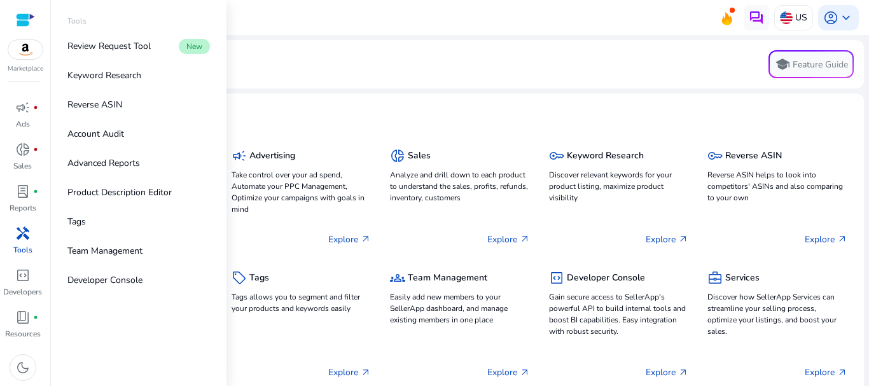
click at [24, 239] on span "handyman" at bounding box center [22, 233] width 15 height 15
click at [107, 80] on p "Keyword Research" at bounding box center [104, 75] width 74 height 13
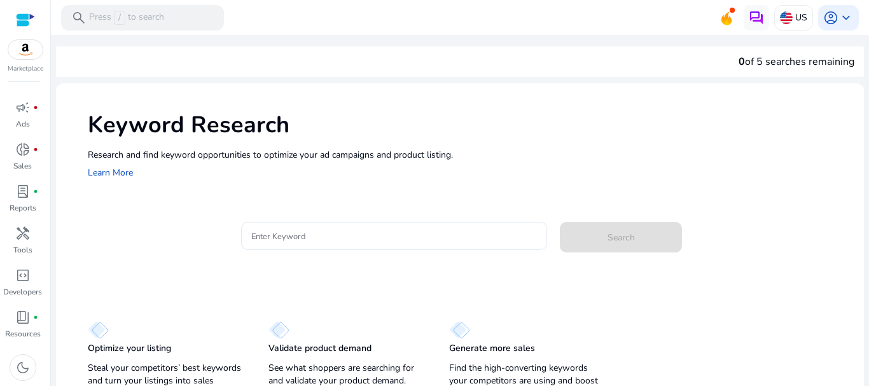
click at [306, 224] on div at bounding box center [394, 236] width 286 height 28
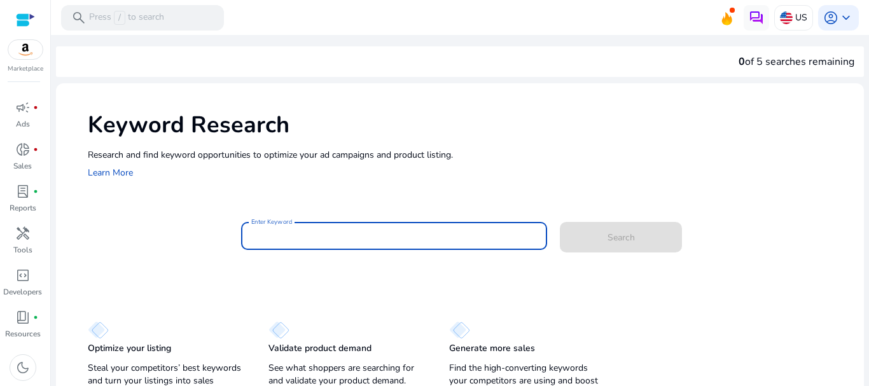
click at [289, 231] on input "Enter Keyword" at bounding box center [394, 236] width 286 height 14
